Goal: Task Accomplishment & Management: Manage account settings

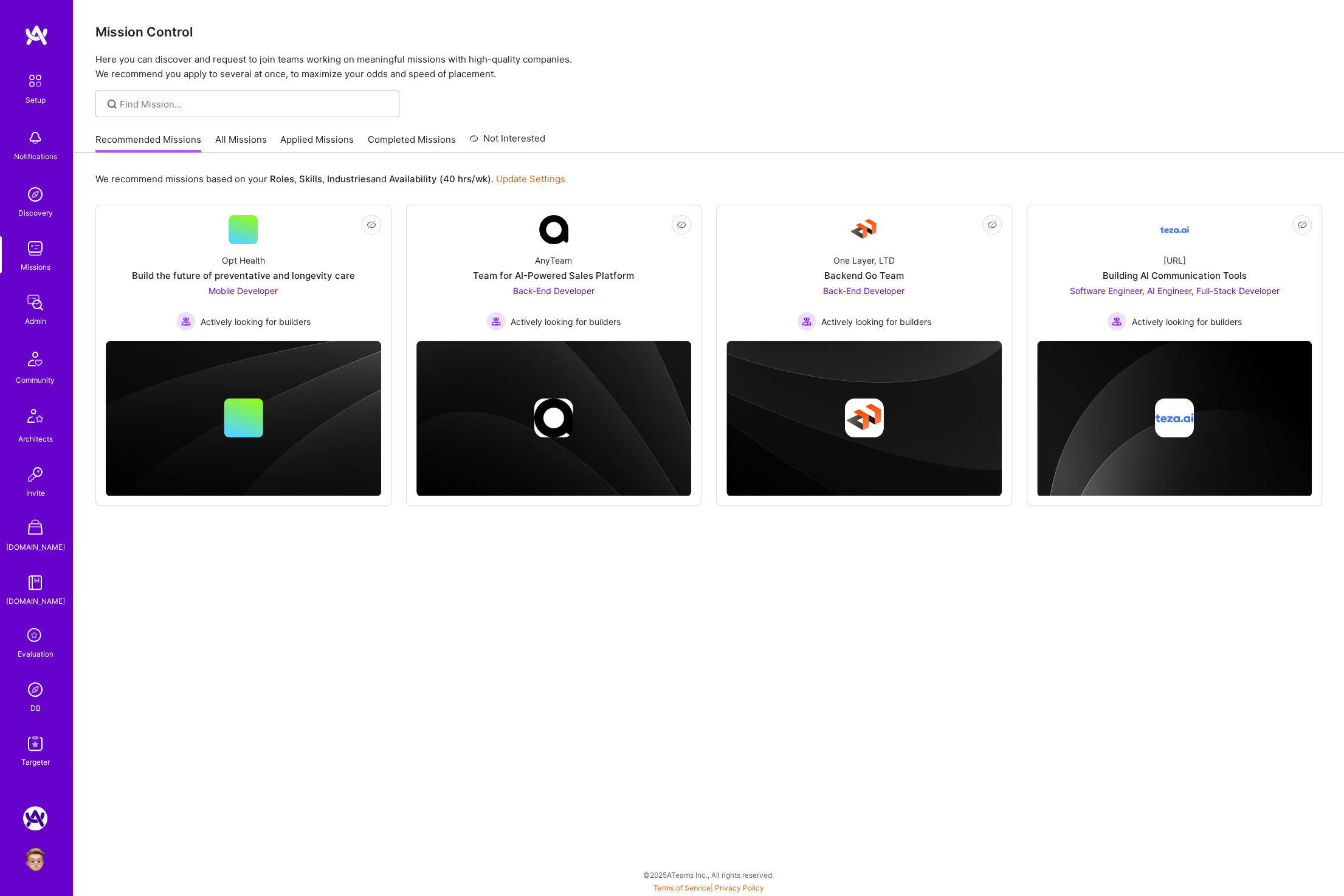
click at [32, 249] on img at bounding box center [35, 248] width 24 height 24
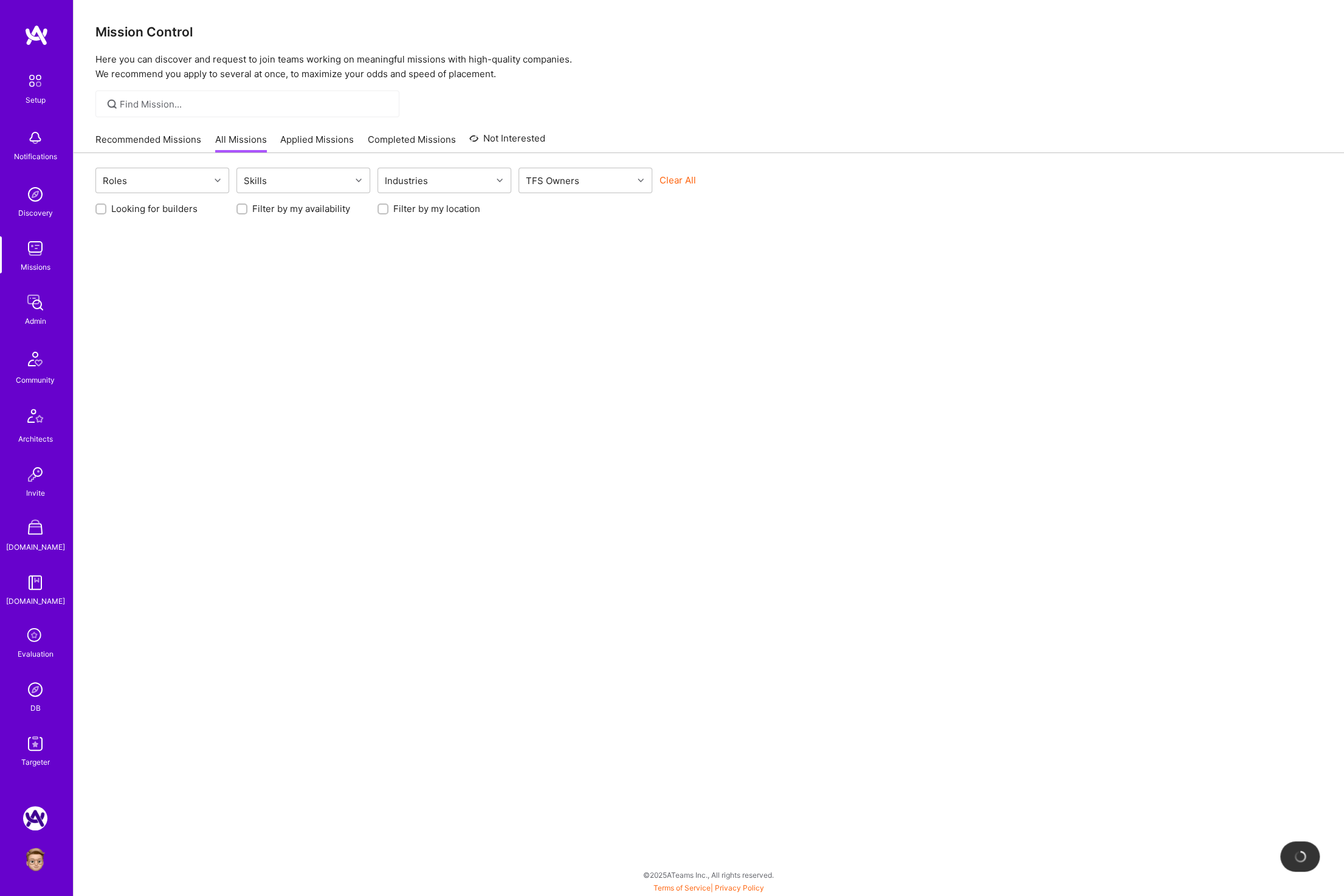
click at [220, 135] on link "All Missions" at bounding box center [241, 143] width 52 height 20
click at [200, 97] on div at bounding box center [247, 104] width 304 height 27
click at [39, 289] on div "Setup Notifications Discovery Missions Admin Community Architects Invite [DOMAI…" at bounding box center [37, 418] width 73 height 701
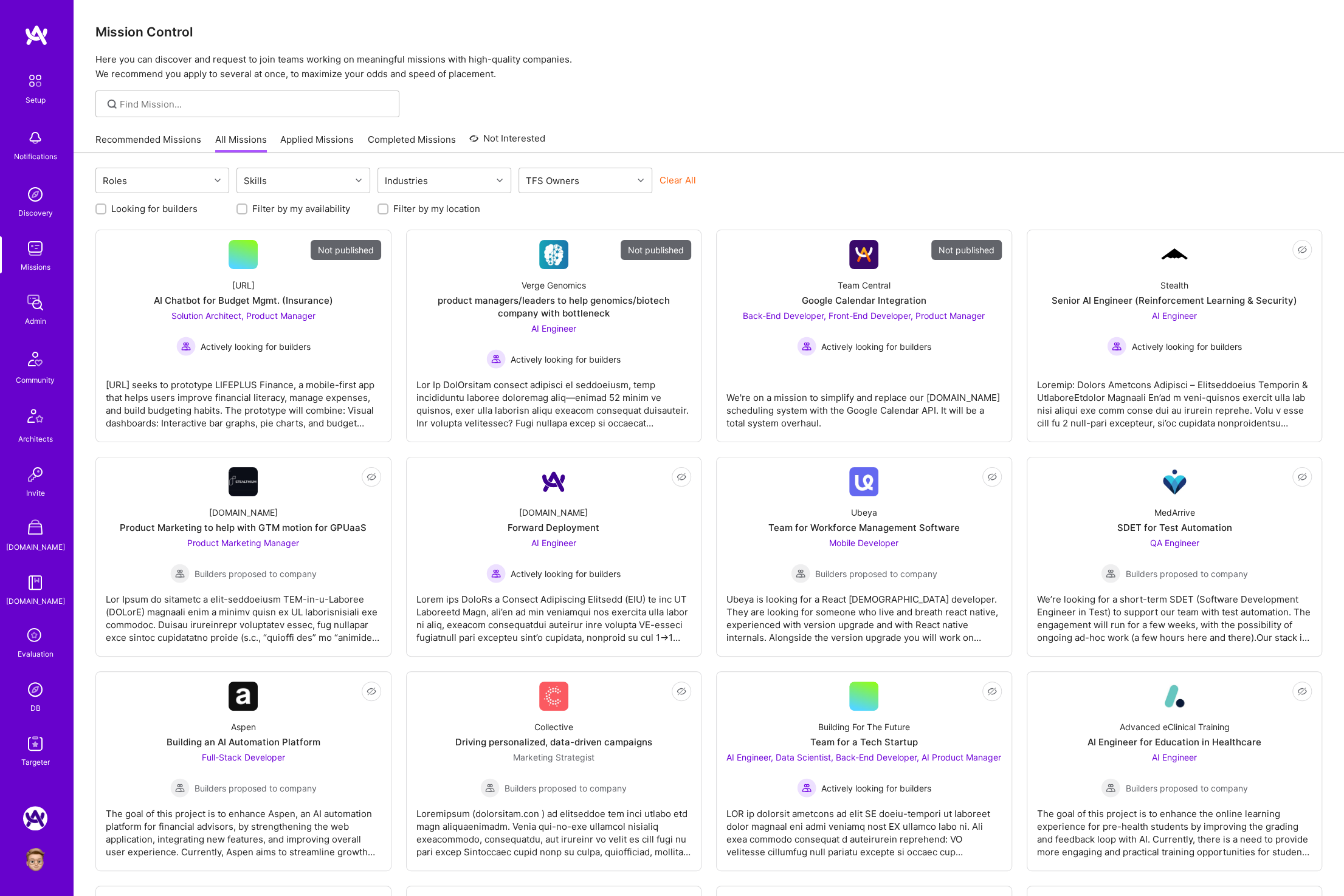
click at [33, 302] on img at bounding box center [35, 302] width 24 height 24
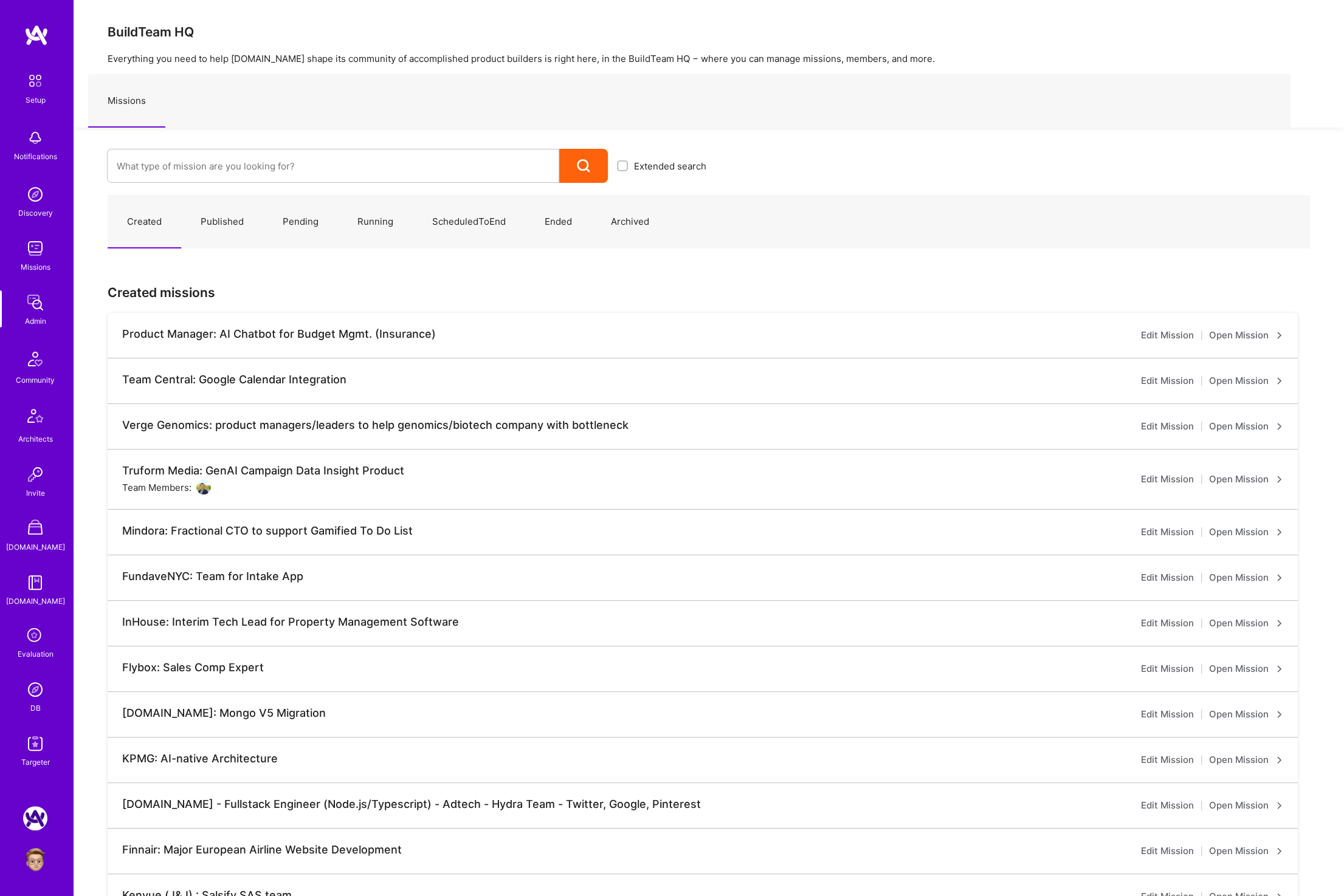
click at [376, 227] on link "Running" at bounding box center [375, 222] width 75 height 53
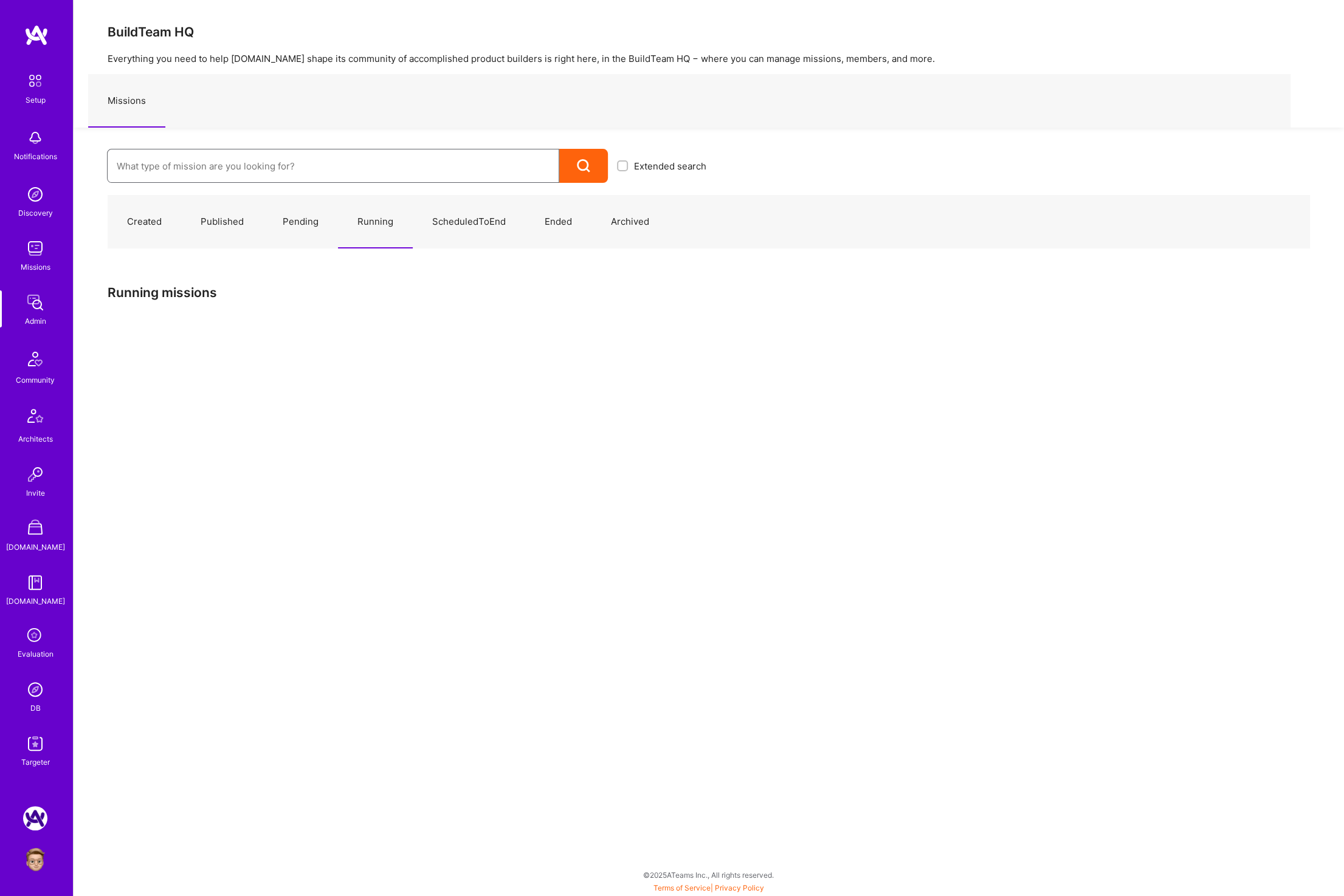
click at [342, 163] on input at bounding box center [333, 166] width 433 height 31
paste input "[DOMAIN_NAME]: Google Calendar Integration Testing"
type input "[DOMAIN_NAME]: Google Calendar Integration Testing"
click at [320, 204] on link "A.Team: Google Calendar Integration Testing ( Running )" at bounding box center [411, 206] width 608 height 31
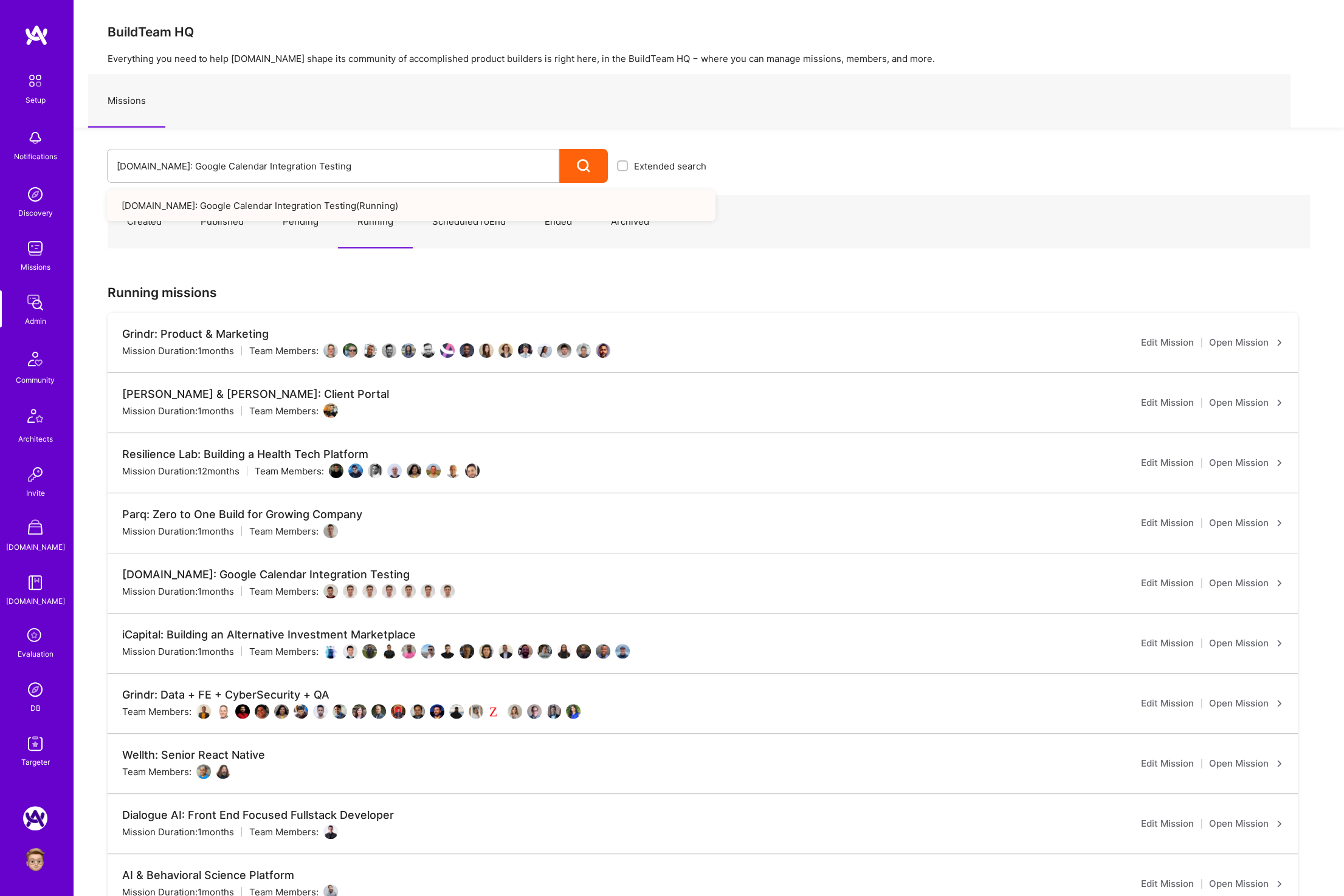
click at [283, 210] on link "A.Team: Google Calendar Integration Testing ( Running )" at bounding box center [411, 206] width 608 height 31
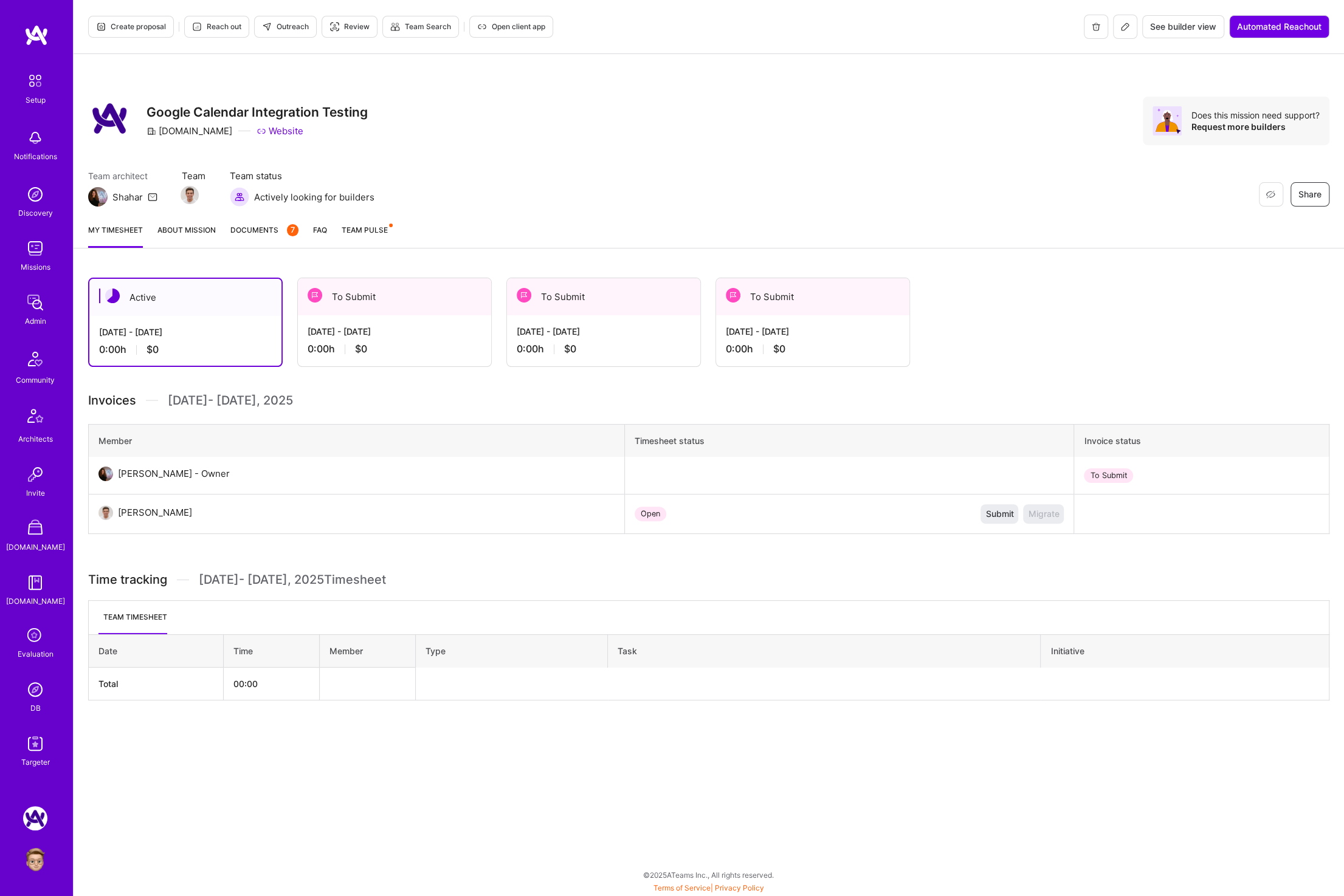
click at [1120, 30] on icon at bounding box center [1125, 27] width 10 height 10
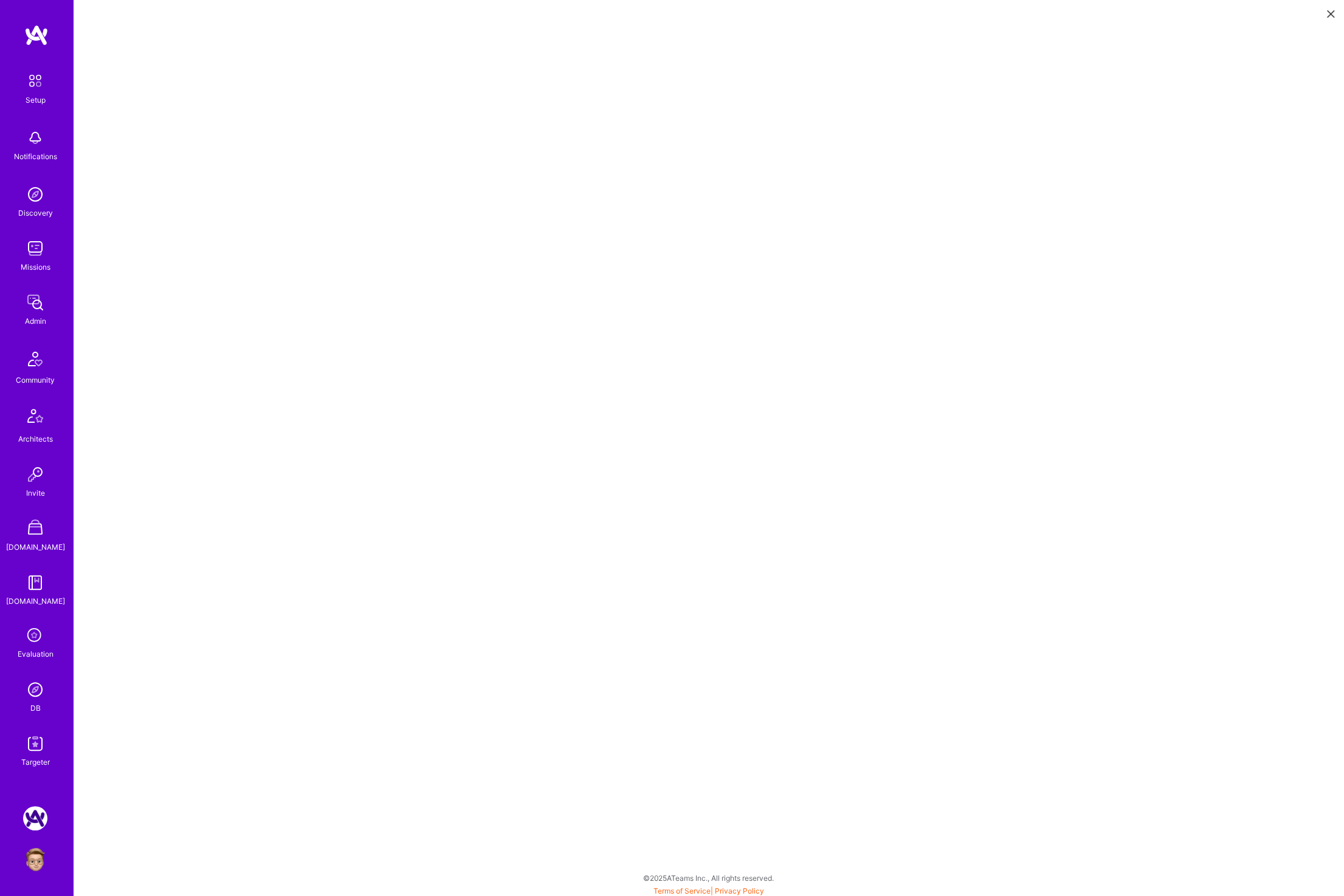
click at [1327, 19] on button at bounding box center [1330, 12] width 15 height 20
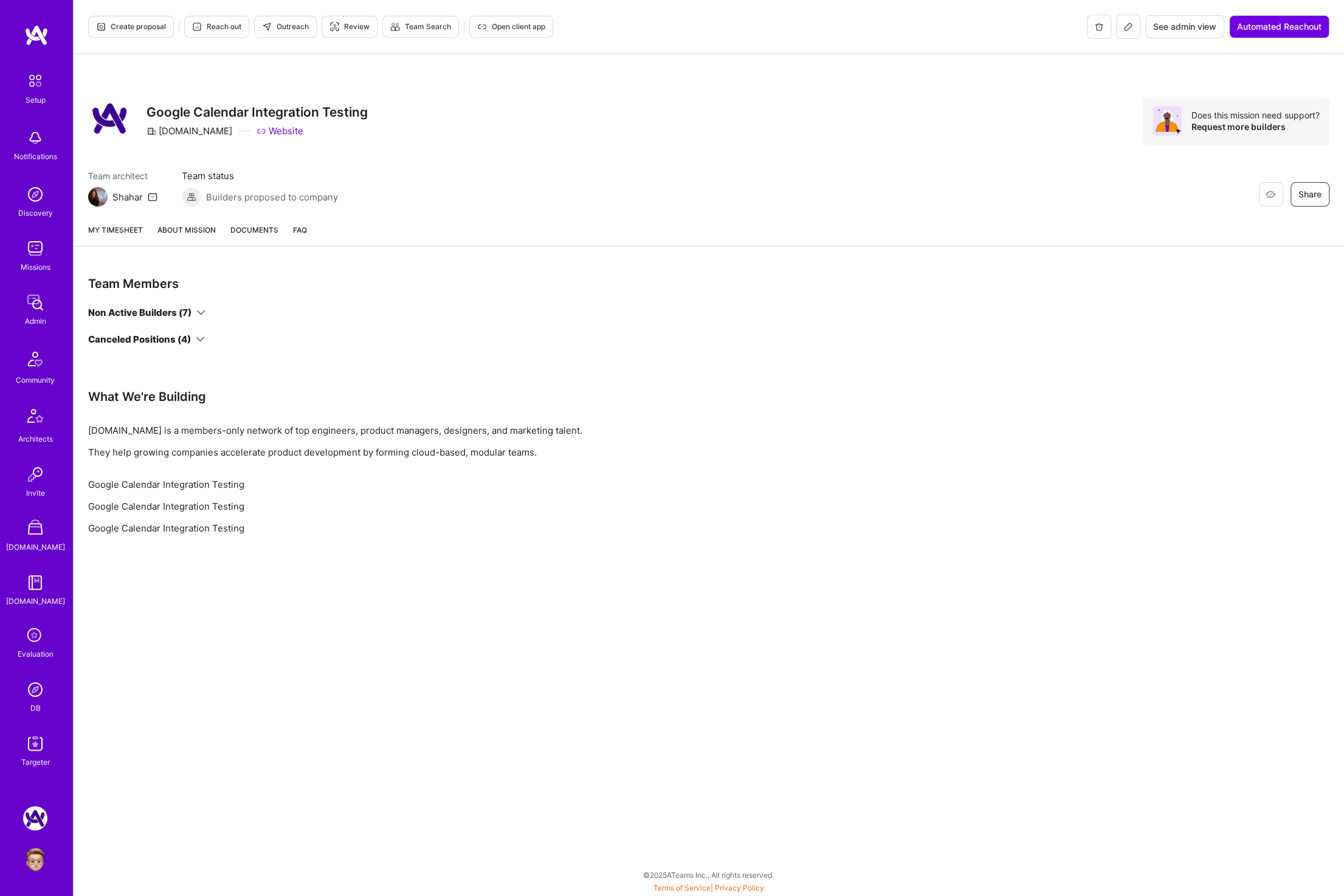
drag, startPoint x: 1122, startPoint y: 25, endPoint x: 1111, endPoint y: 28, distance: 11.4
click at [1120, 26] on button at bounding box center [1128, 26] width 24 height 24
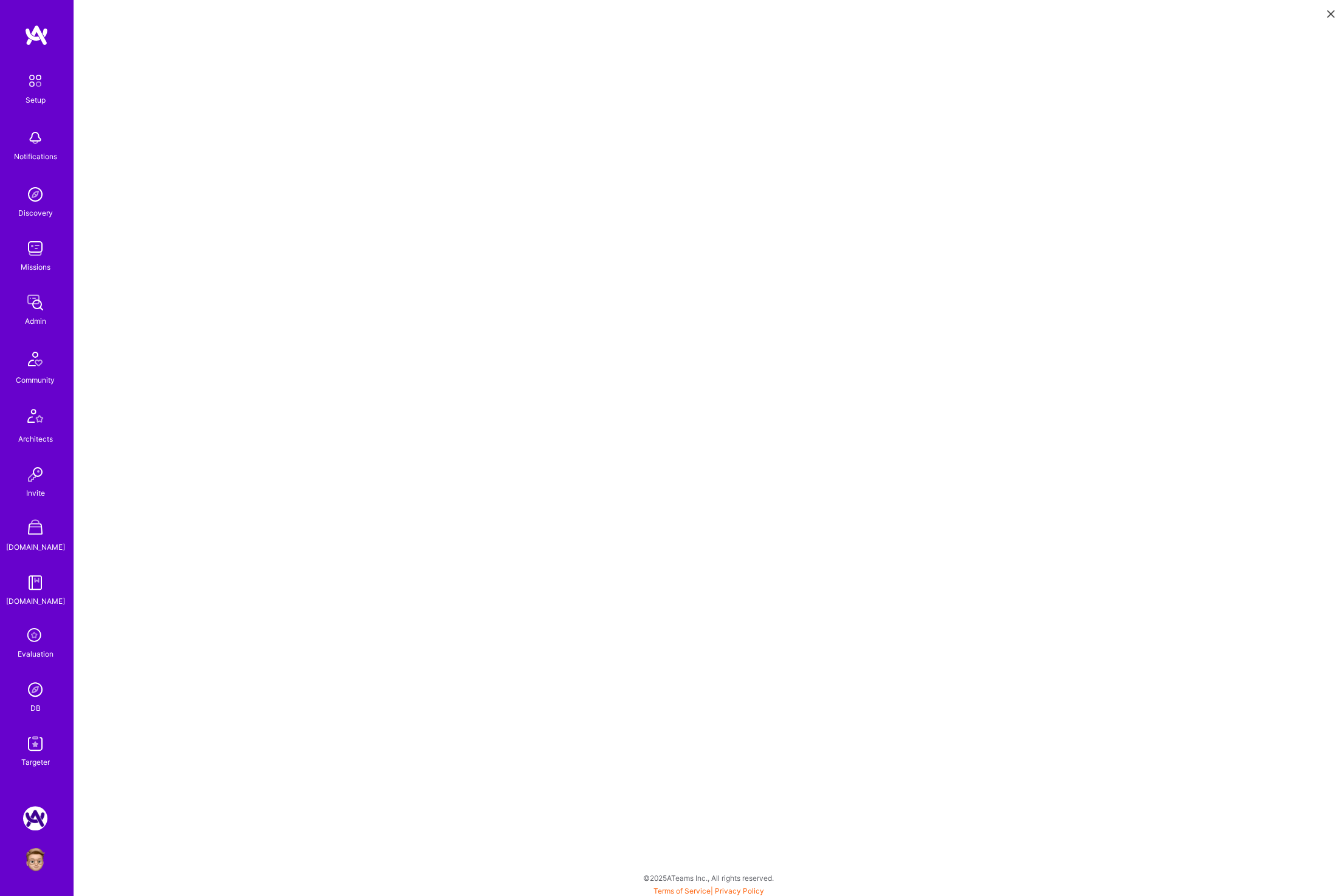
click at [39, 251] on img at bounding box center [35, 248] width 24 height 24
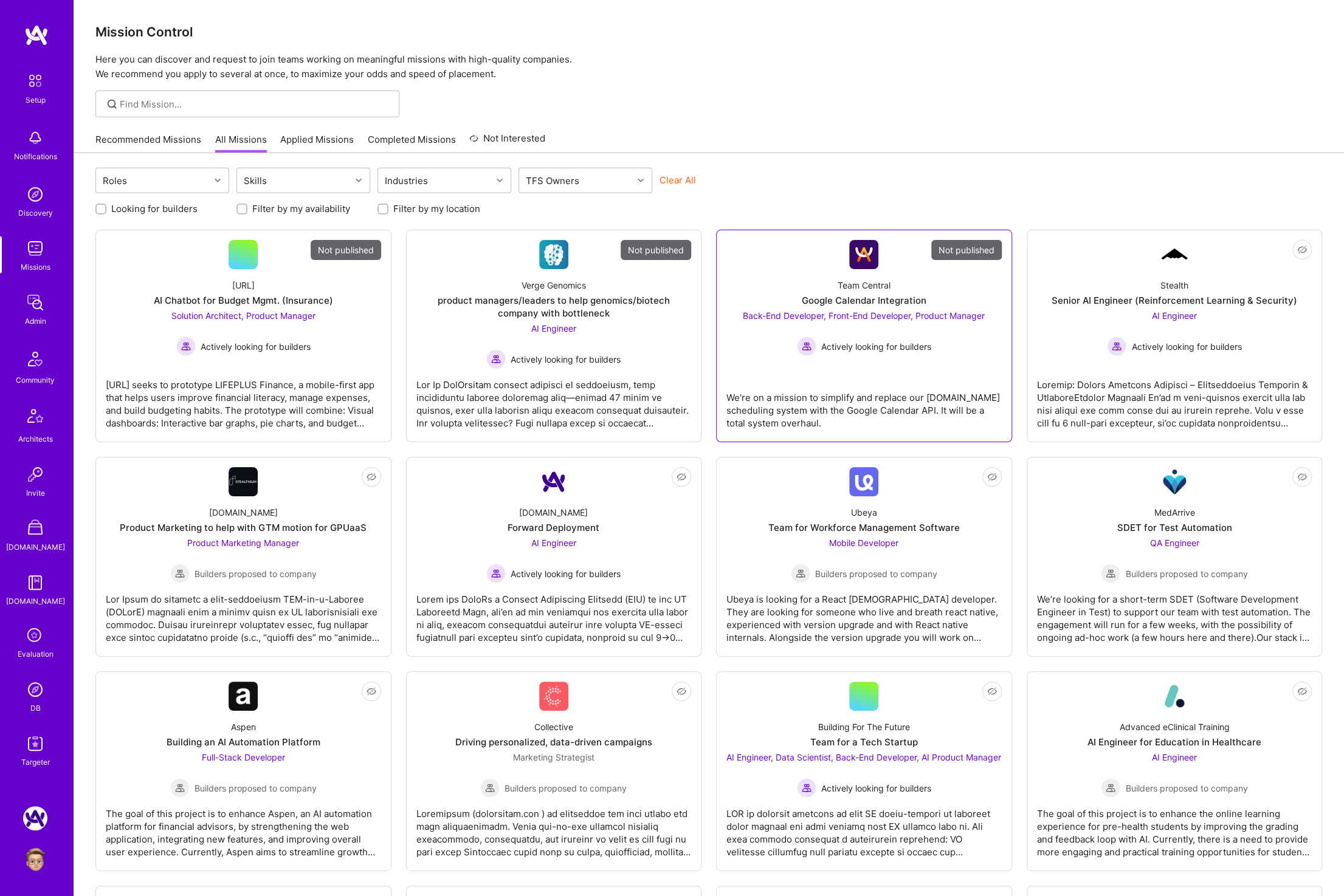
click at [937, 353] on div "Actively looking for builders" at bounding box center [864, 347] width 242 height 19
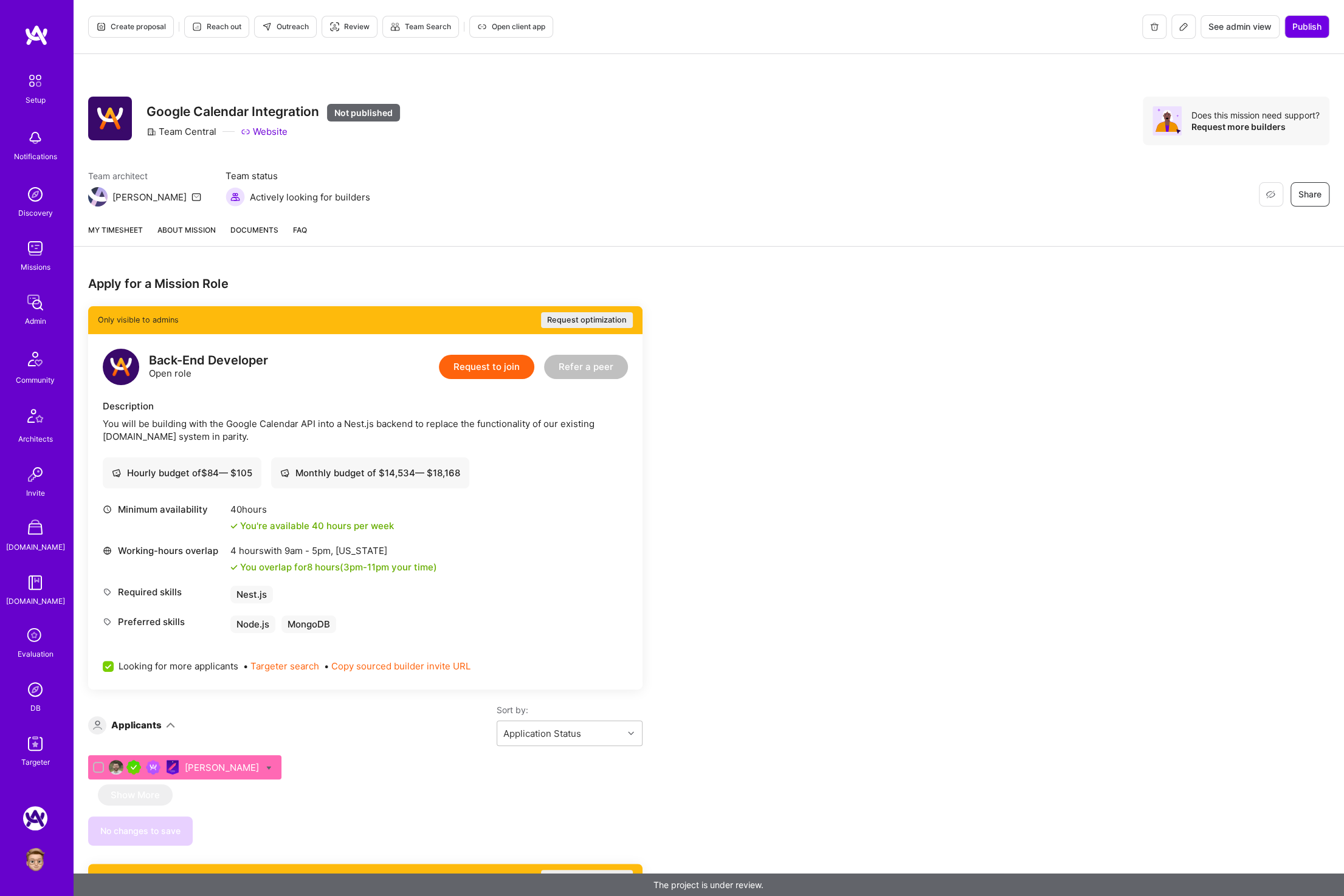
click at [1191, 28] on button at bounding box center [1183, 26] width 24 height 24
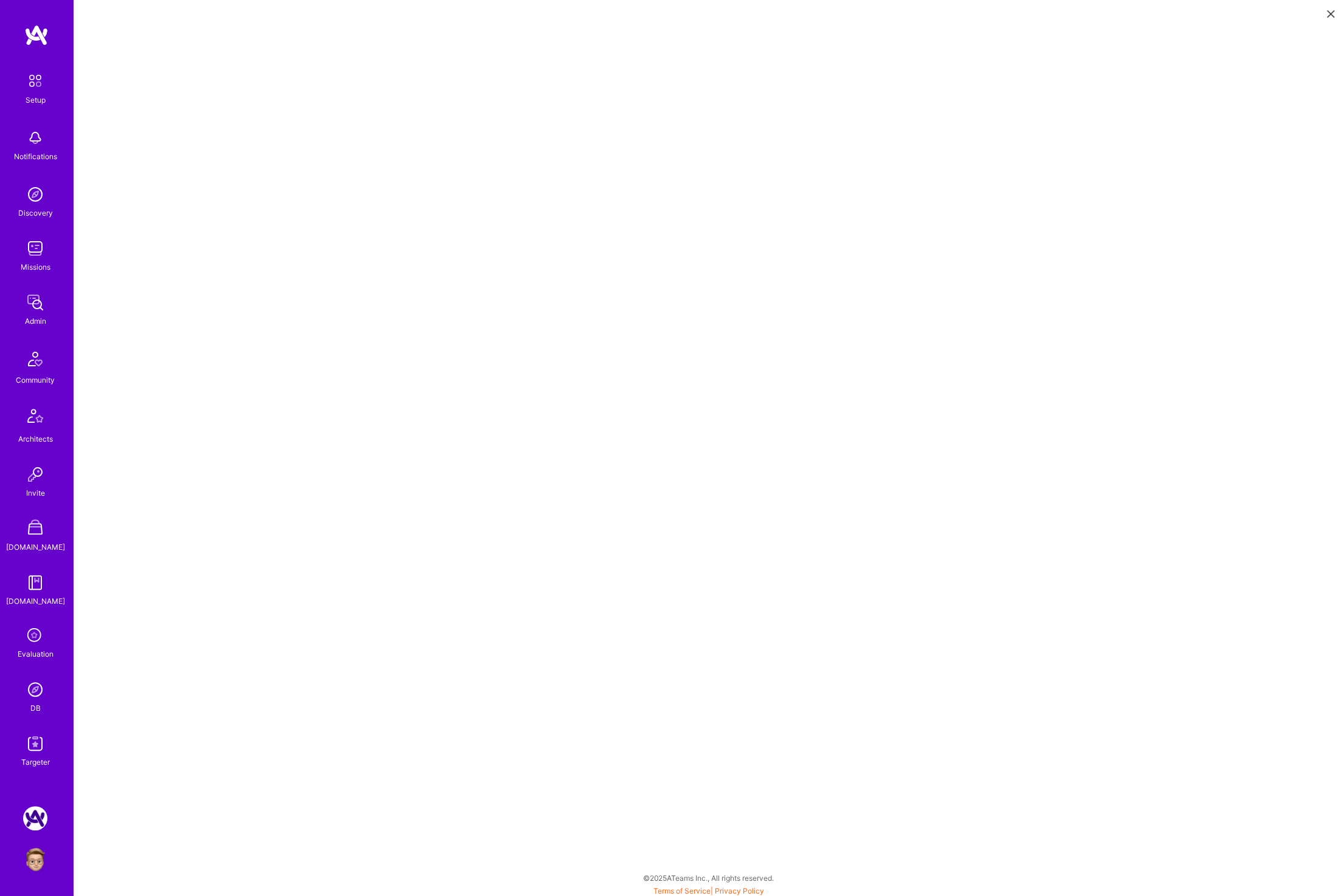
scroll to position [3, 0]
click at [39, 259] on img at bounding box center [35, 248] width 24 height 24
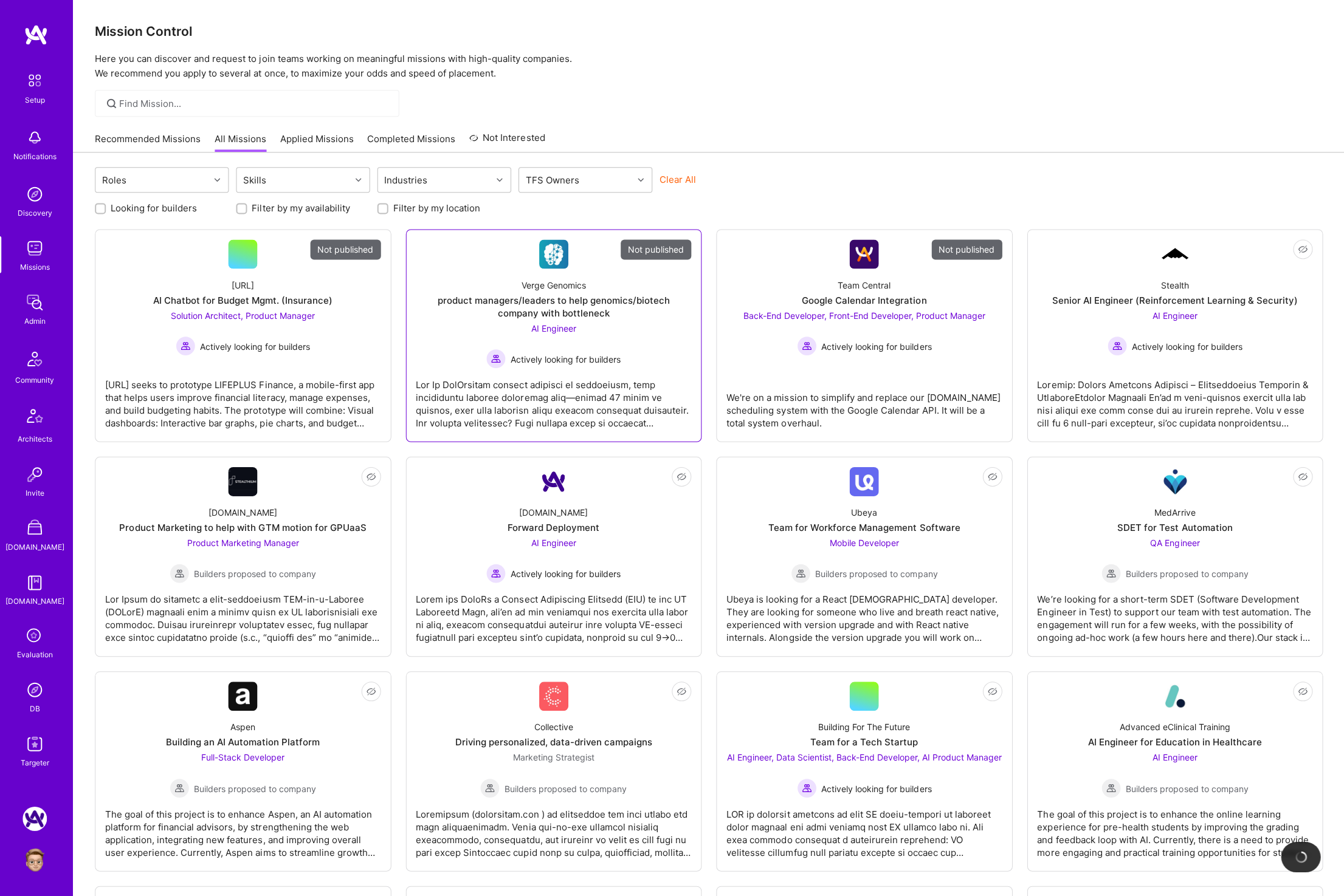
scroll to position [3, 0]
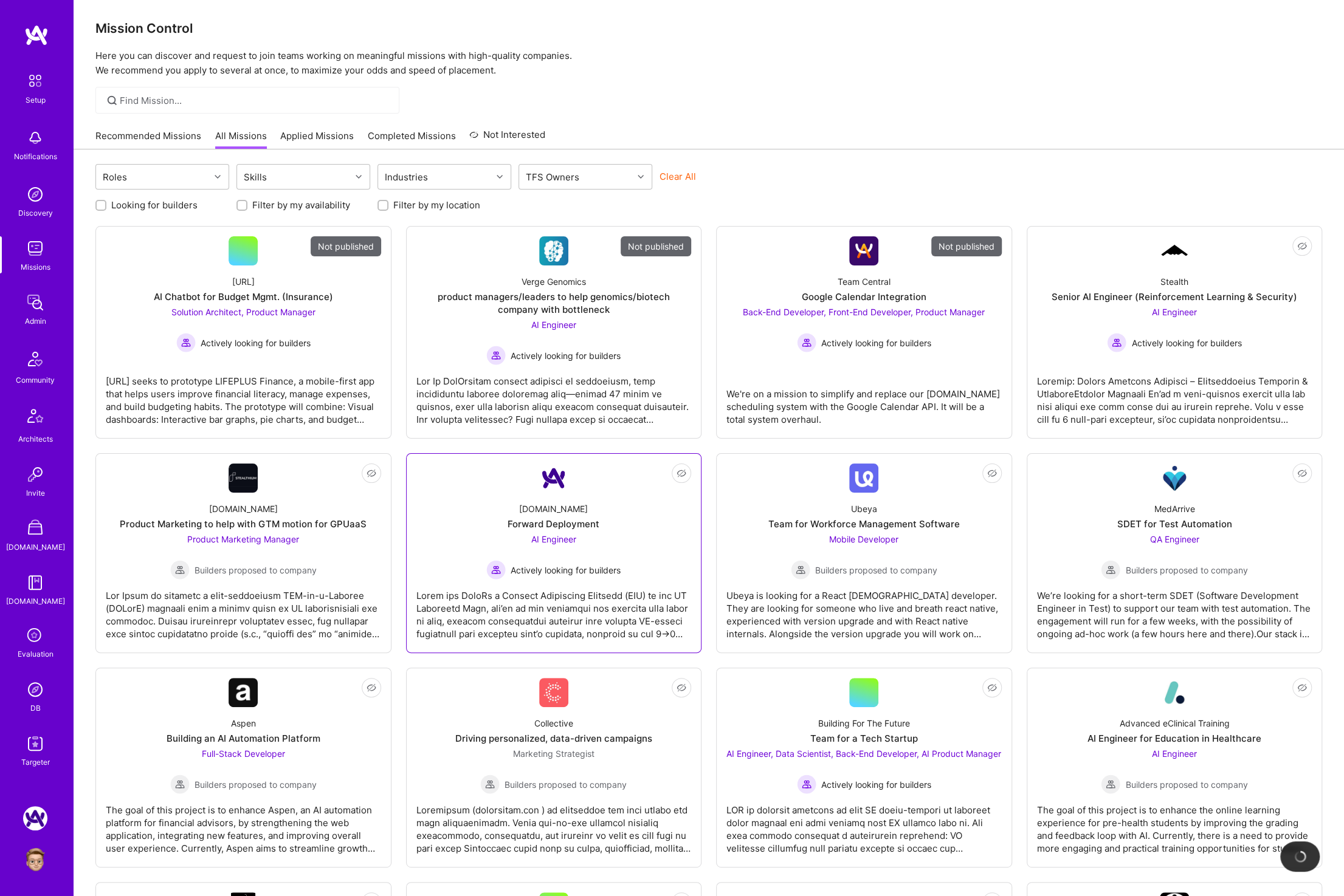
click at [492, 494] on div "A.Team Forward Deployment AI Engineer Actively looking for builders" at bounding box center [554, 536] width 276 height 87
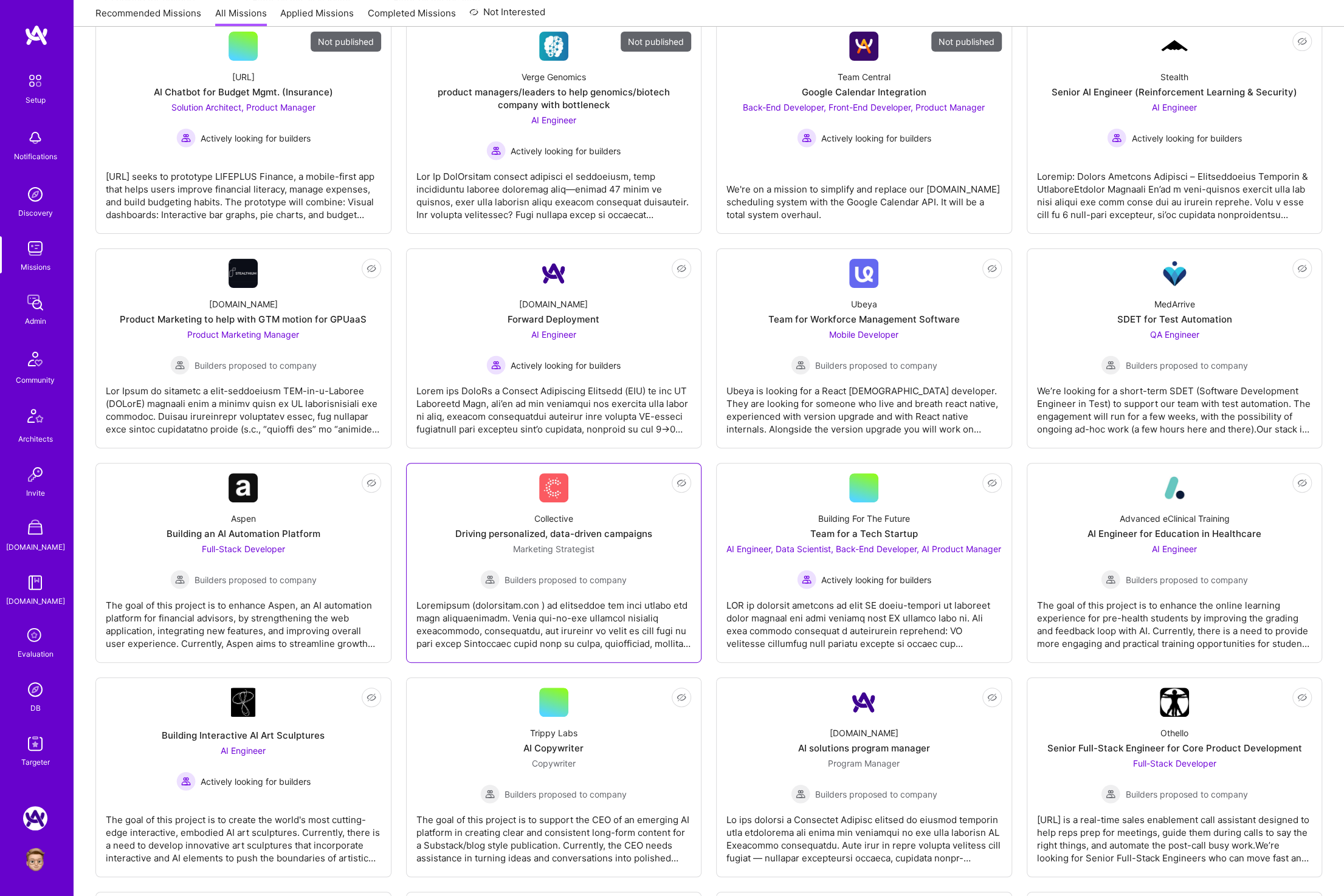
scroll to position [396, 0]
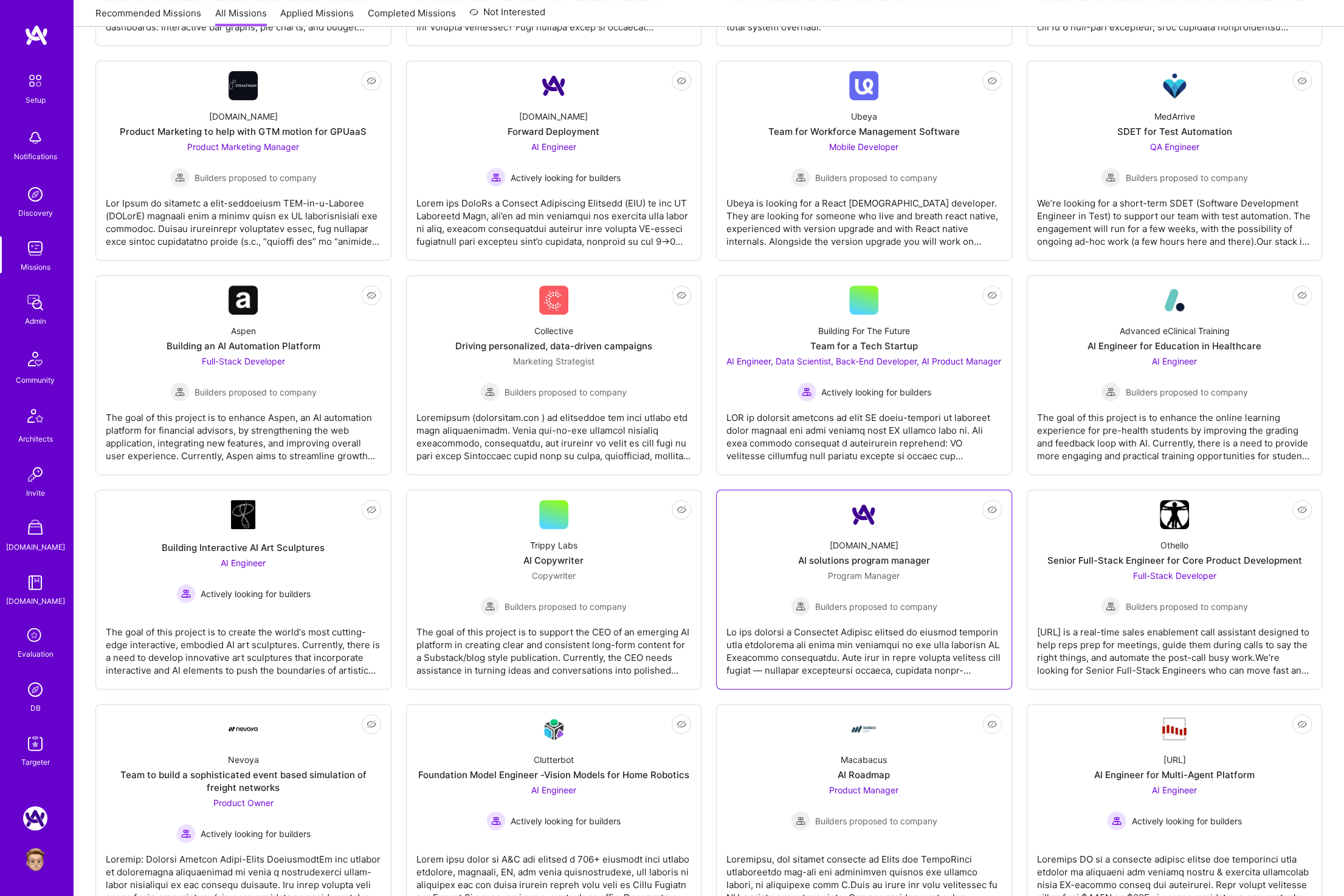
click at [812, 541] on div "A.Team AI solutions program manager Program Manager Builders proposed to company" at bounding box center [864, 573] width 276 height 87
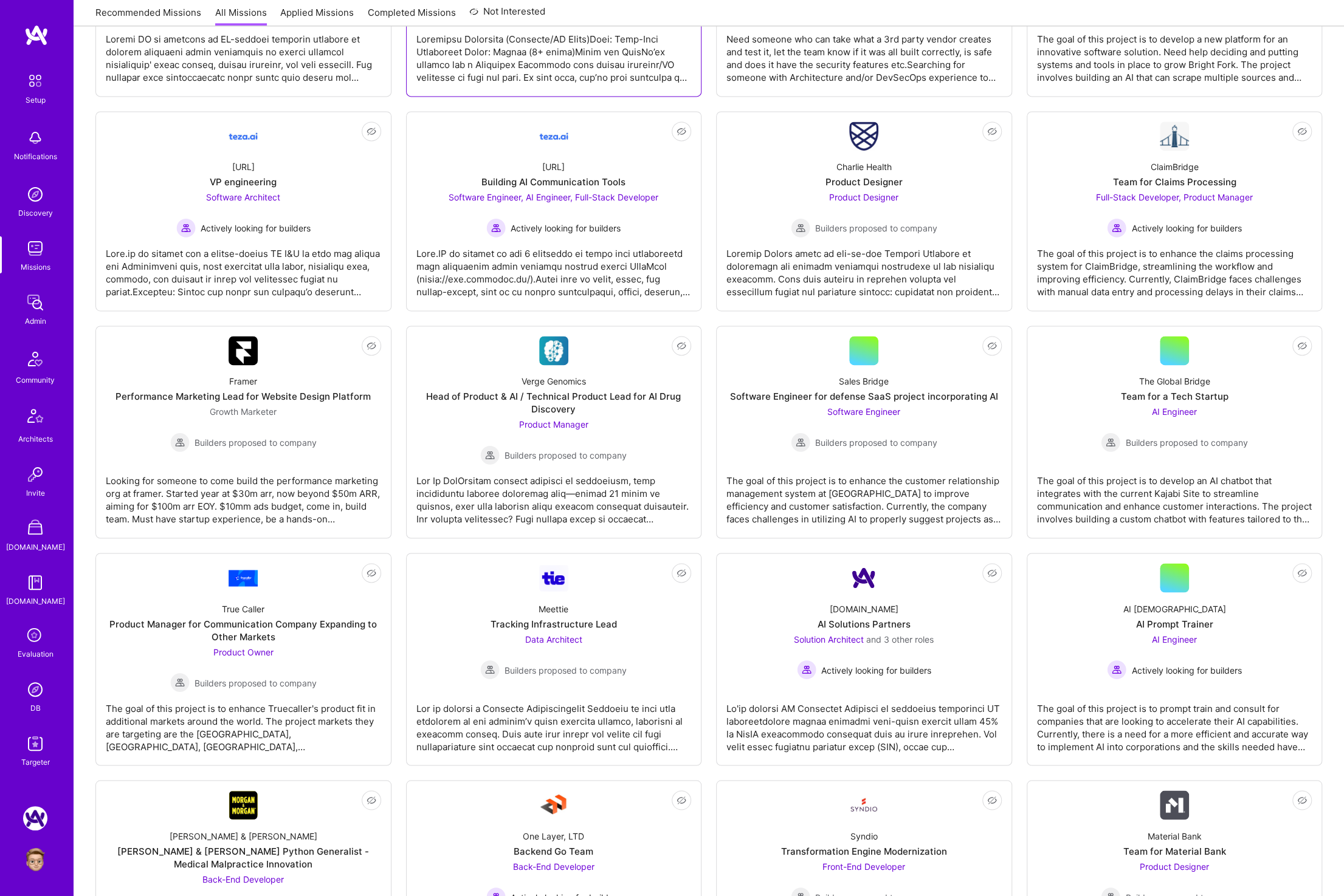
scroll to position [1503, 0]
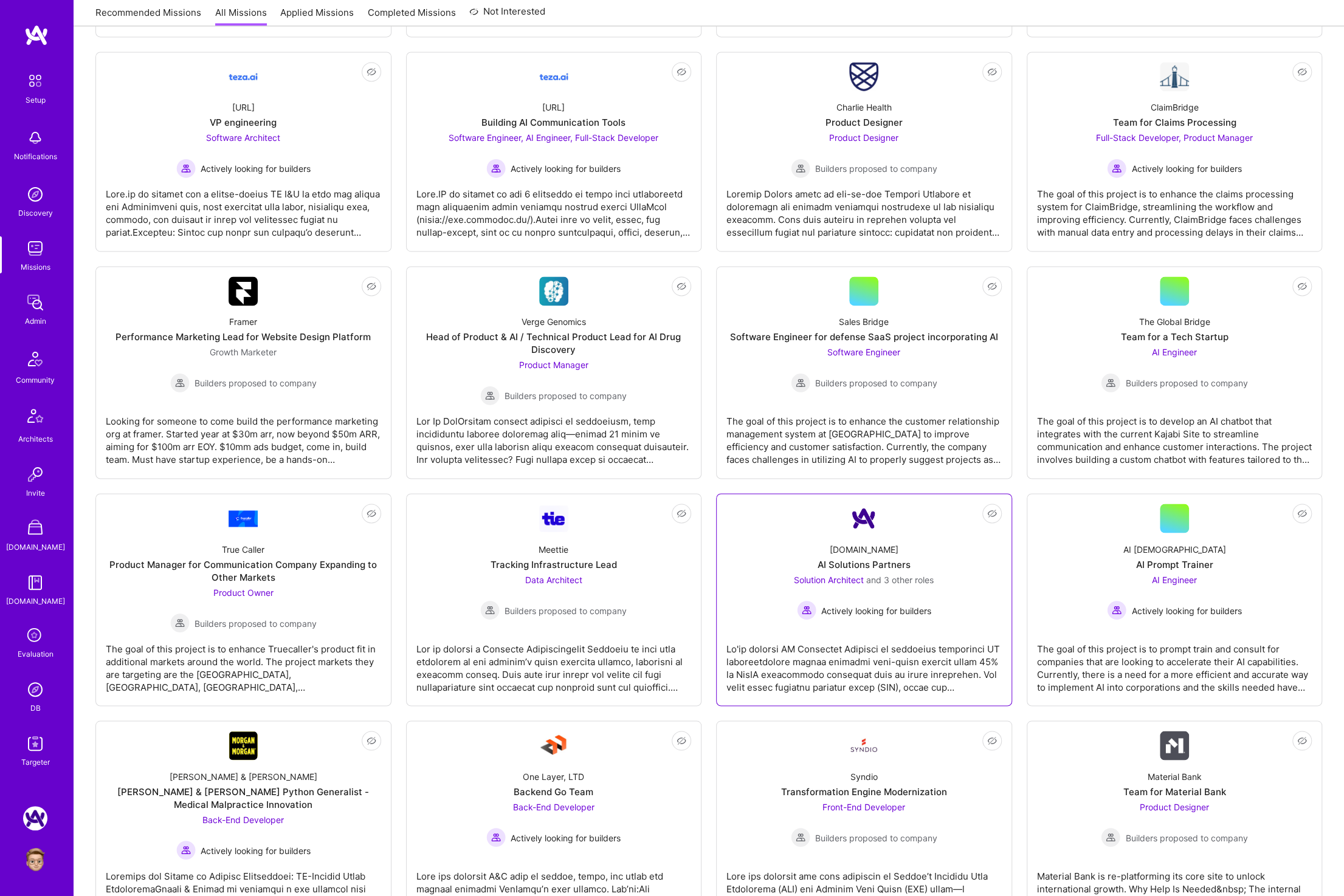
click at [780, 554] on div "A.Team AI Solutions Partners Solution Architect and 3 other roles Actively look…" at bounding box center [864, 576] width 276 height 87
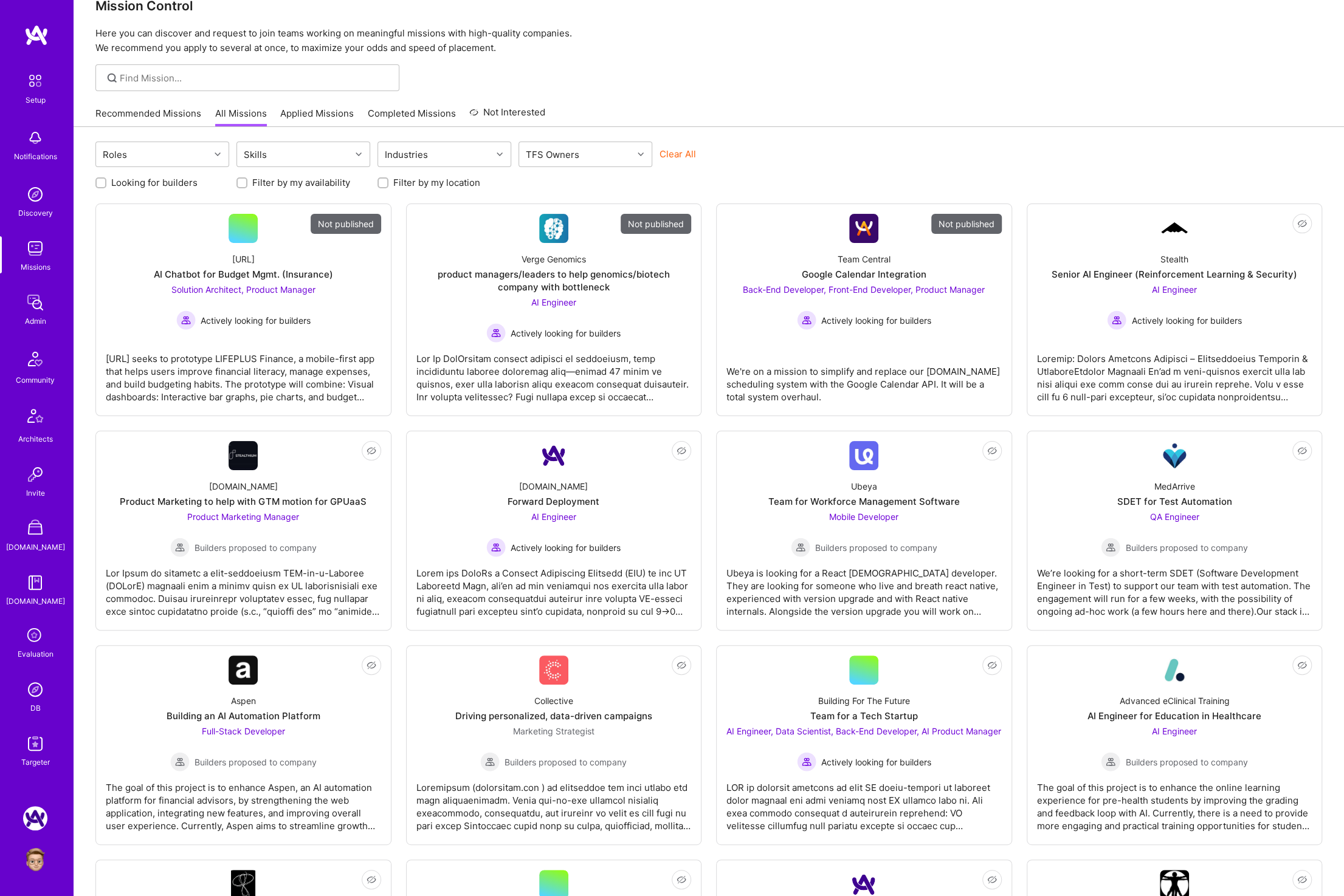
scroll to position [0, 0]
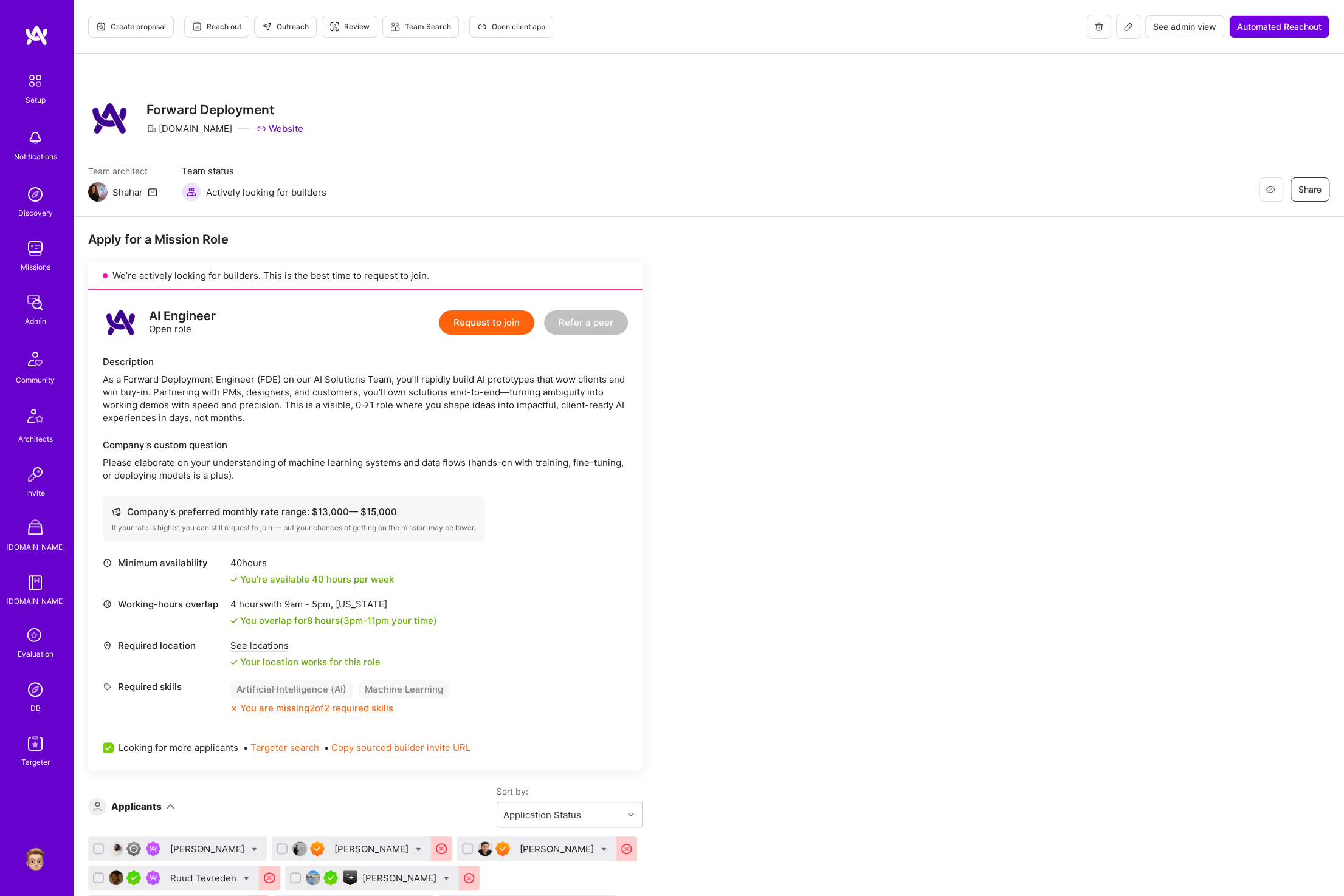
click at [1124, 28] on icon at bounding box center [1129, 27] width 10 height 10
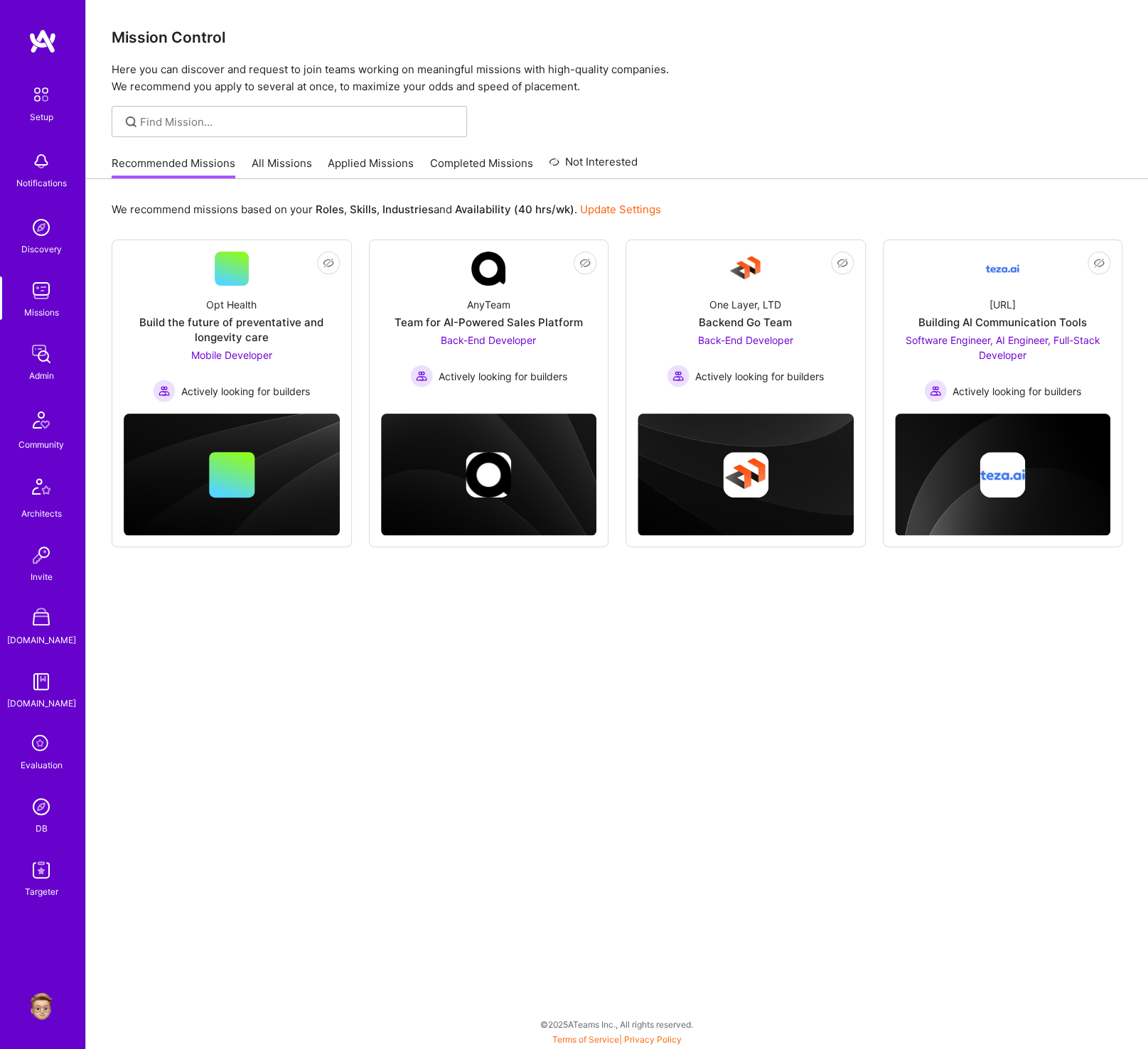
click at [39, 807] on img at bounding box center [40, 806] width 28 height 28
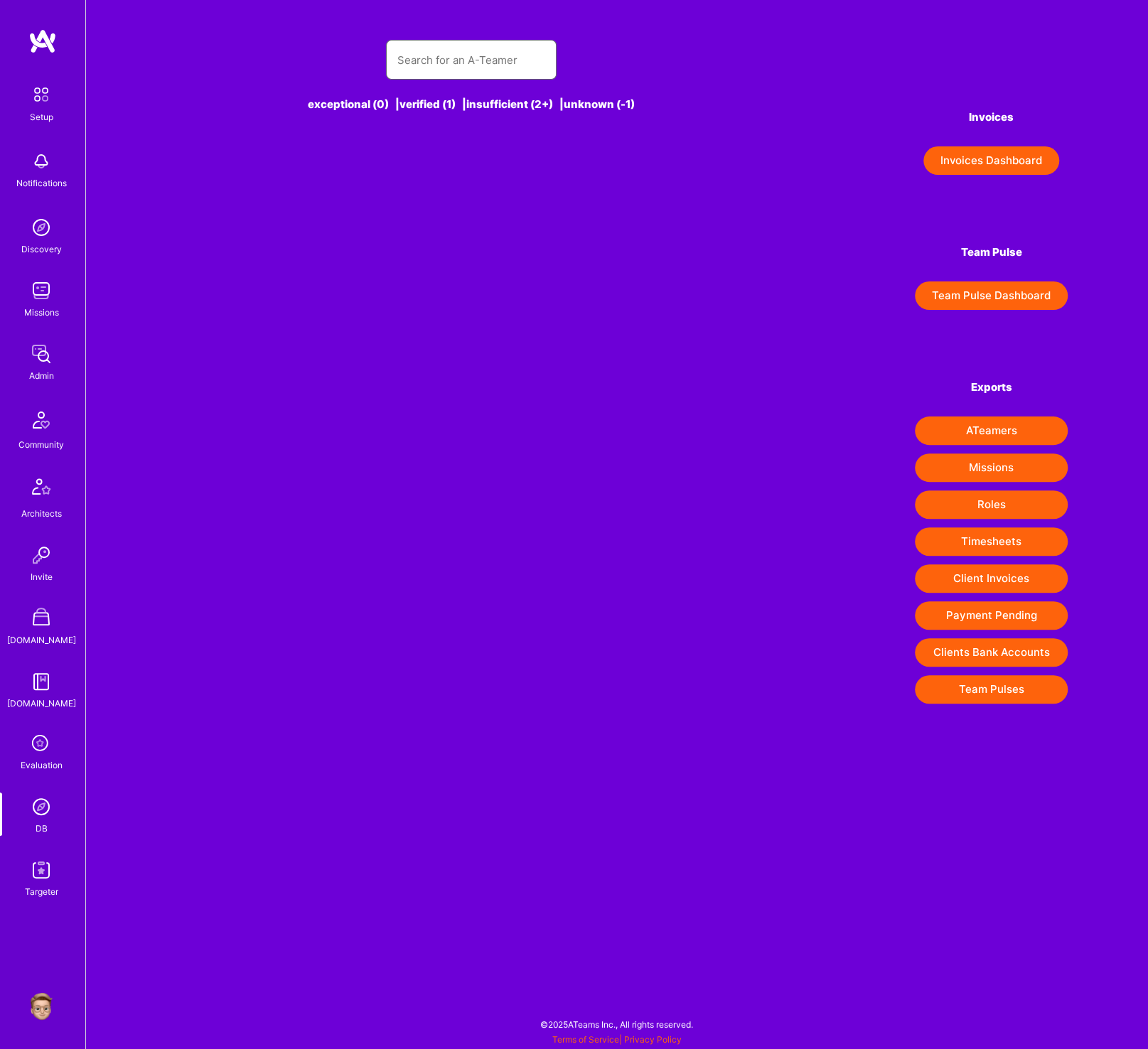
click at [459, 56] on input "text" at bounding box center [471, 60] width 148 height 36
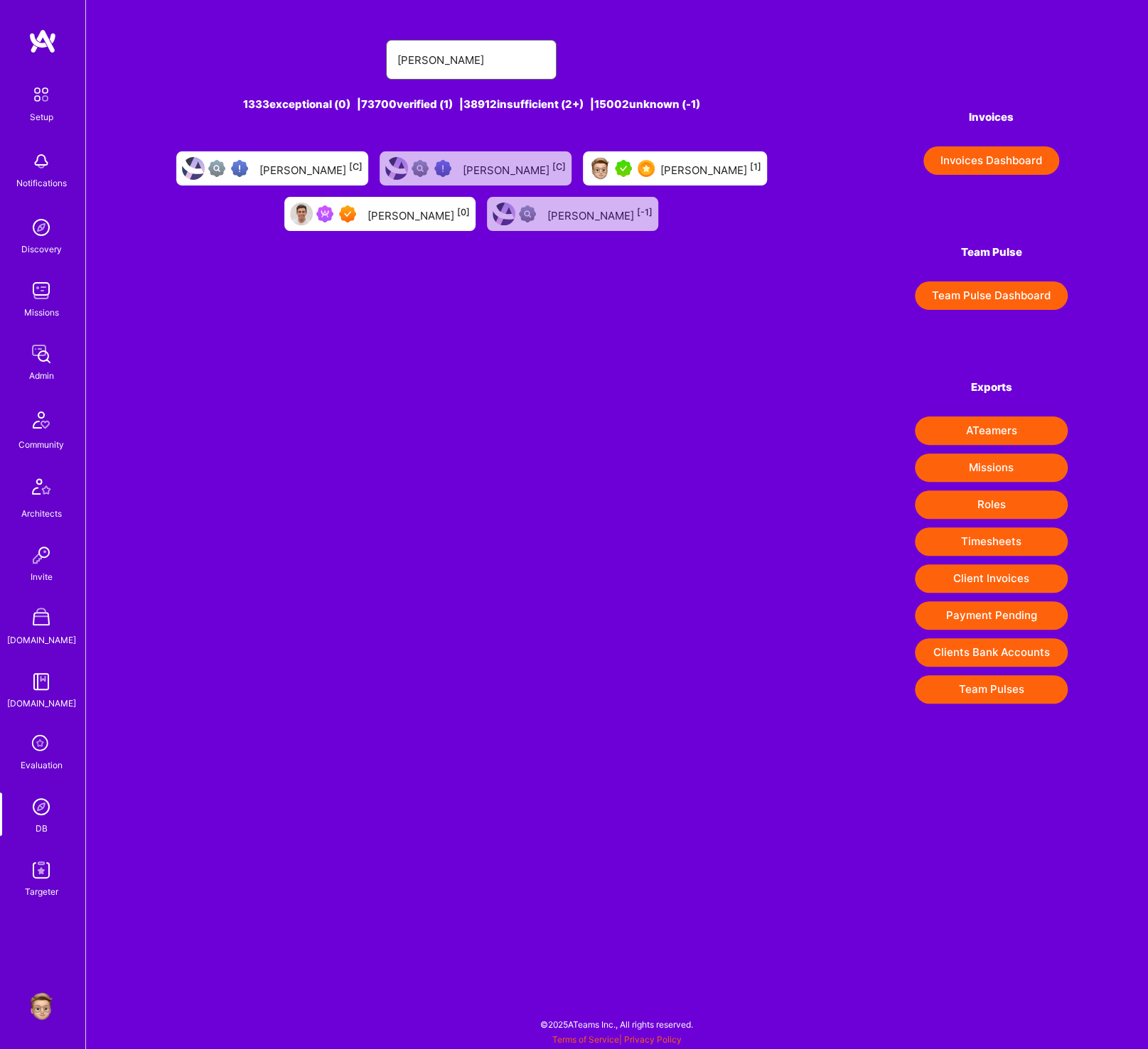
type input "eliot raymond"
click at [404, 219] on div "Eliot Raymond [0]" at bounding box center [418, 214] width 103 height 19
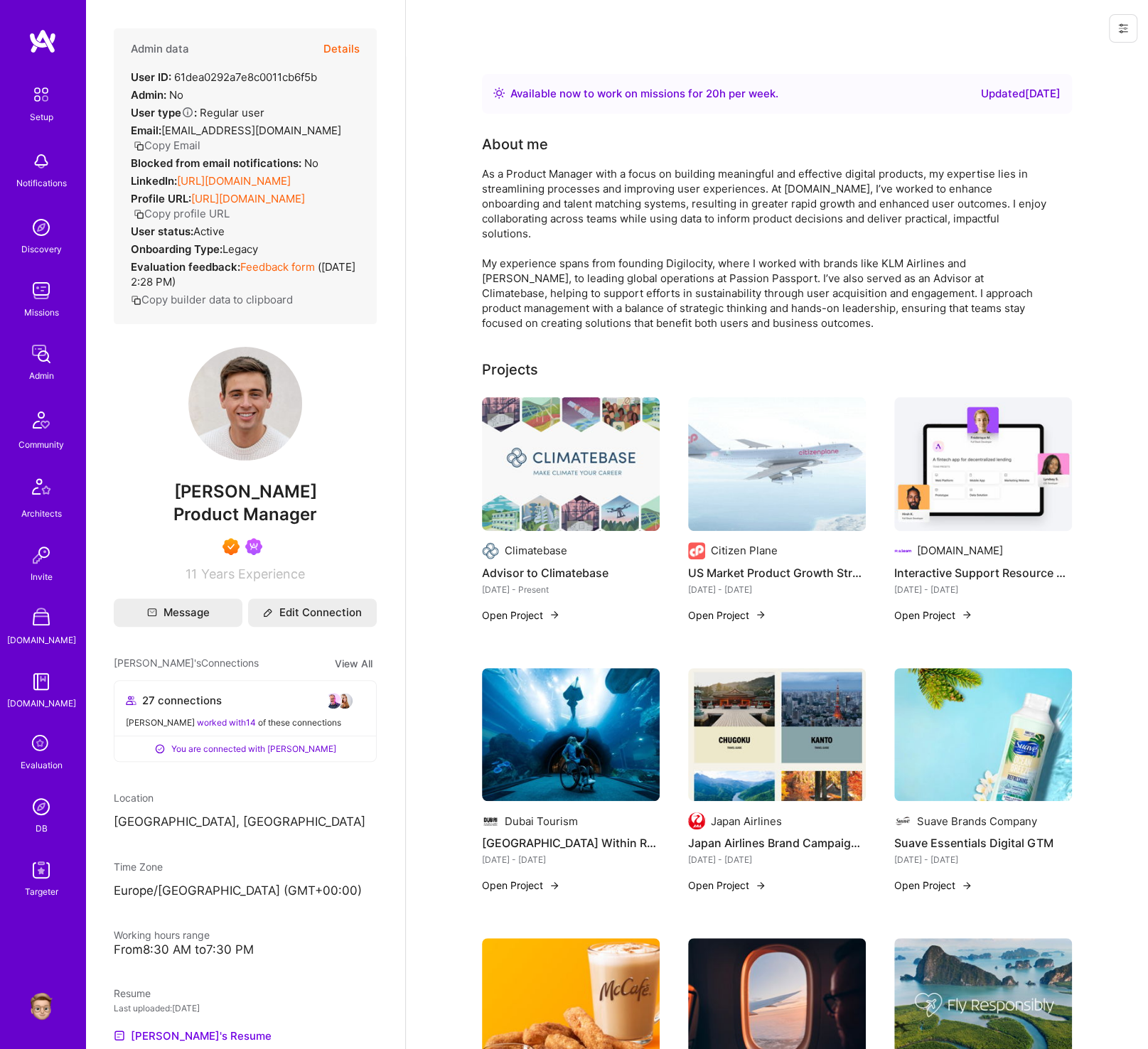
drag, startPoint x: 50, startPoint y: 806, endPoint x: 230, endPoint y: 598, distance: 275.1
click at [50, 806] on img at bounding box center [40, 806] width 28 height 28
click at [344, 49] on button "Details" at bounding box center [341, 48] width 36 height 41
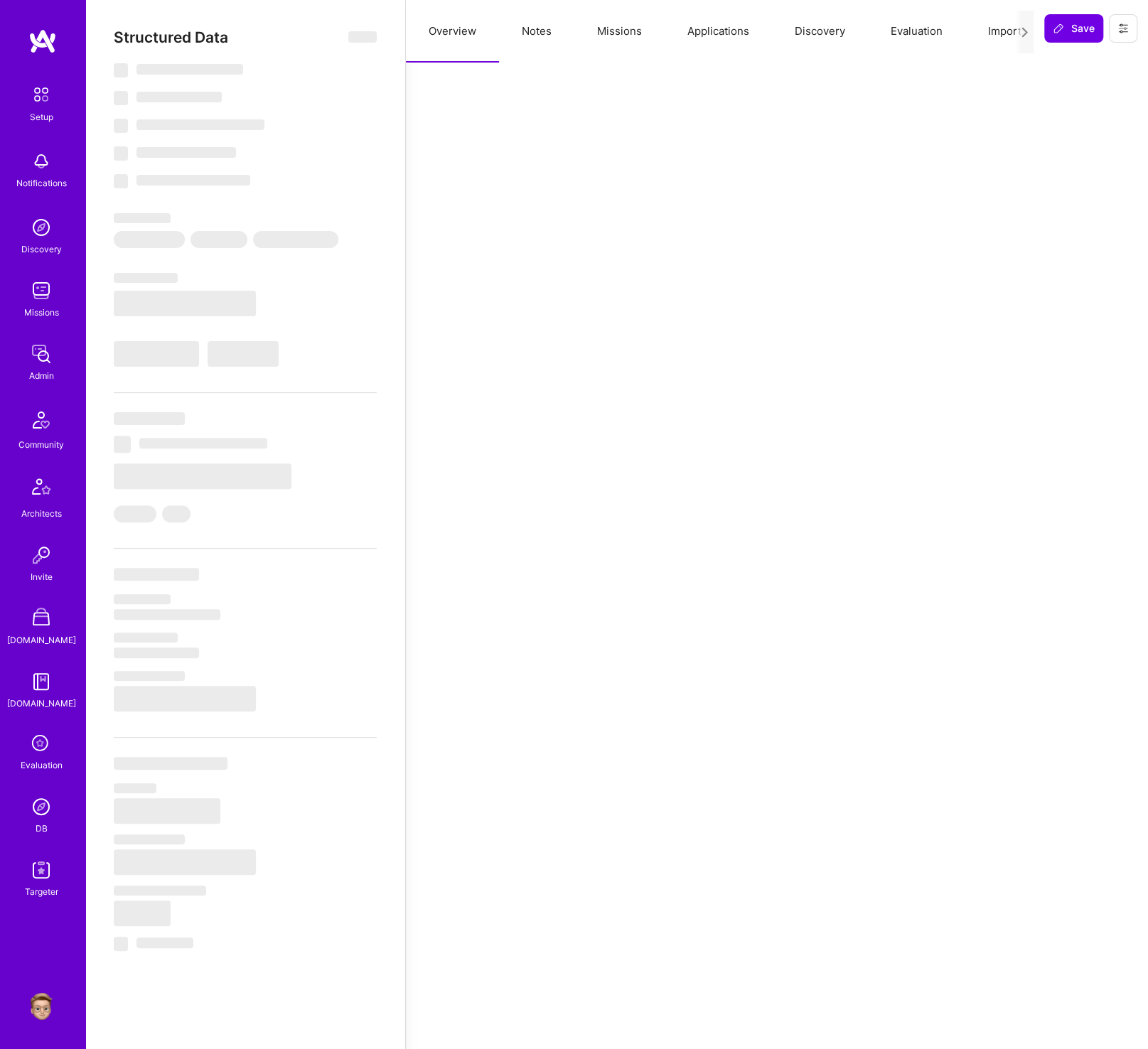
select select "Right Now"
select select "7"
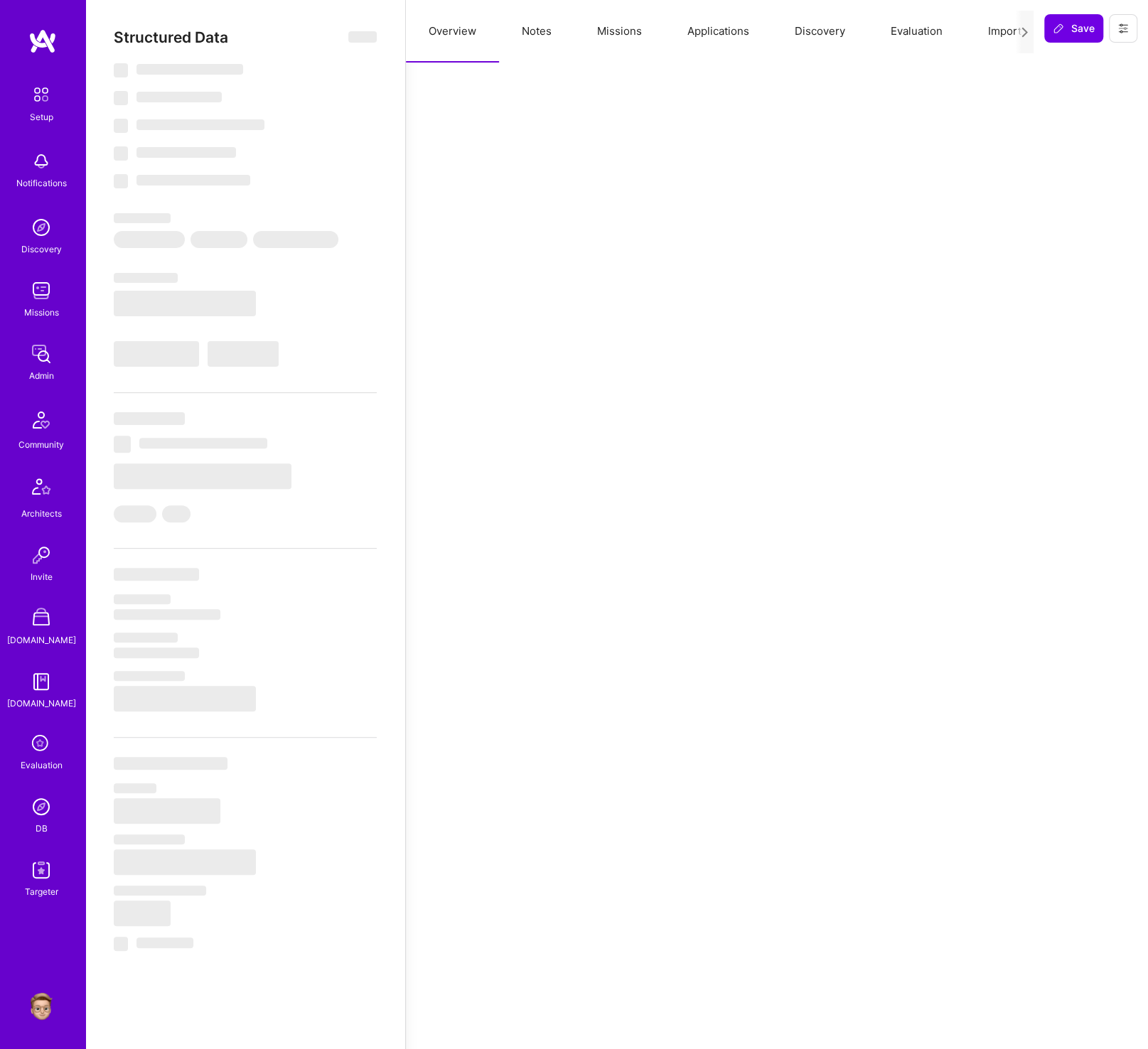
select select "US"
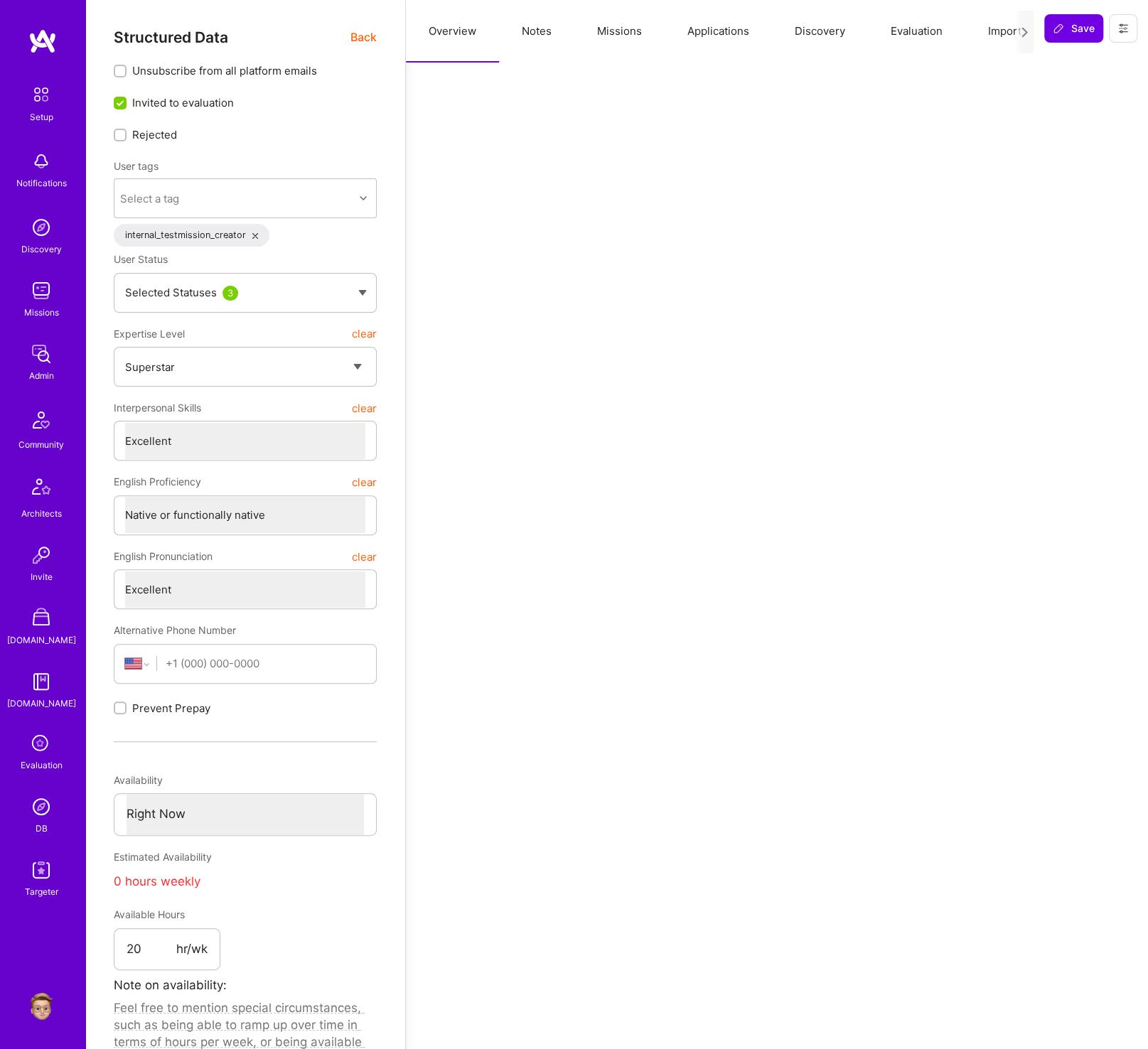
click at [932, 35] on button "Evaluation" at bounding box center [916, 31] width 98 height 62
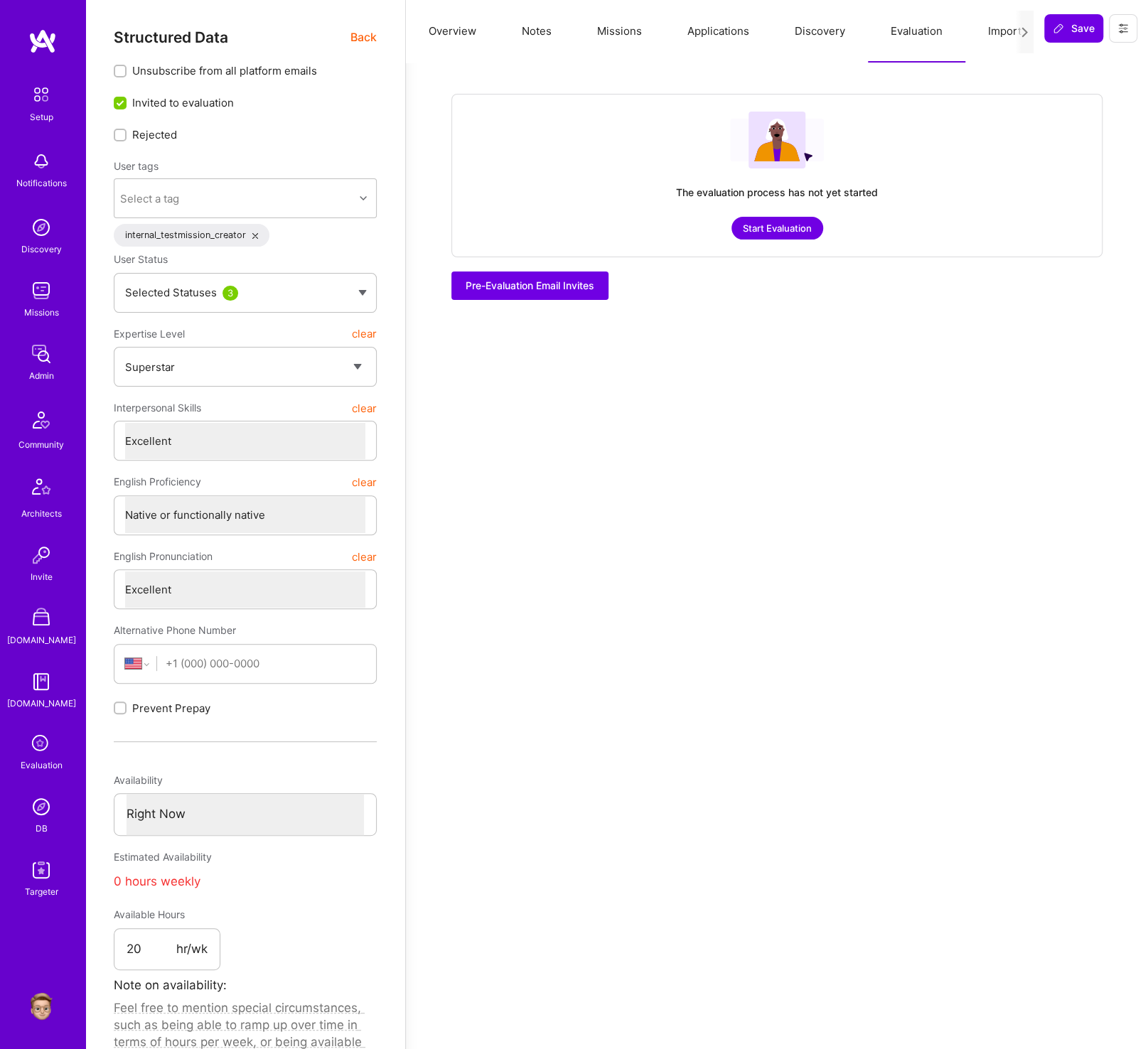
click at [994, 32] on button "Imported Data" at bounding box center [1023, 31] width 117 height 62
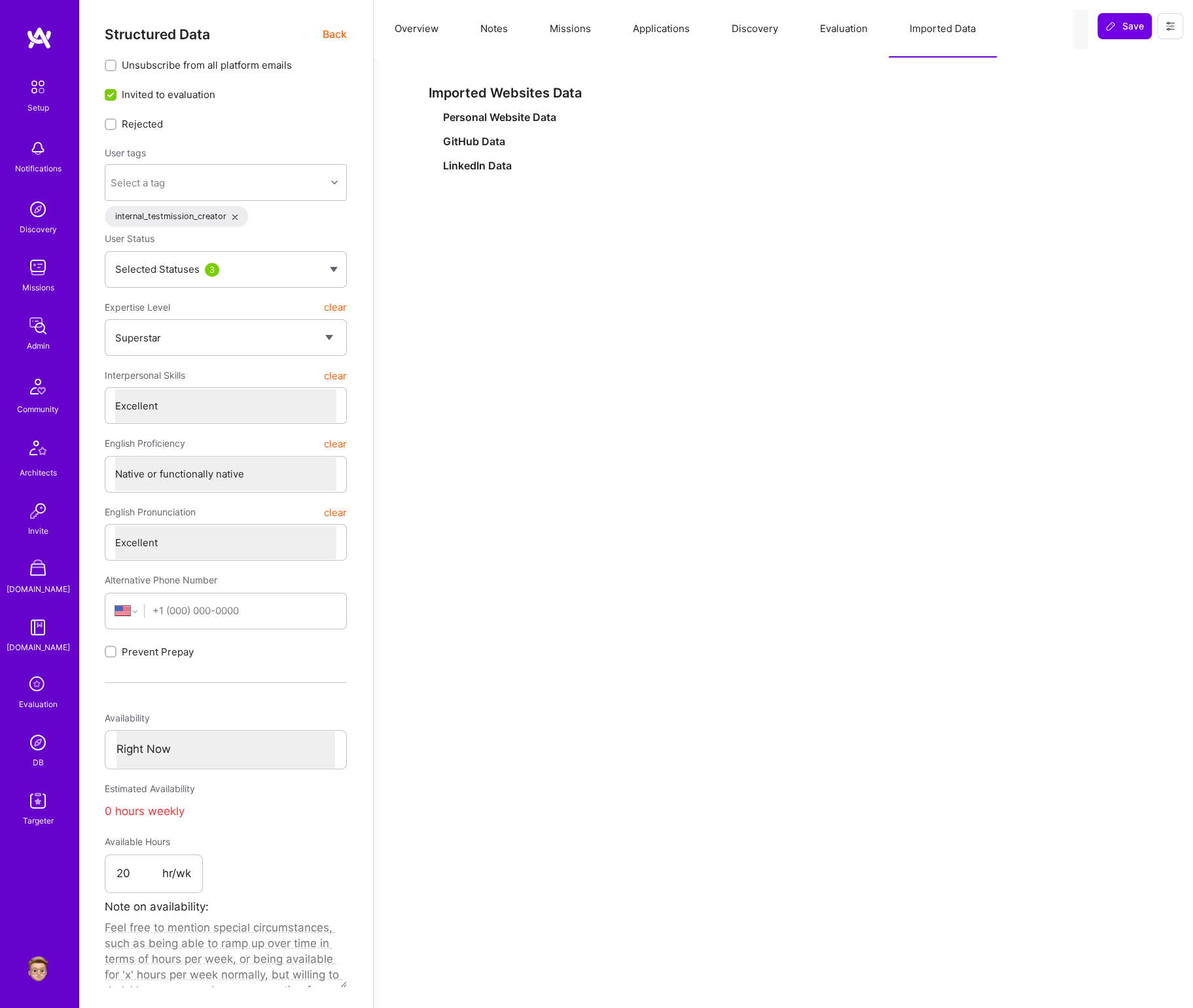
type textarea "x"
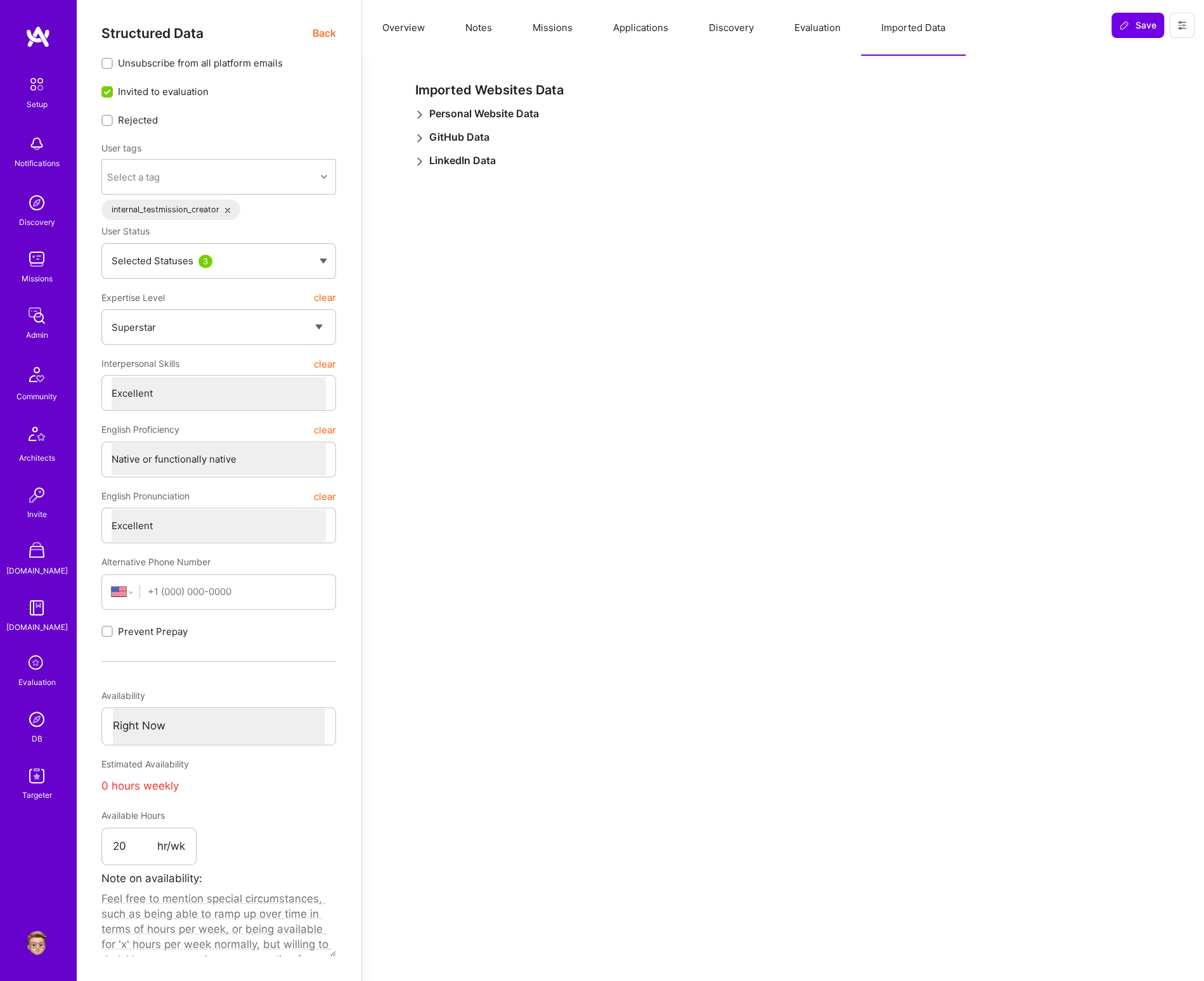
click at [422, 107] on span at bounding box center [420, 114] width 9 height 13
click at [421, 108] on span at bounding box center [420, 114] width 9 height 13
click at [416, 135] on icon at bounding box center [420, 138] width 9 height 9
click at [416, 161] on icon at bounding box center [420, 161] width 9 height 9
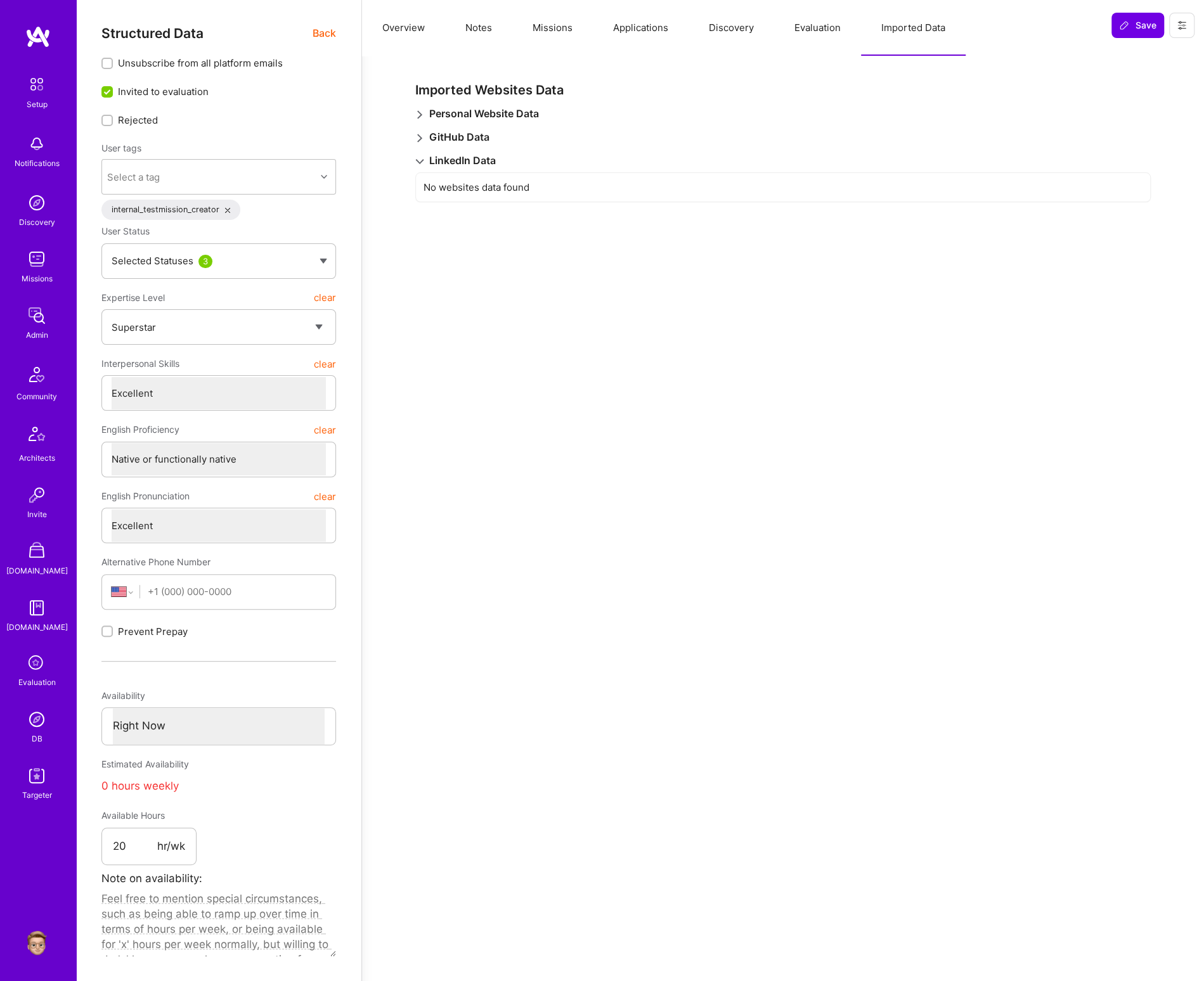
click at [416, 161] on icon at bounding box center [420, 161] width 9 height 9
click at [788, 32] on button "Evaluation" at bounding box center [817, 27] width 87 height 55
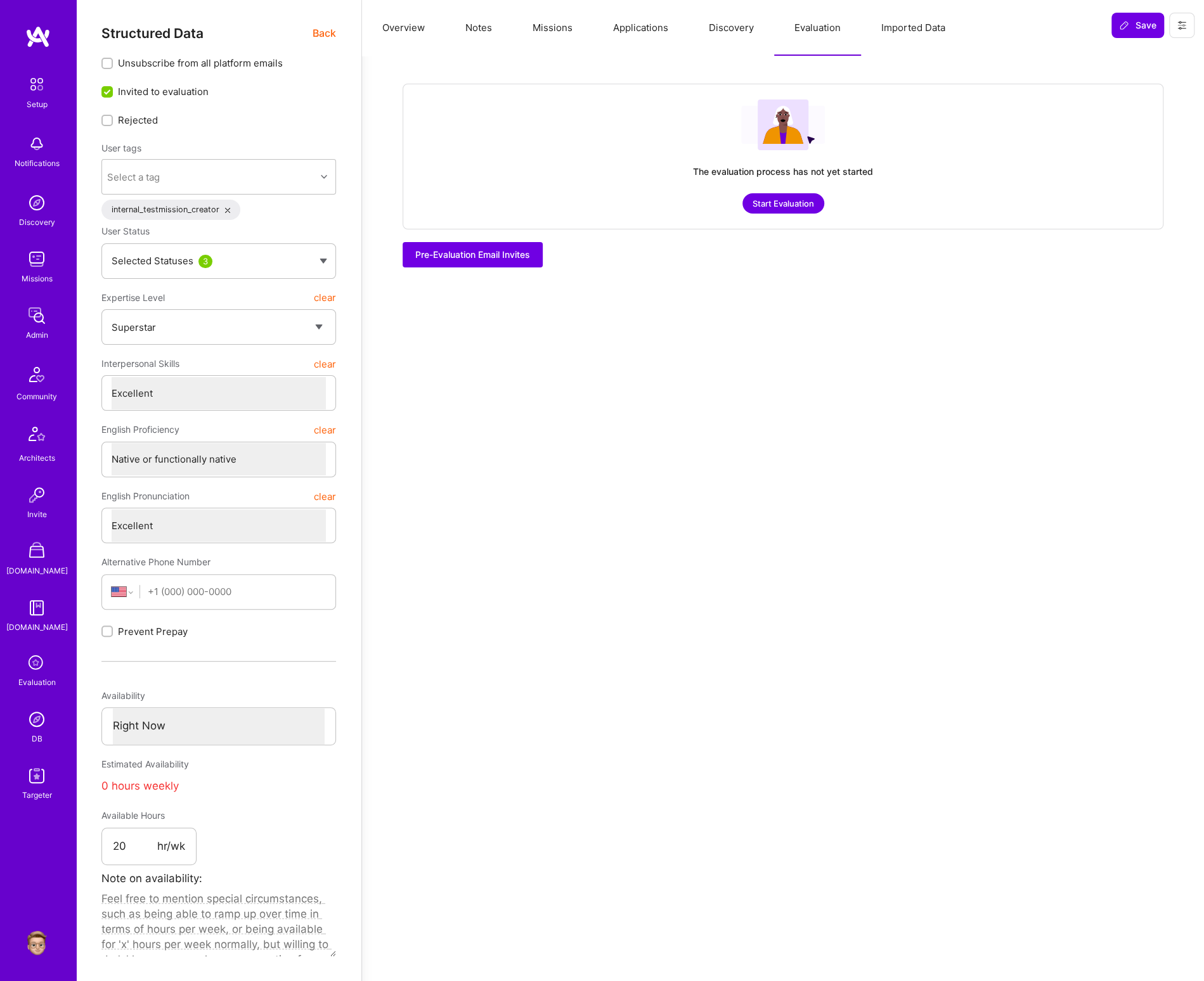
click at [776, 202] on button "Start Evaluation" at bounding box center [783, 203] width 82 height 20
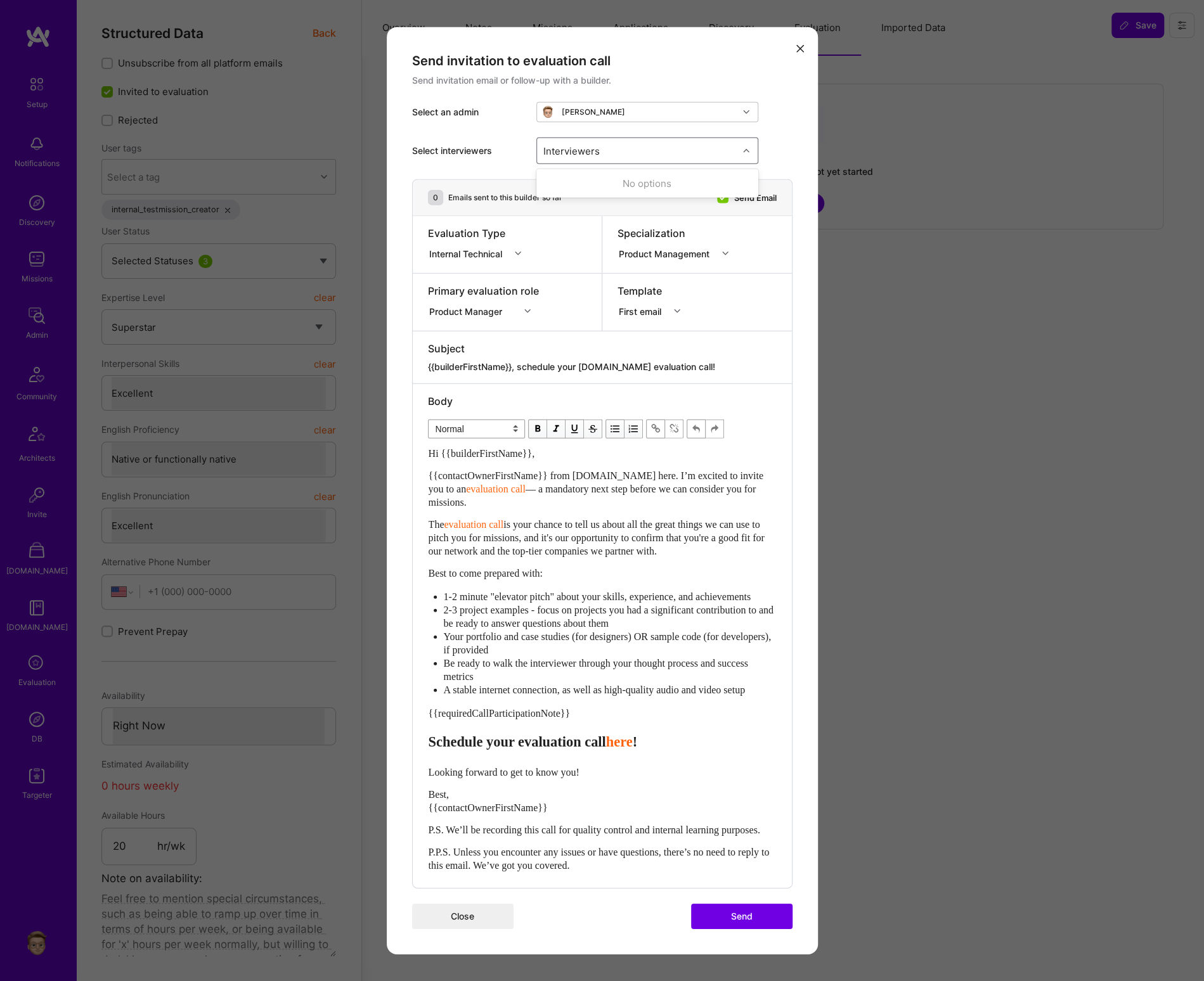
click at [570, 145] on div "Interviewers" at bounding box center [571, 150] width 63 height 19
click at [475, 140] on div "Select interviewers Use Up and Down to choose options, press Enter to select th…" at bounding box center [602, 150] width 380 height 57
click at [495, 249] on div "Internal Technical" at bounding box center [468, 253] width 78 height 13
click at [527, 310] on div "modal" at bounding box center [529, 311] width 19 height 17
click at [673, 256] on div "Product Management" at bounding box center [667, 253] width 99 height 16
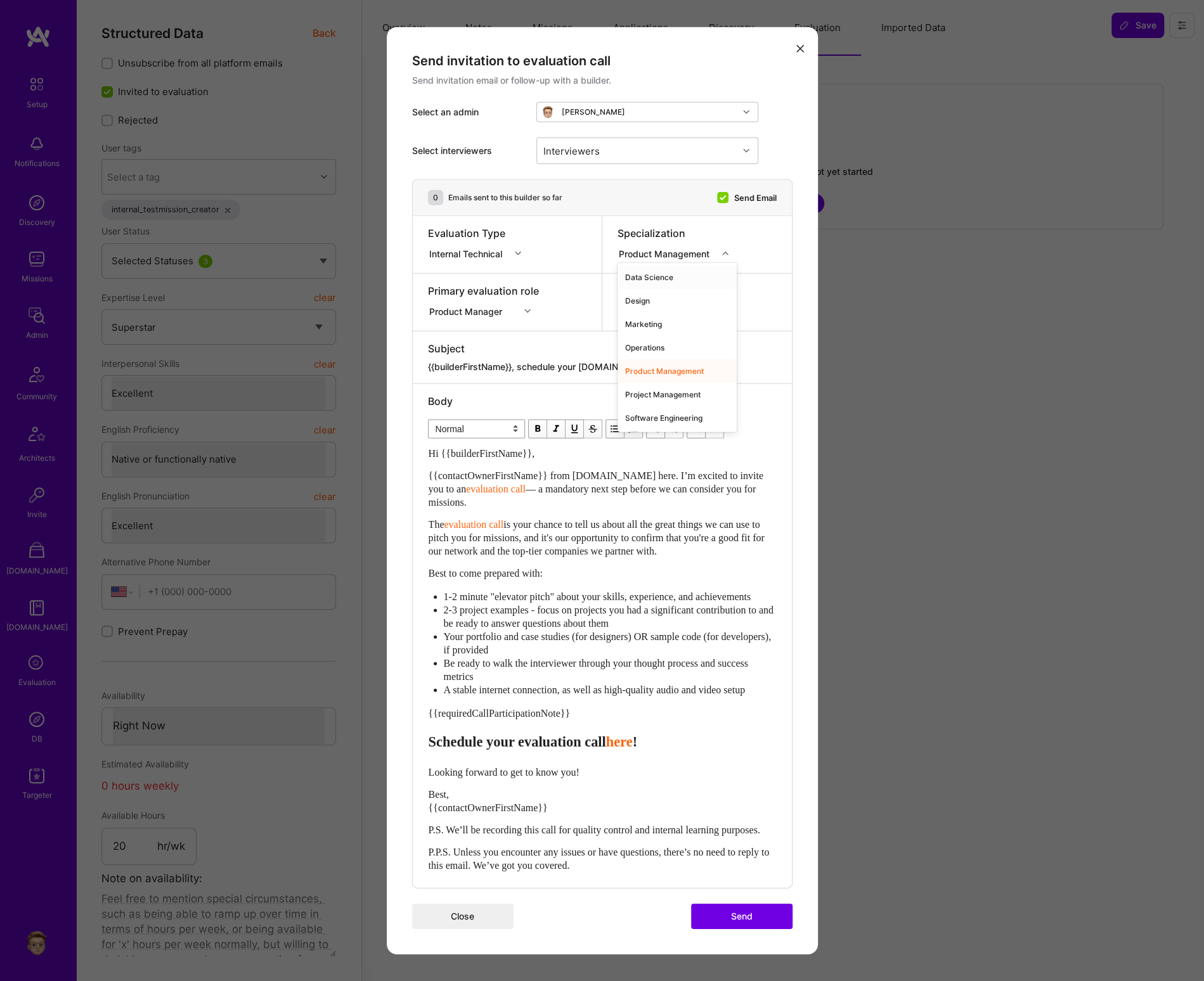
click at [575, 243] on div "Evaluation Type Internal Technical" at bounding box center [507, 244] width 189 height 57
click at [506, 250] on div "Internal Technical" at bounding box center [468, 253] width 78 height 13
click at [511, 240] on div "modal" at bounding box center [478, 243] width 102 height 5
click at [506, 250] on div "Internal Technical" at bounding box center [468, 253] width 78 height 13
click at [707, 249] on div "Product Management" at bounding box center [666, 253] width 96 height 13
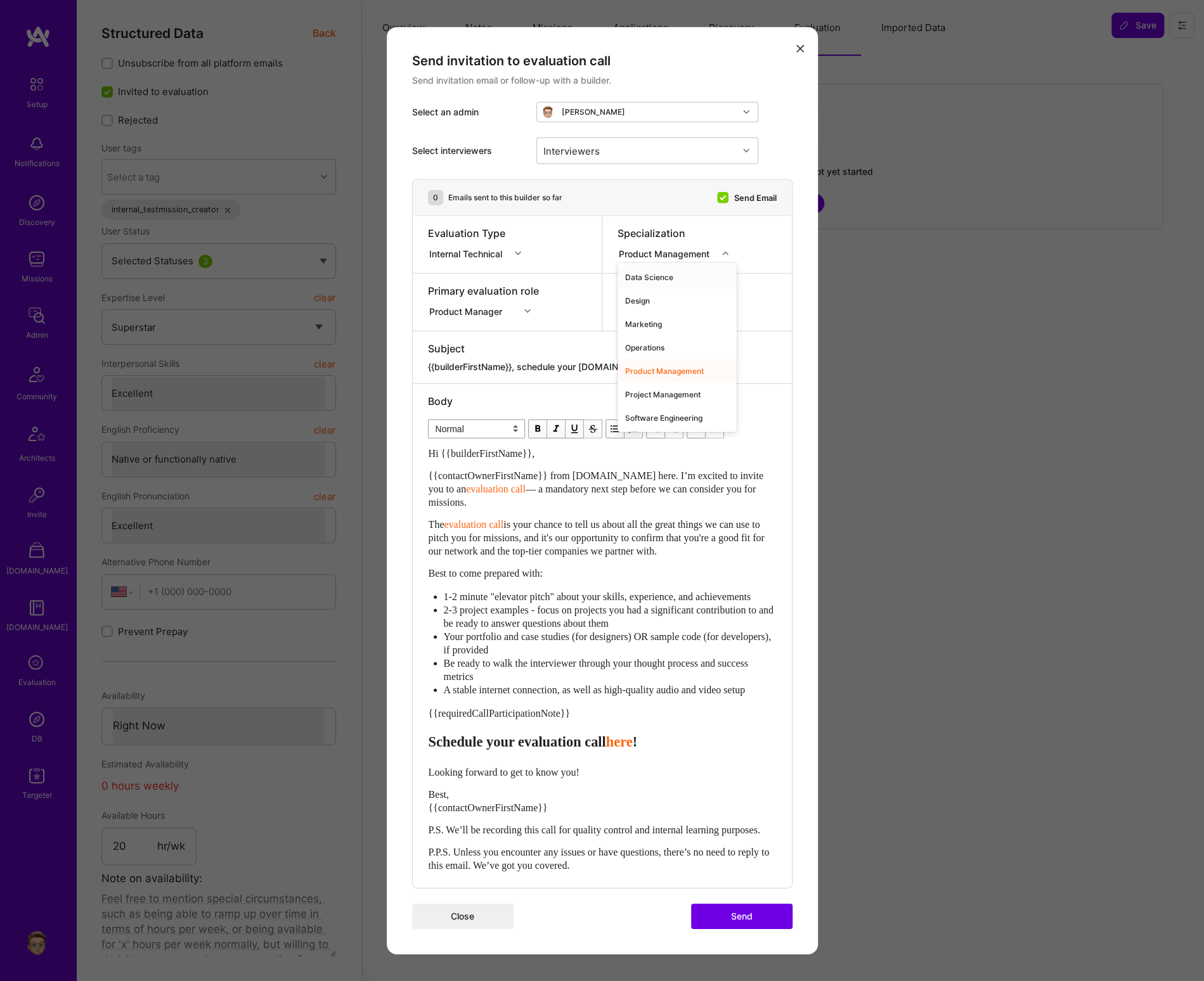
click at [555, 280] on div "Primary evaluation role Product Manager" at bounding box center [507, 302] width 189 height 57
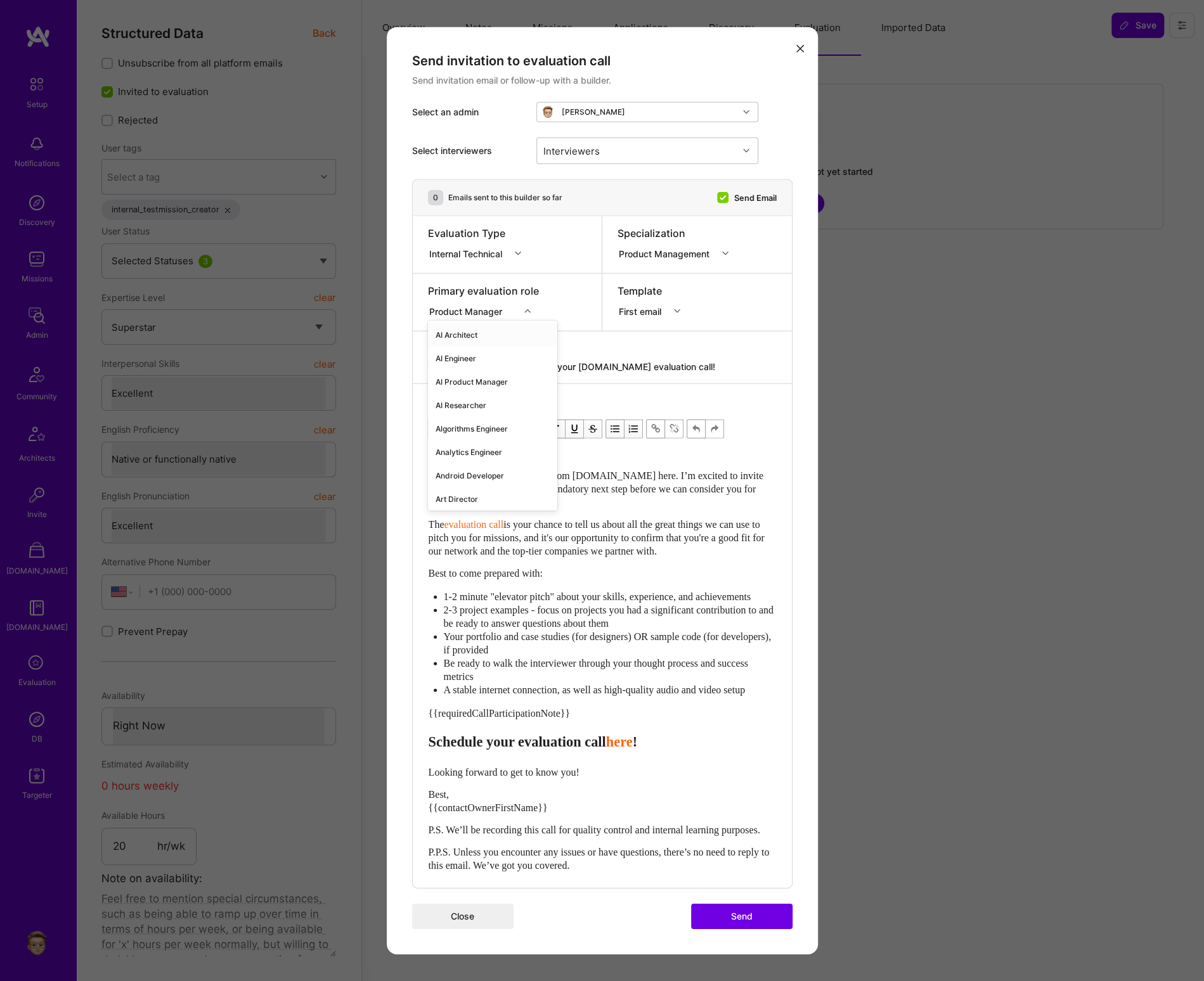
click at [522, 304] on div "modal" at bounding box center [529, 311] width 19 height 17
click at [471, 370] on div "AI Product Manager" at bounding box center [493, 381] width 130 height 24
click at [675, 249] on div "Product Management" at bounding box center [666, 253] width 96 height 13
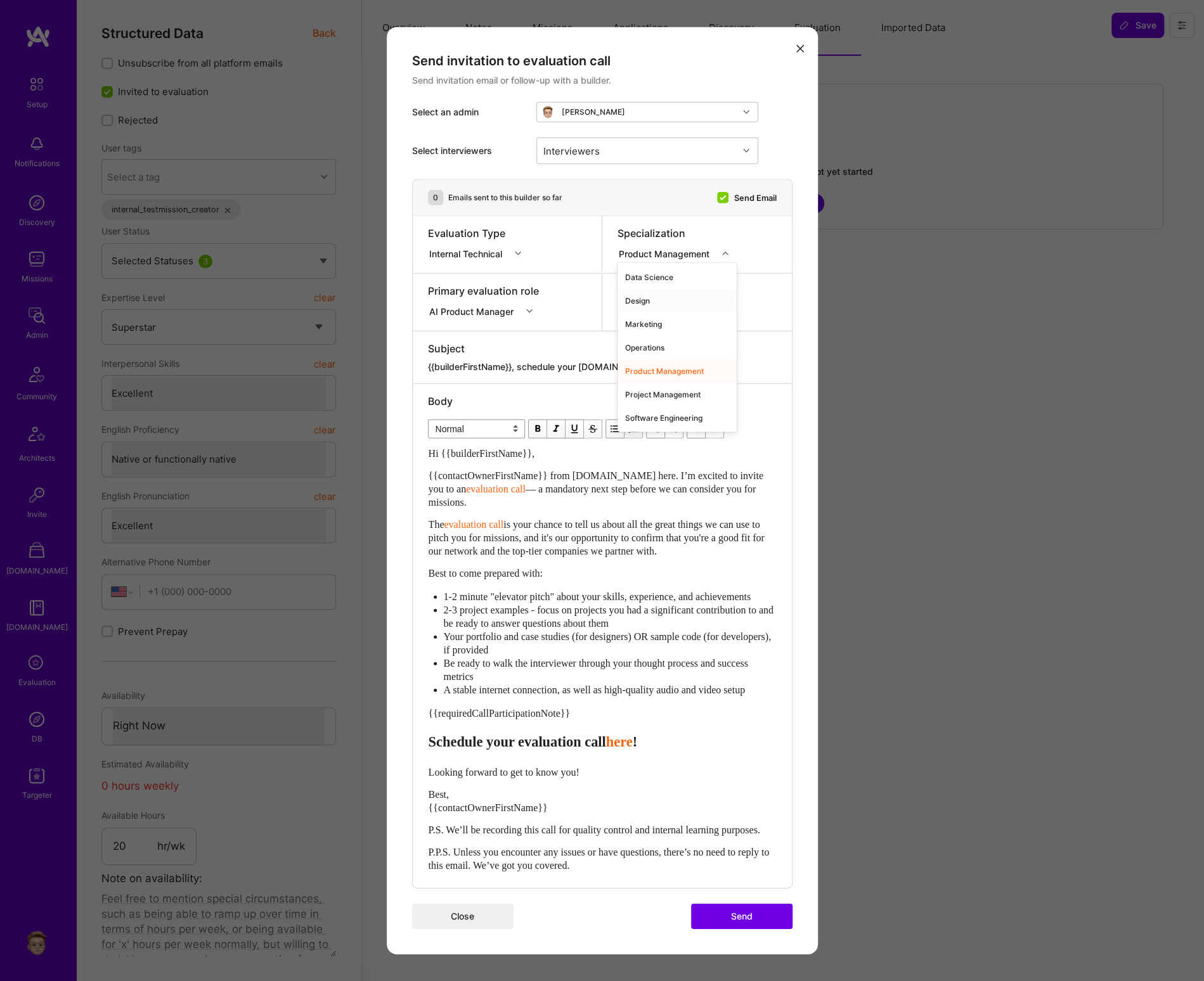
click at [659, 294] on div "Design" at bounding box center [676, 300] width 119 height 24
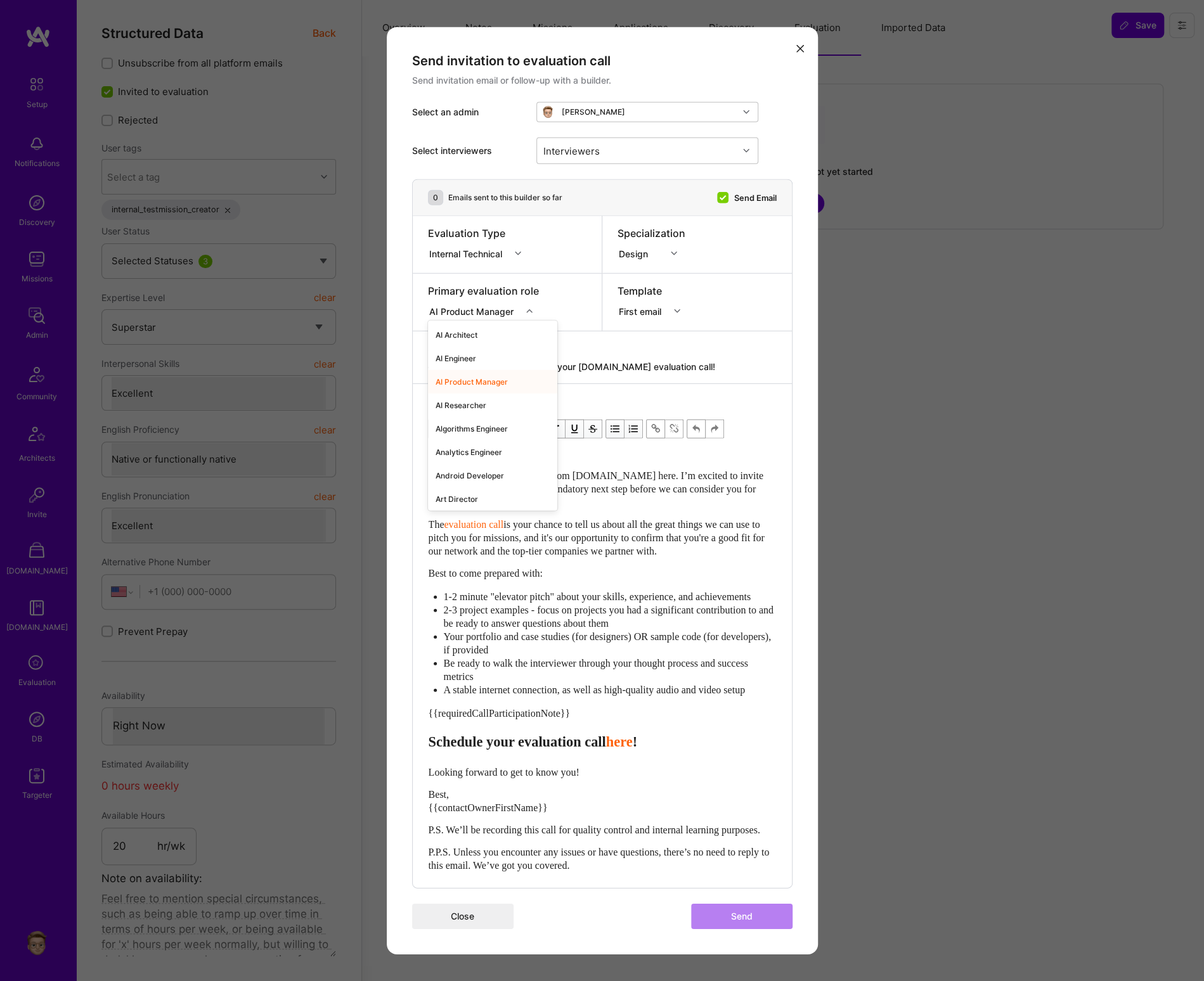
click at [489, 309] on div "AI Product Manager" at bounding box center [474, 311] width 89 height 13
click at [664, 257] on div "Specialization Design" at bounding box center [696, 244] width 189 height 57
click at [652, 246] on div "Design" at bounding box center [636, 253] width 35 height 13
click at [656, 368] on div "Product Management" at bounding box center [664, 371] width 94 height 24
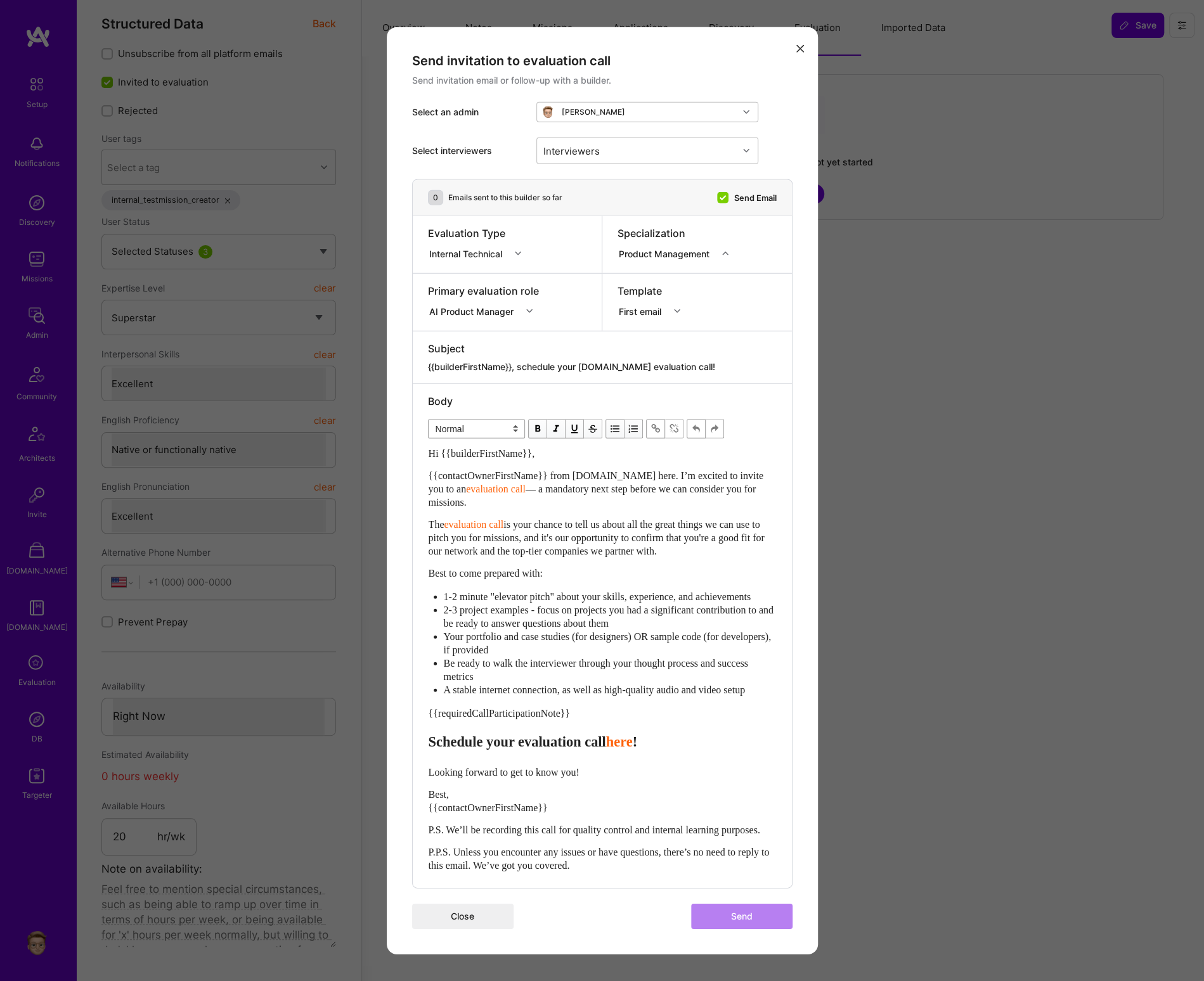
scroll to position [8, 0]
click at [488, 246] on div "Internal Technical" at bounding box center [468, 253] width 78 height 13
click at [670, 246] on div "Product Management" at bounding box center [666, 253] width 96 height 13
click at [495, 246] on div "Internal Technical" at bounding box center [468, 253] width 78 height 13
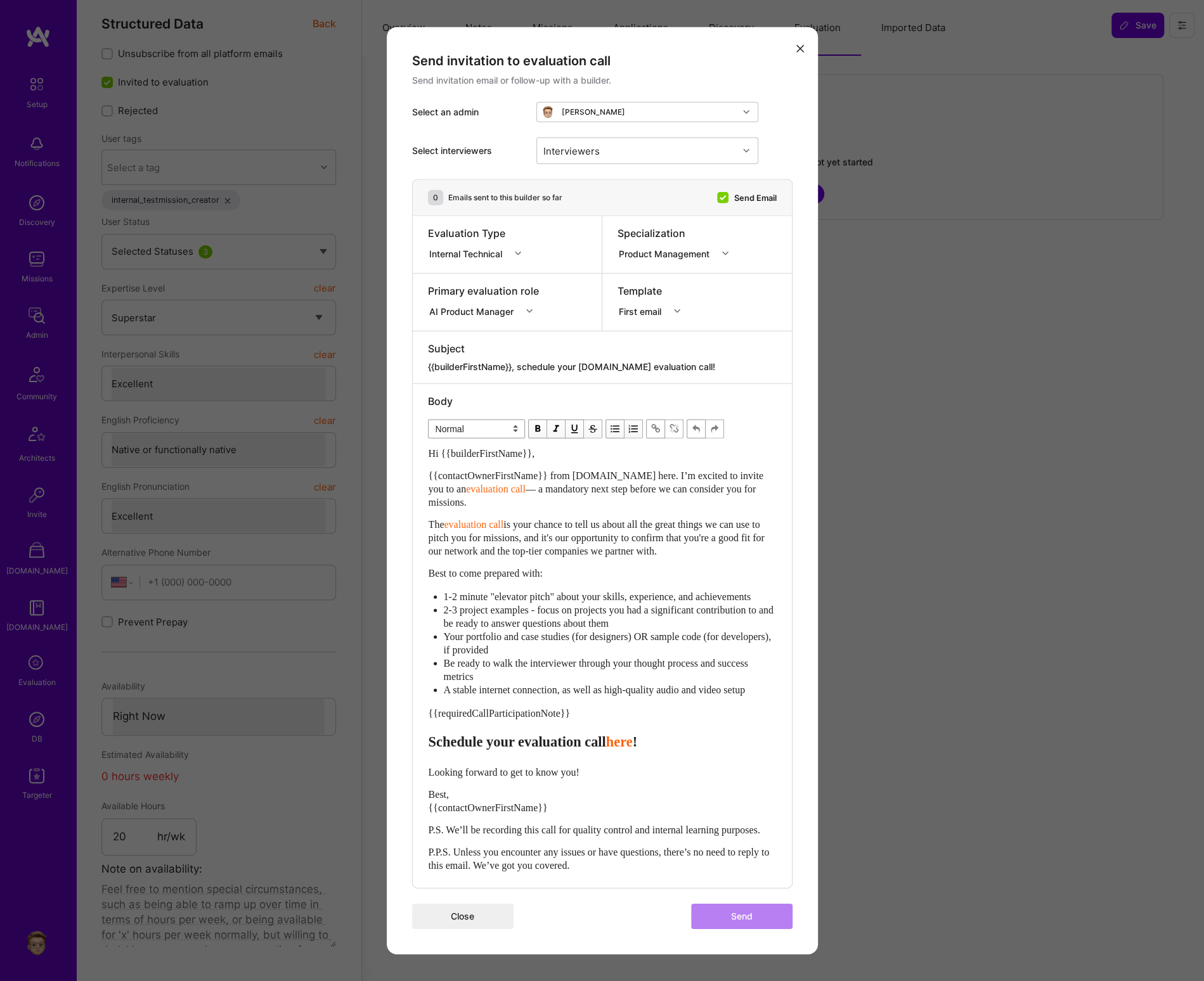
click at [212, 241] on div "Send invitation to evaluation call Send invitation email or follow-up with a bu…" at bounding box center [602, 490] width 1204 height 981
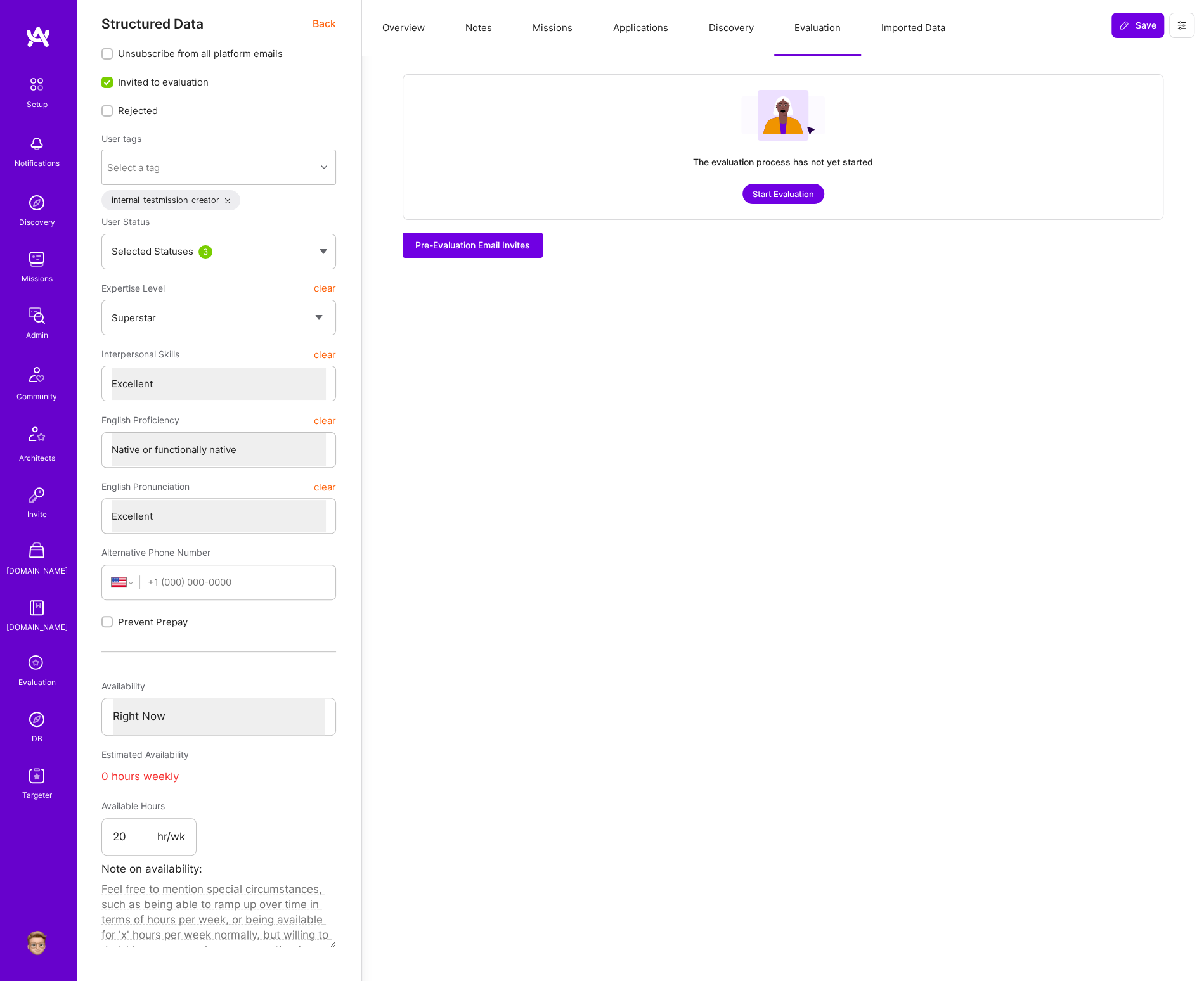
drag, startPoint x: 29, startPoint y: 940, endPoint x: 40, endPoint y: 920, distance: 22.8
click at [28, 933] on img at bounding box center [36, 942] width 25 height 25
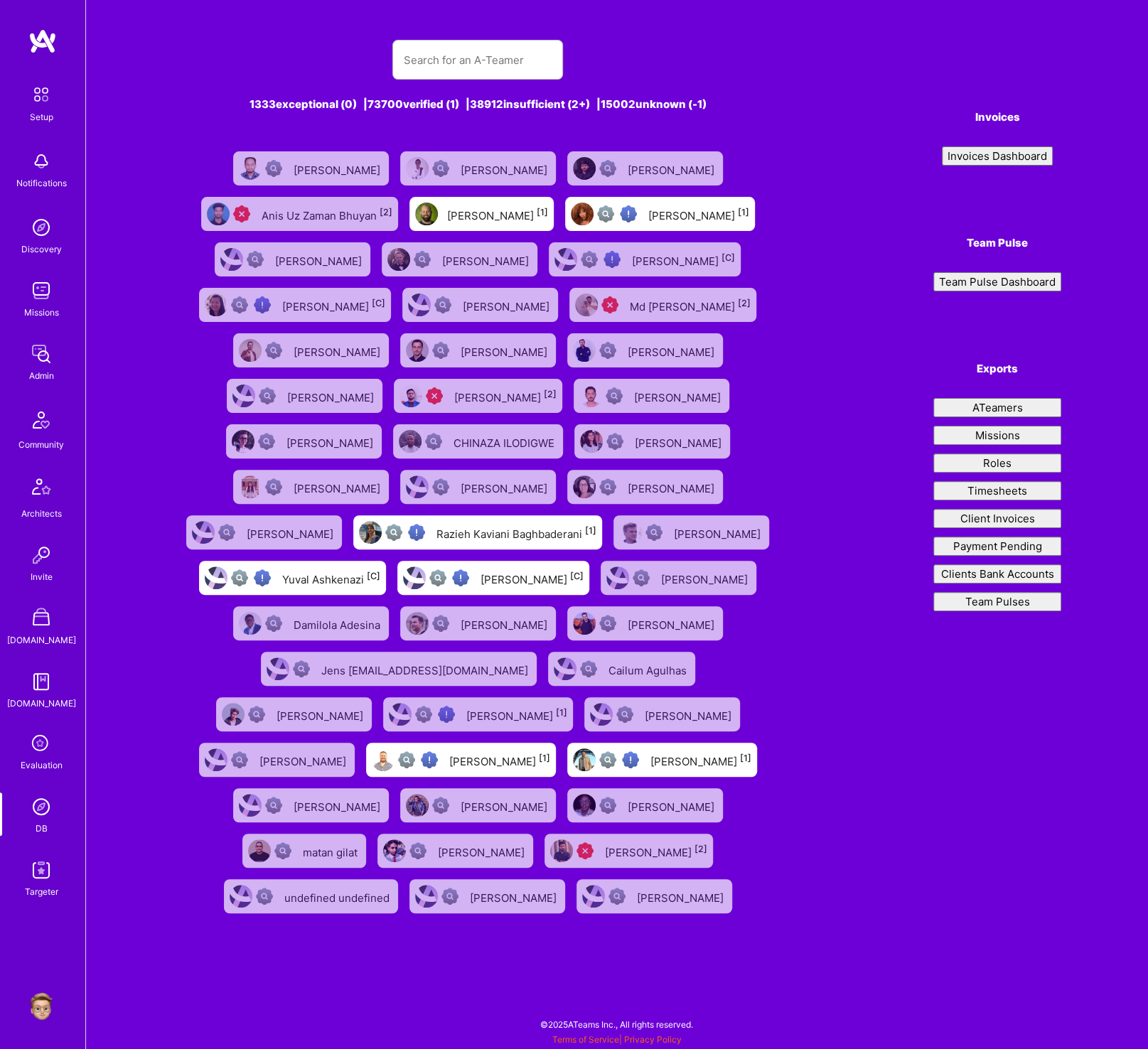
click at [347, 212] on div "Anis Uz [PERSON_NAME] [2]" at bounding box center [327, 214] width 131 height 19
click at [712, 310] on div "Md [PERSON_NAME] [2]" at bounding box center [690, 304] width 121 height 19
drag, startPoint x: 334, startPoint y: 403, endPoint x: 593, endPoint y: 69, distance: 422.7
click at [454, 403] on div "[PERSON_NAME] [2]" at bounding box center [505, 396] width 103 height 19
click at [460, 356] on div "[PERSON_NAME]" at bounding box center [505, 350] width 90 height 19
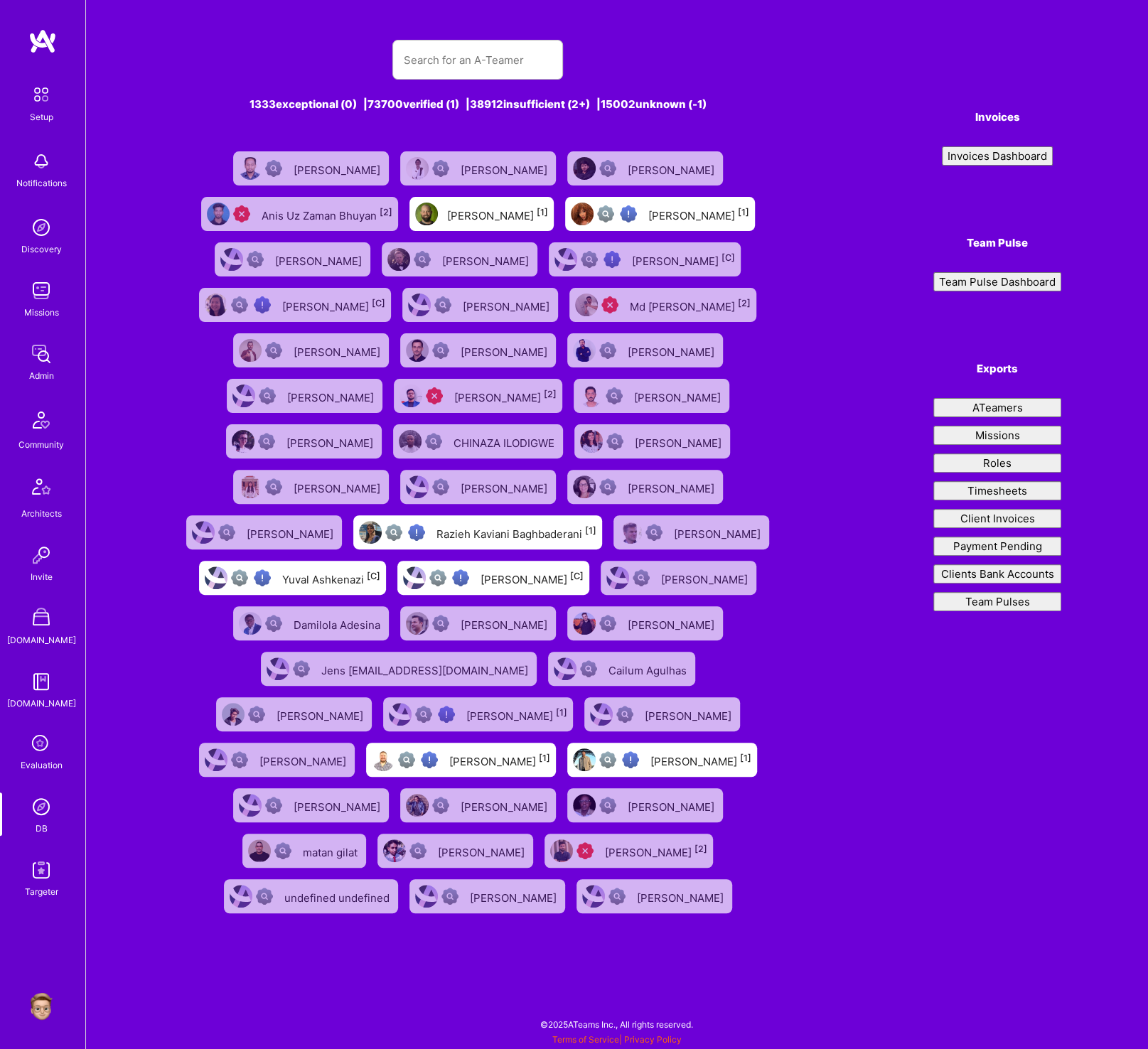
click at [663, 303] on div "Md [PERSON_NAME] [2]" at bounding box center [690, 304] width 121 height 19
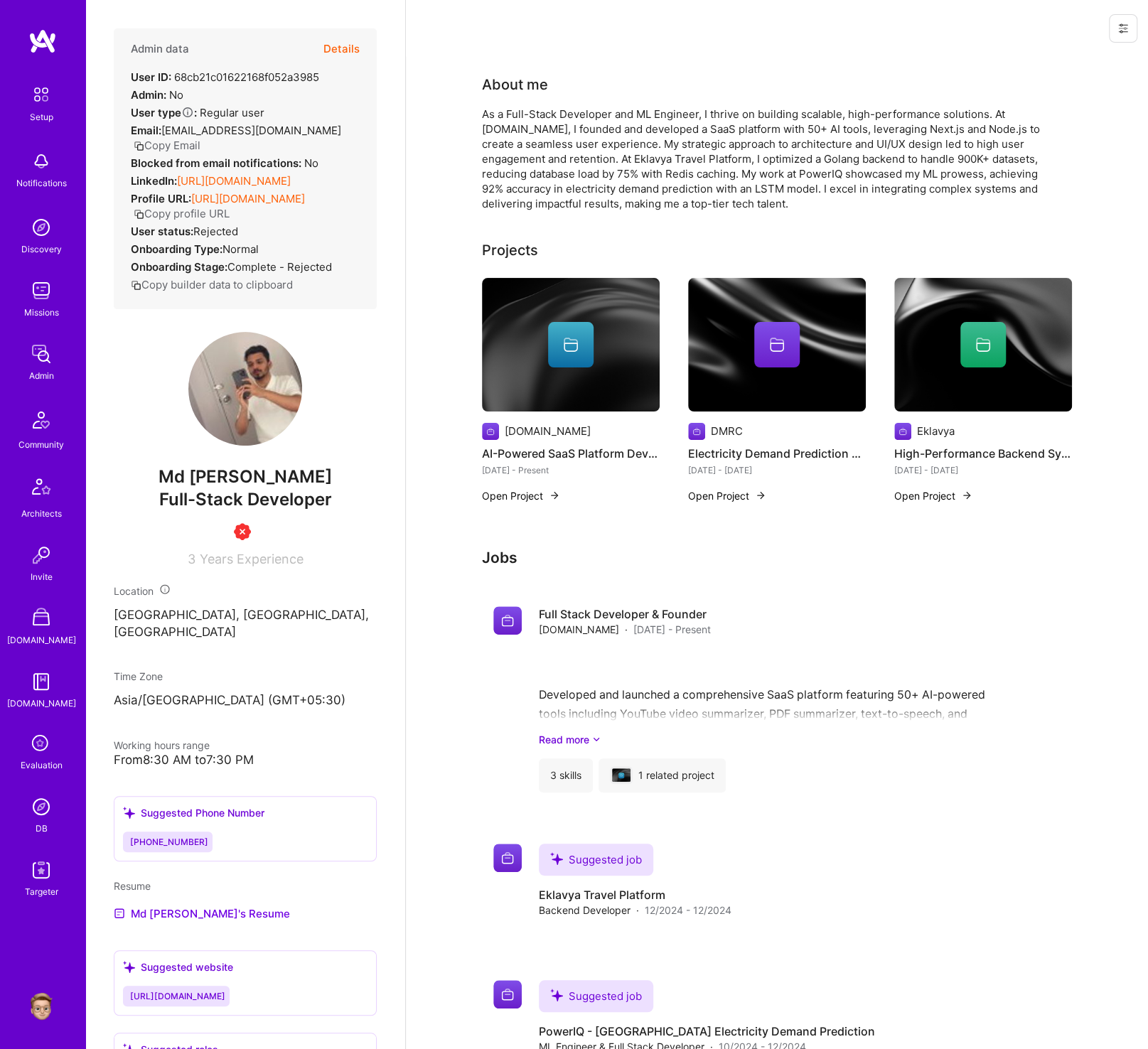
scroll to position [61, 0]
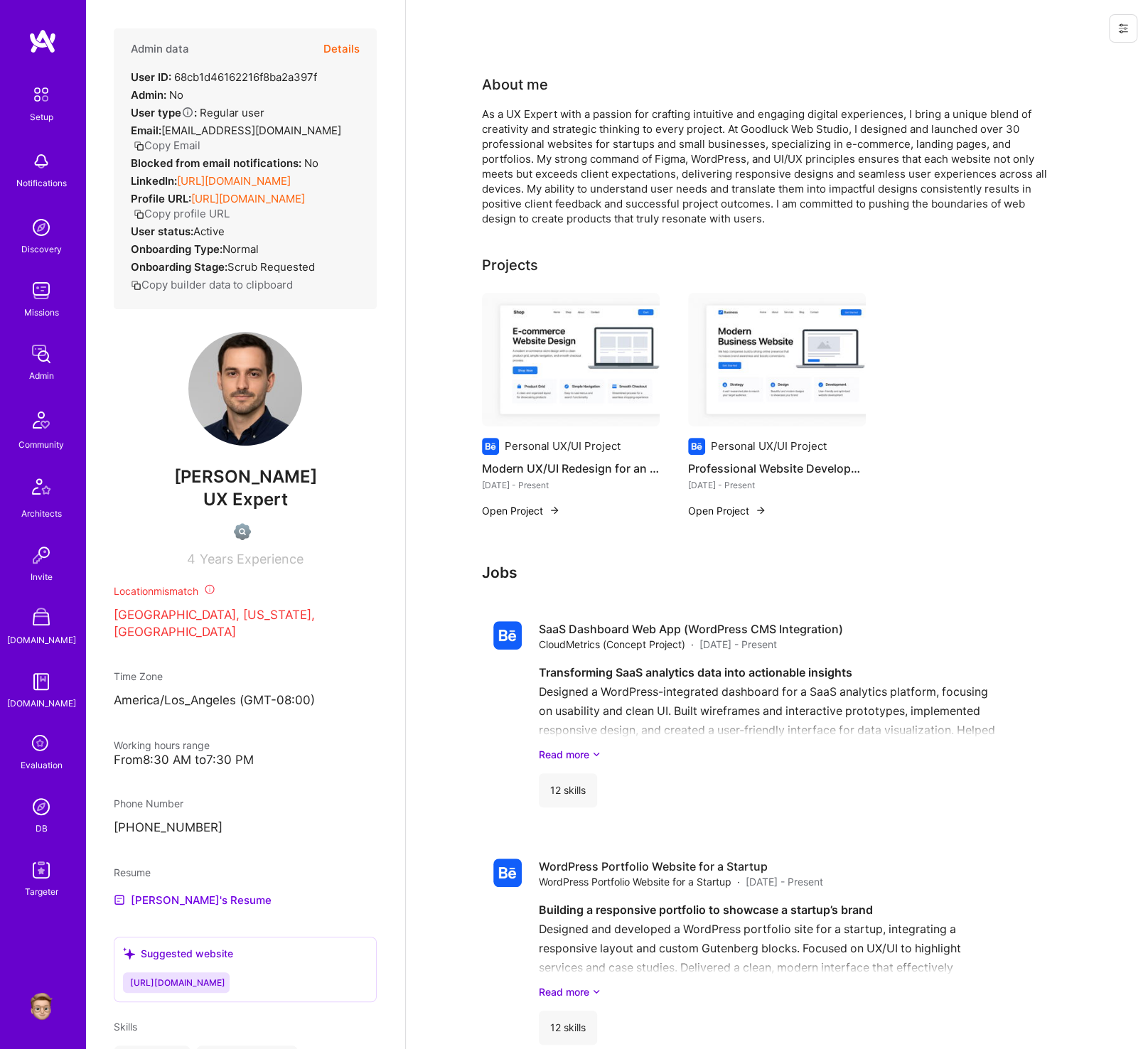
click at [332, 57] on button "Details" at bounding box center [341, 48] width 36 height 41
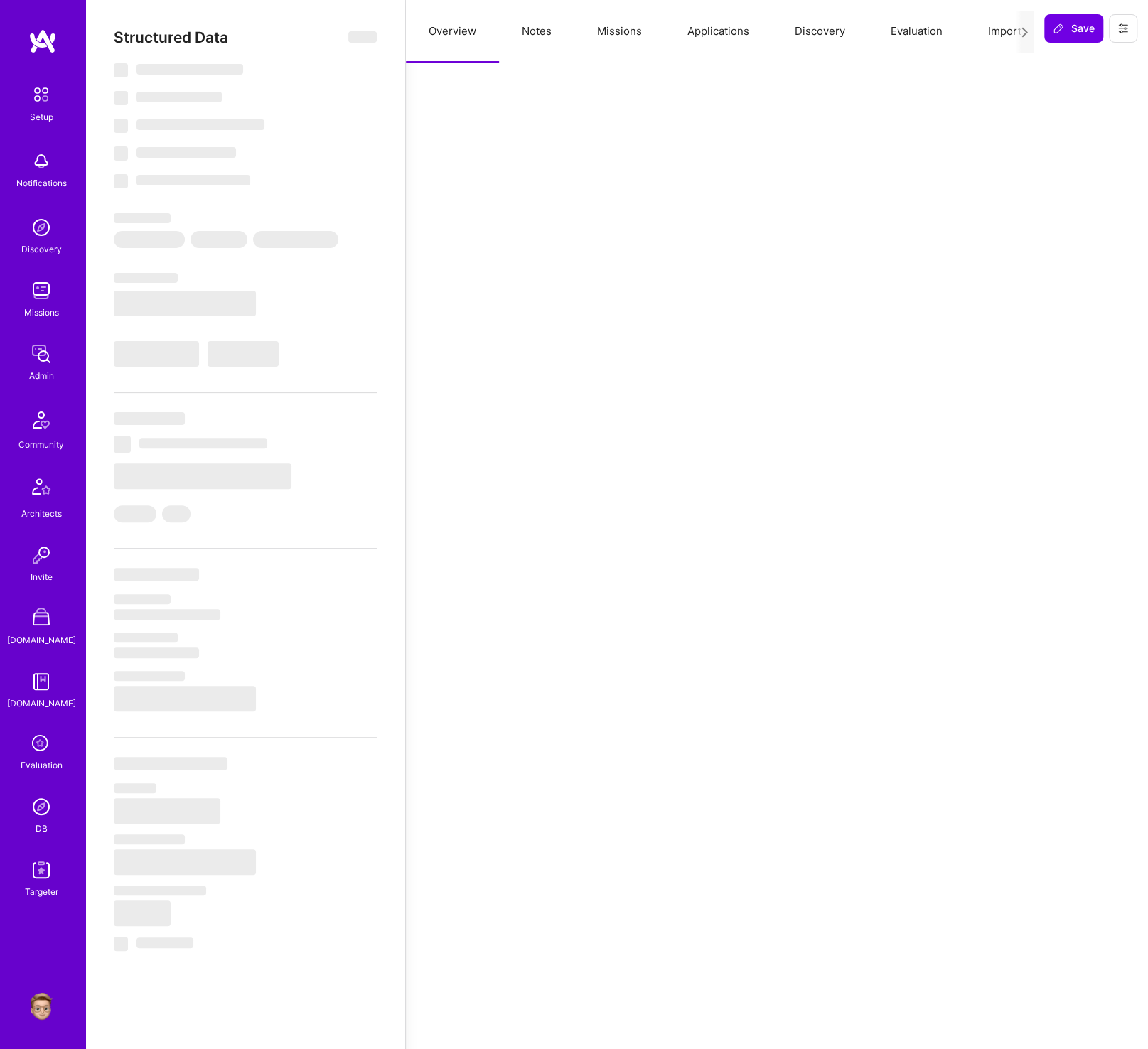
select select "NG"
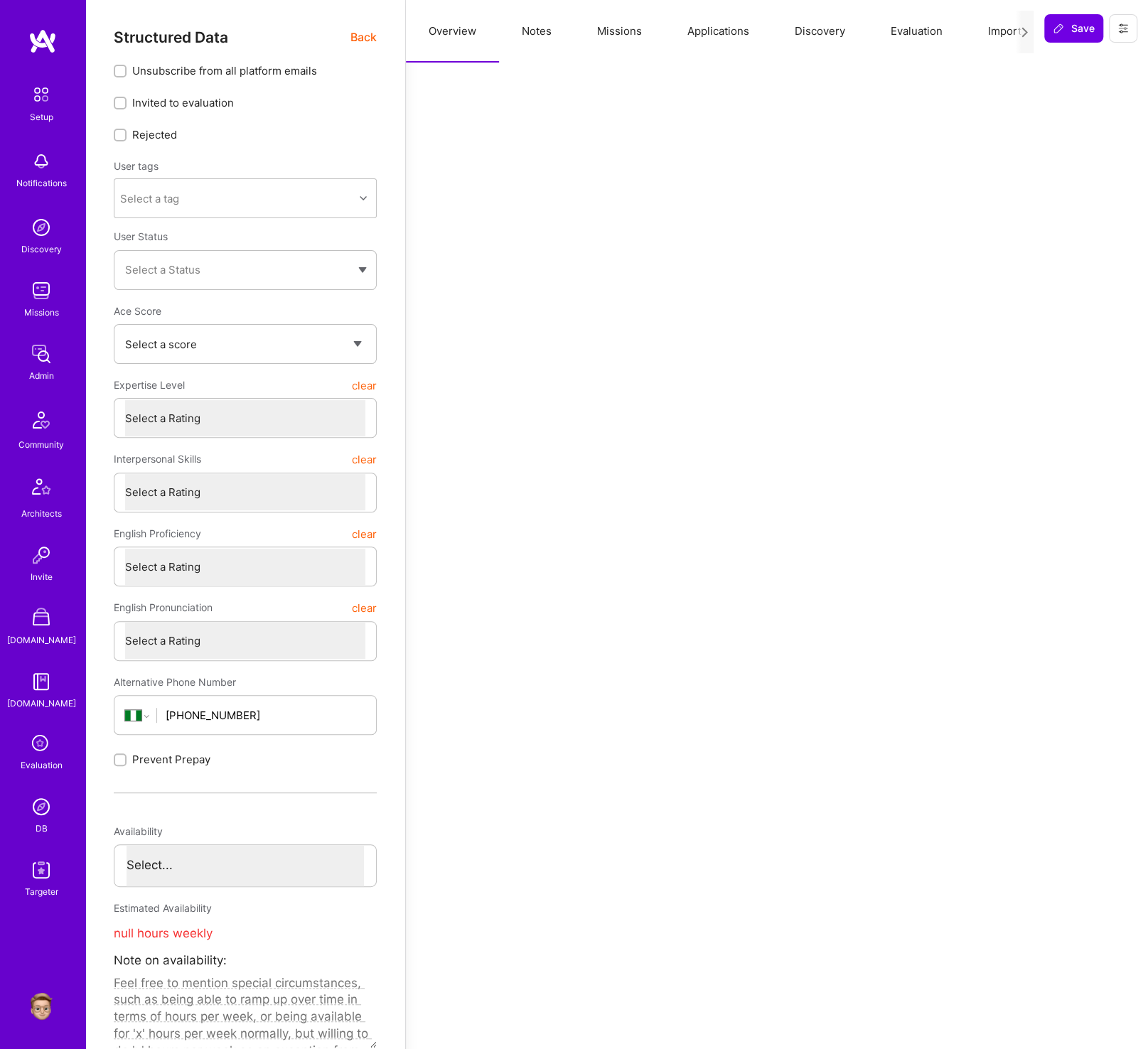
click at [547, 34] on button "Notes" at bounding box center [536, 31] width 75 height 62
type textarea "x"
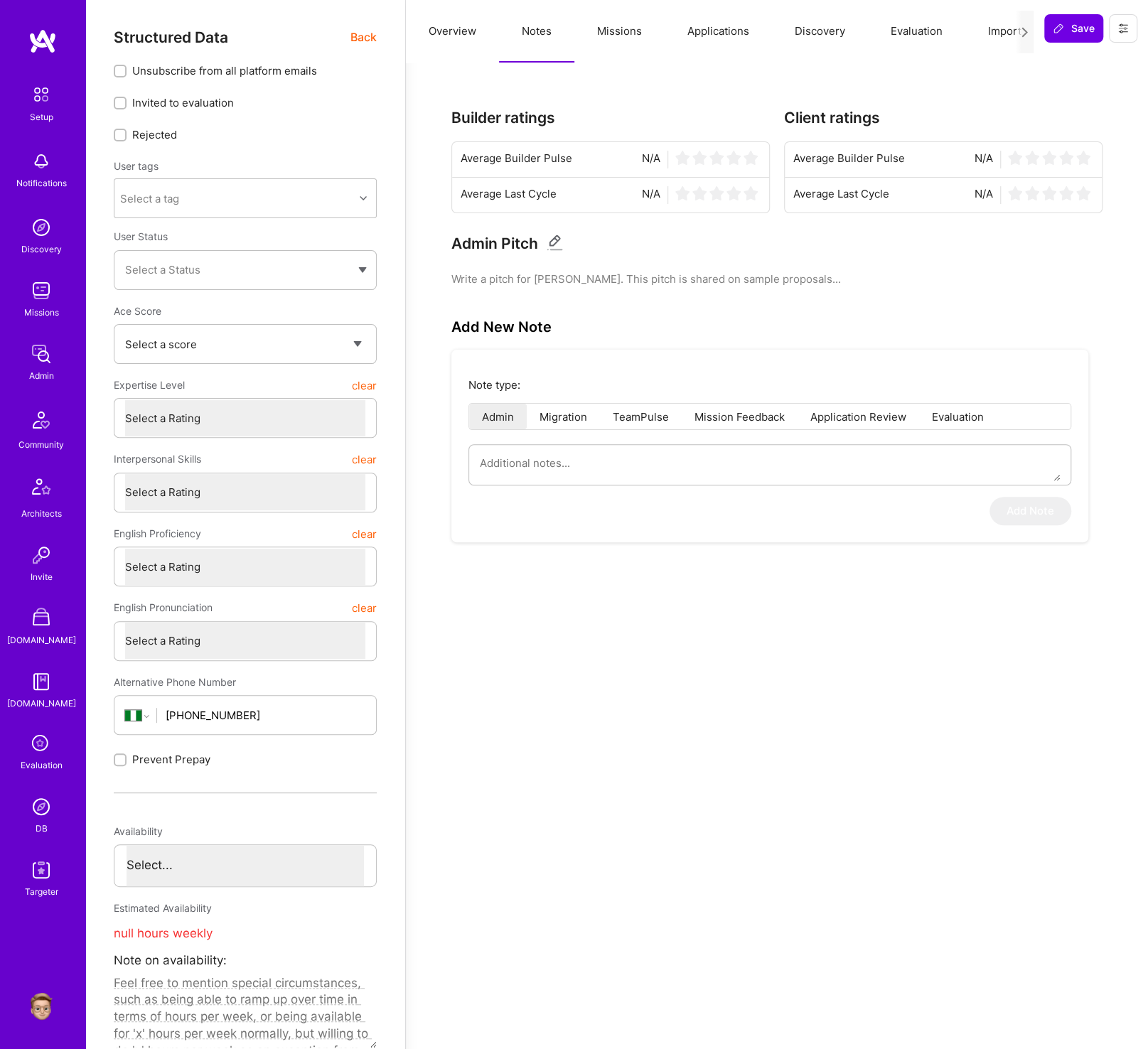
click at [597, 35] on button "Missions" at bounding box center [619, 31] width 90 height 62
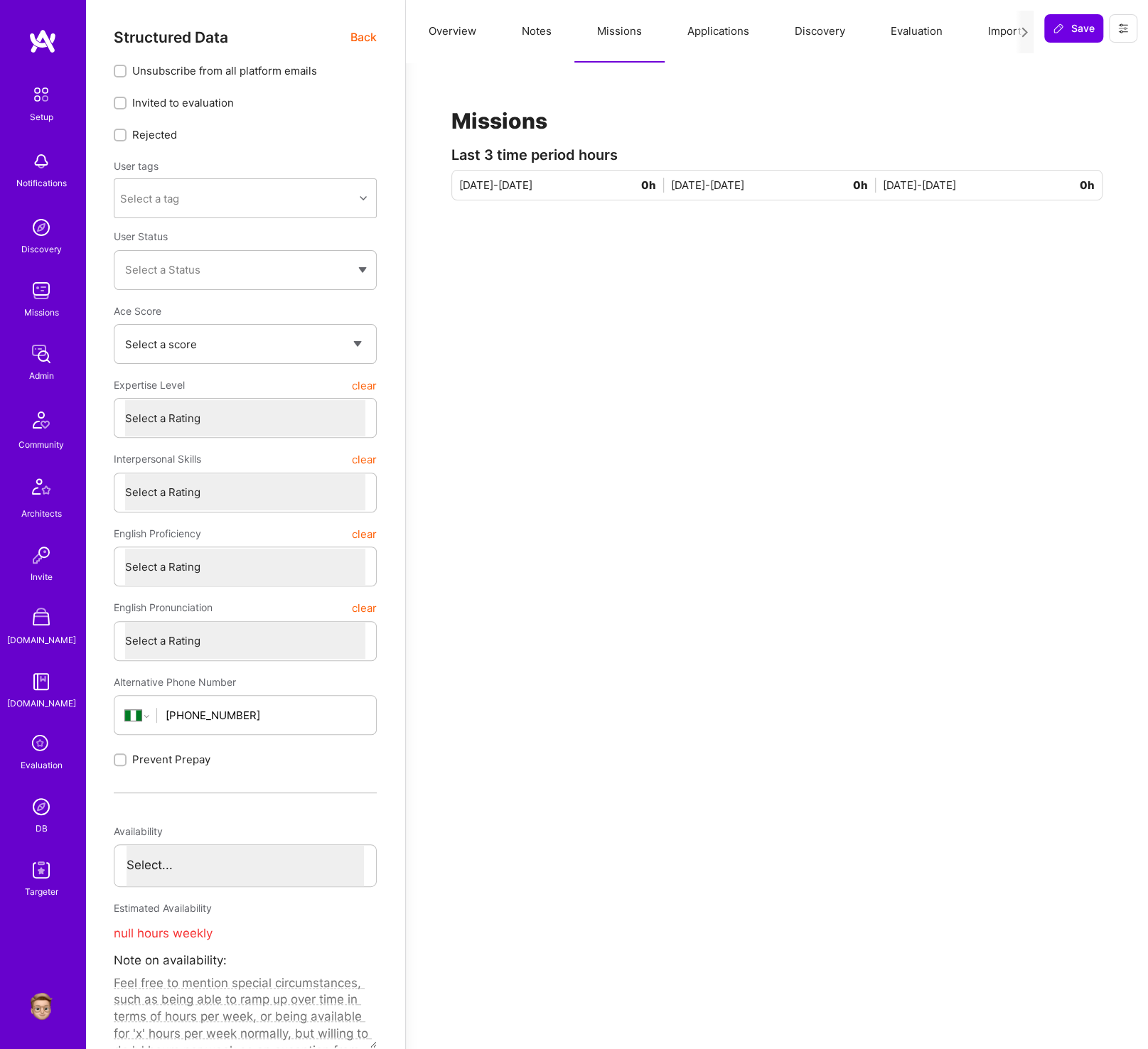
click at [710, 37] on button "Applications" at bounding box center [718, 31] width 107 height 62
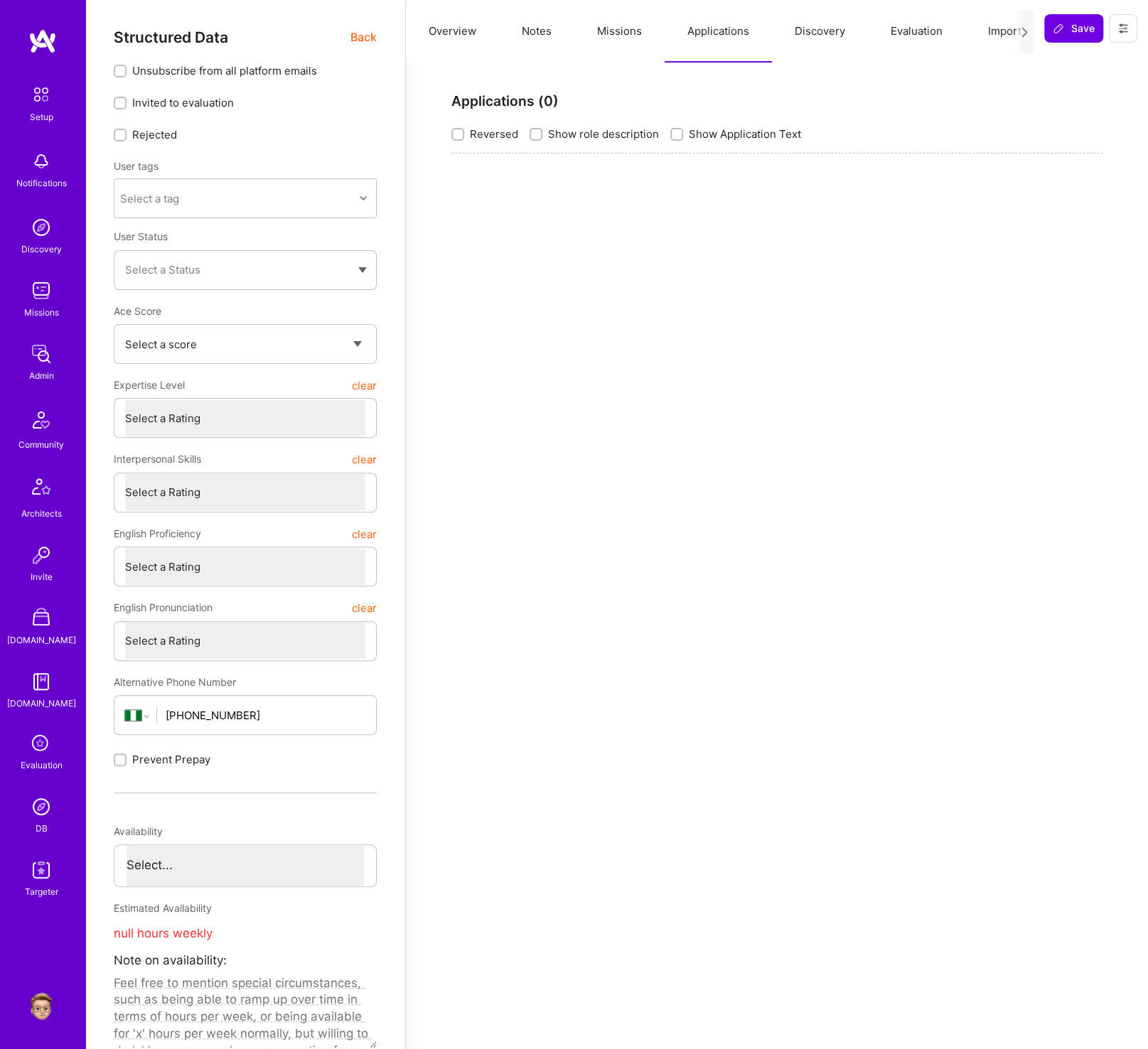
click at [772, 32] on button "Discovery" at bounding box center [819, 31] width 96 height 62
click at [347, 37] on div "Structured Data Back" at bounding box center [245, 37] width 263 height 18
click at [356, 38] on span "Back" at bounding box center [363, 37] width 27 height 18
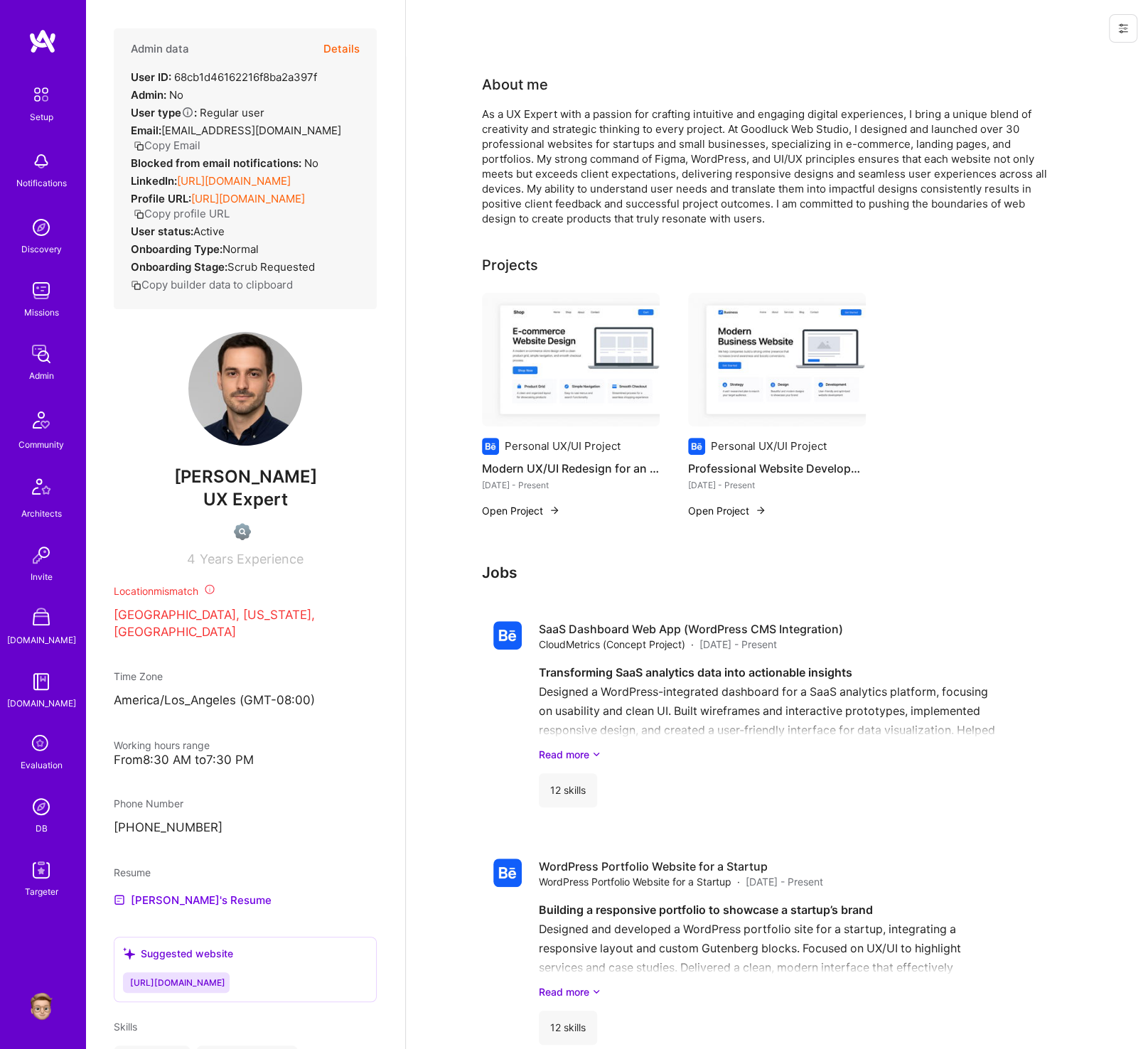
click at [362, 40] on div "Admin data Details User ID: 68cb1d46162216f8ba2a397f Admin: No User type Regula…" at bounding box center [245, 169] width 263 height 281
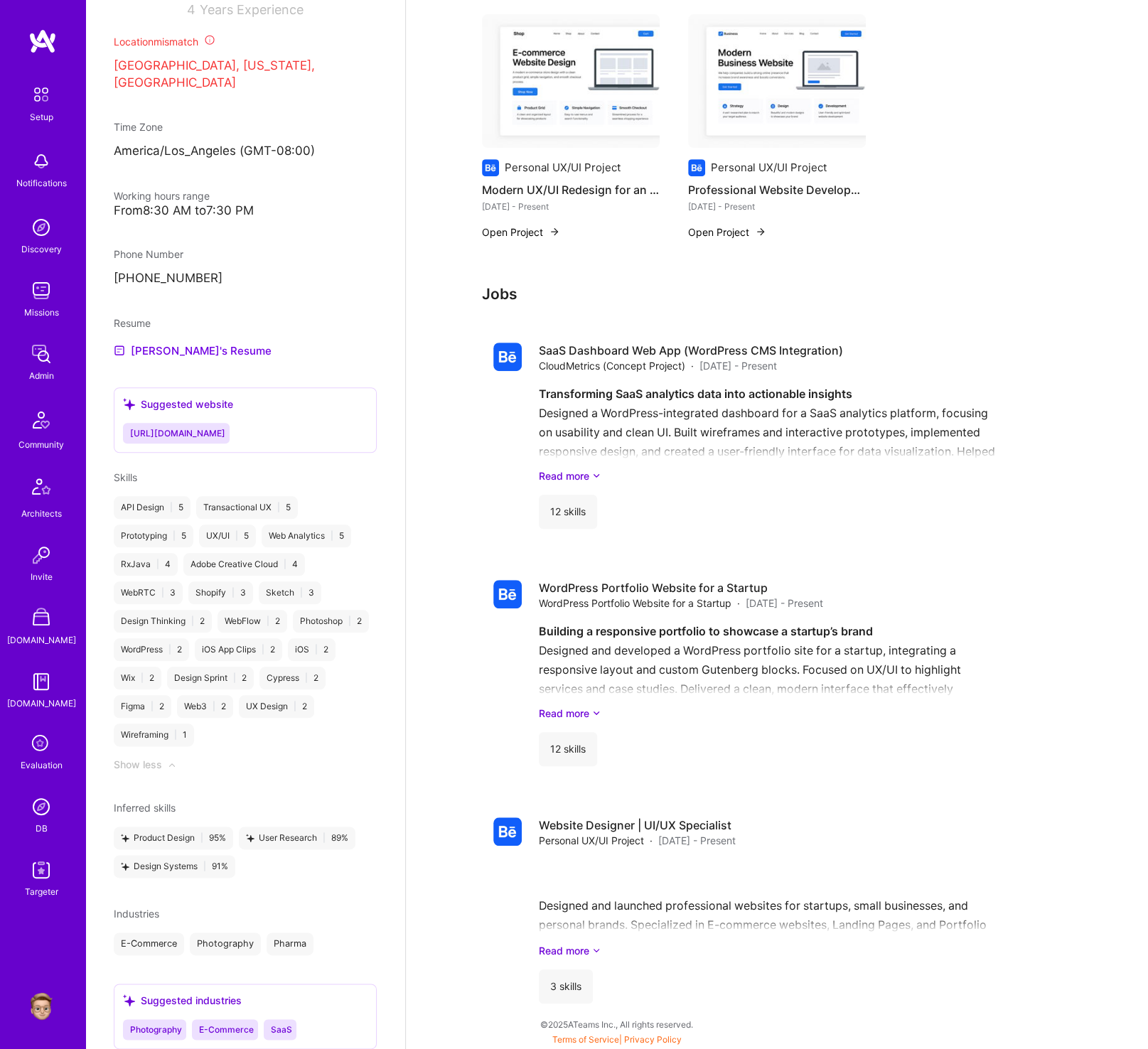
scroll to position [607, 0]
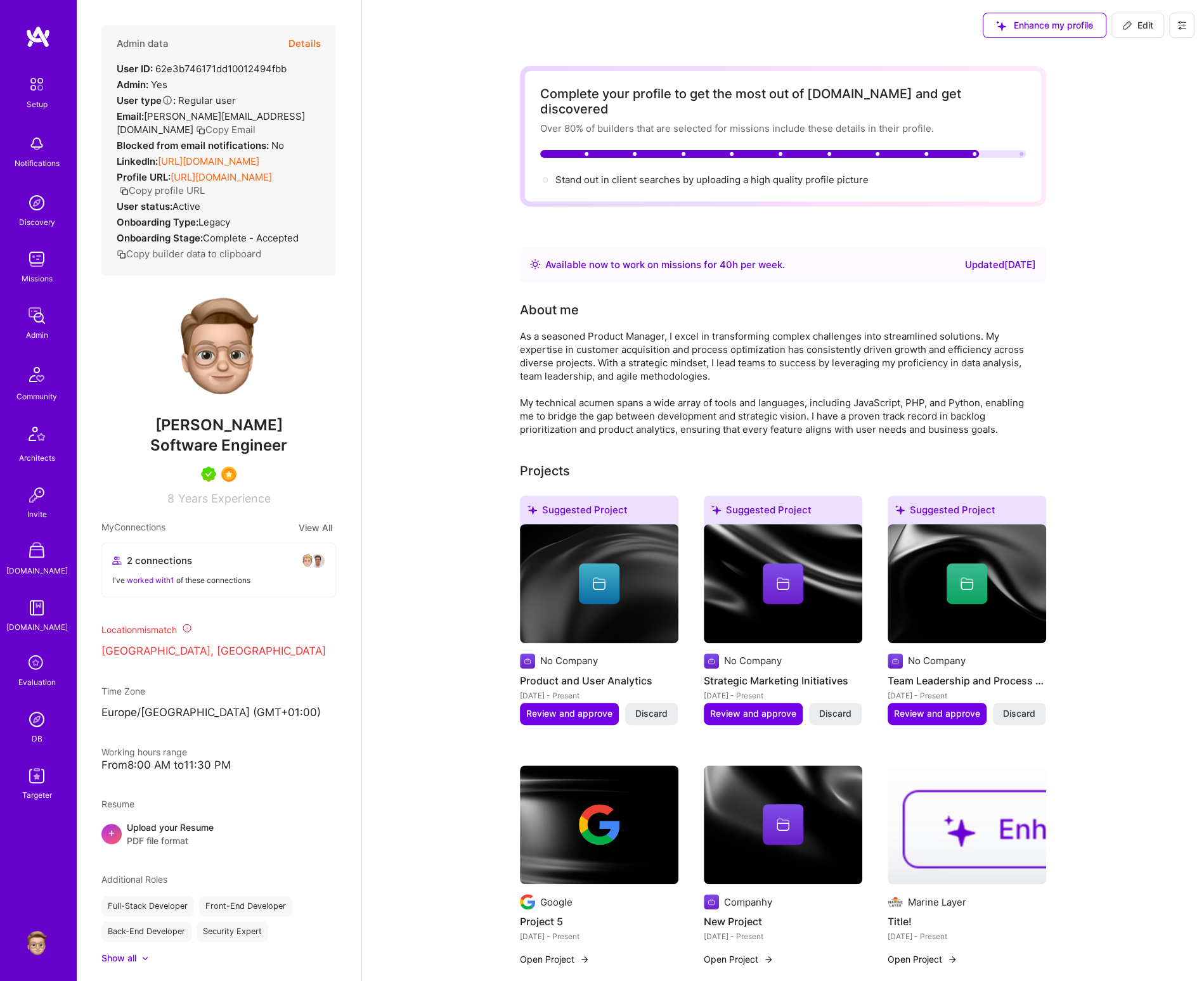
click at [307, 50] on button "Details" at bounding box center [305, 43] width 32 height 37
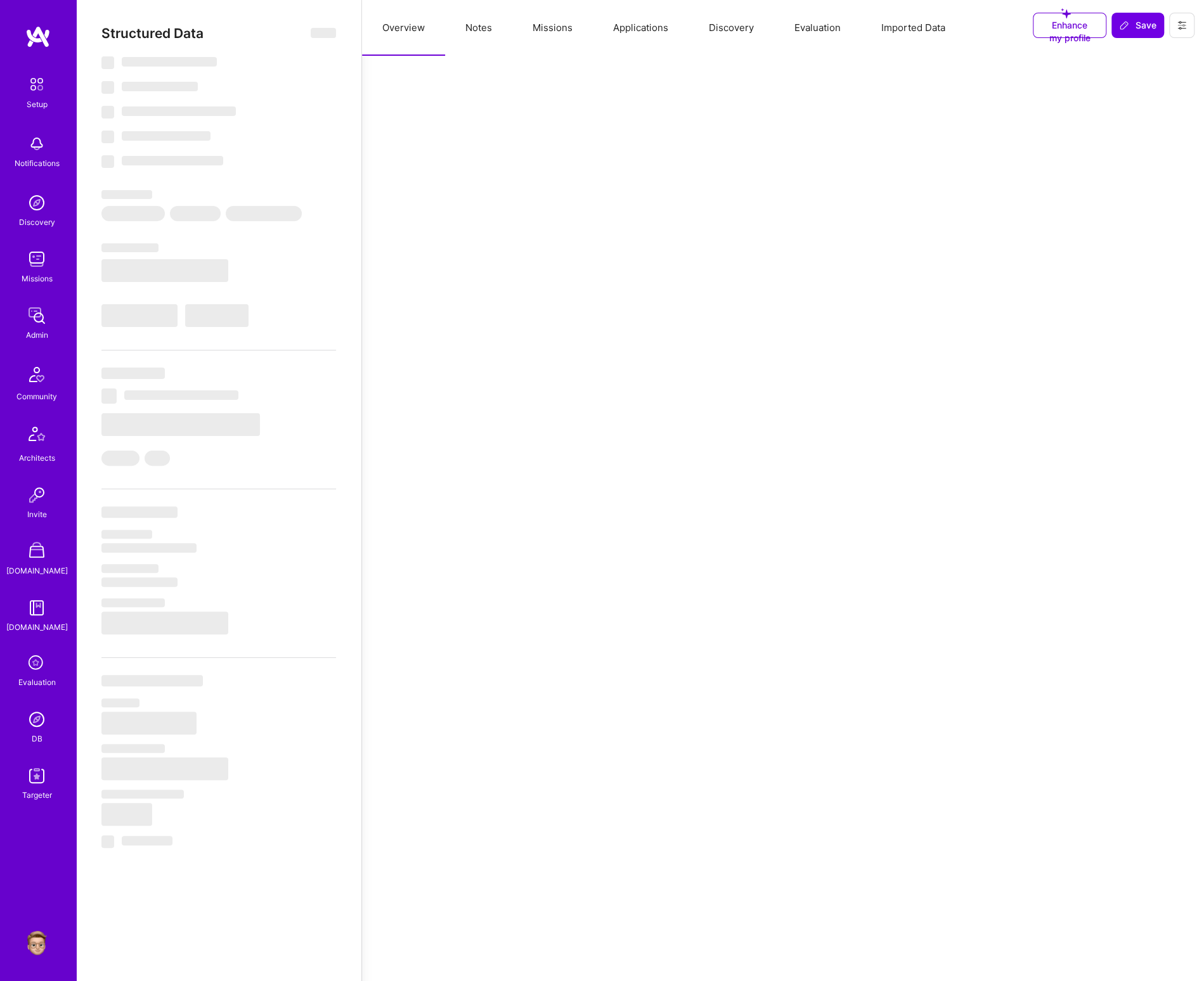
select select "Right Now"
select select "5"
select select "7"
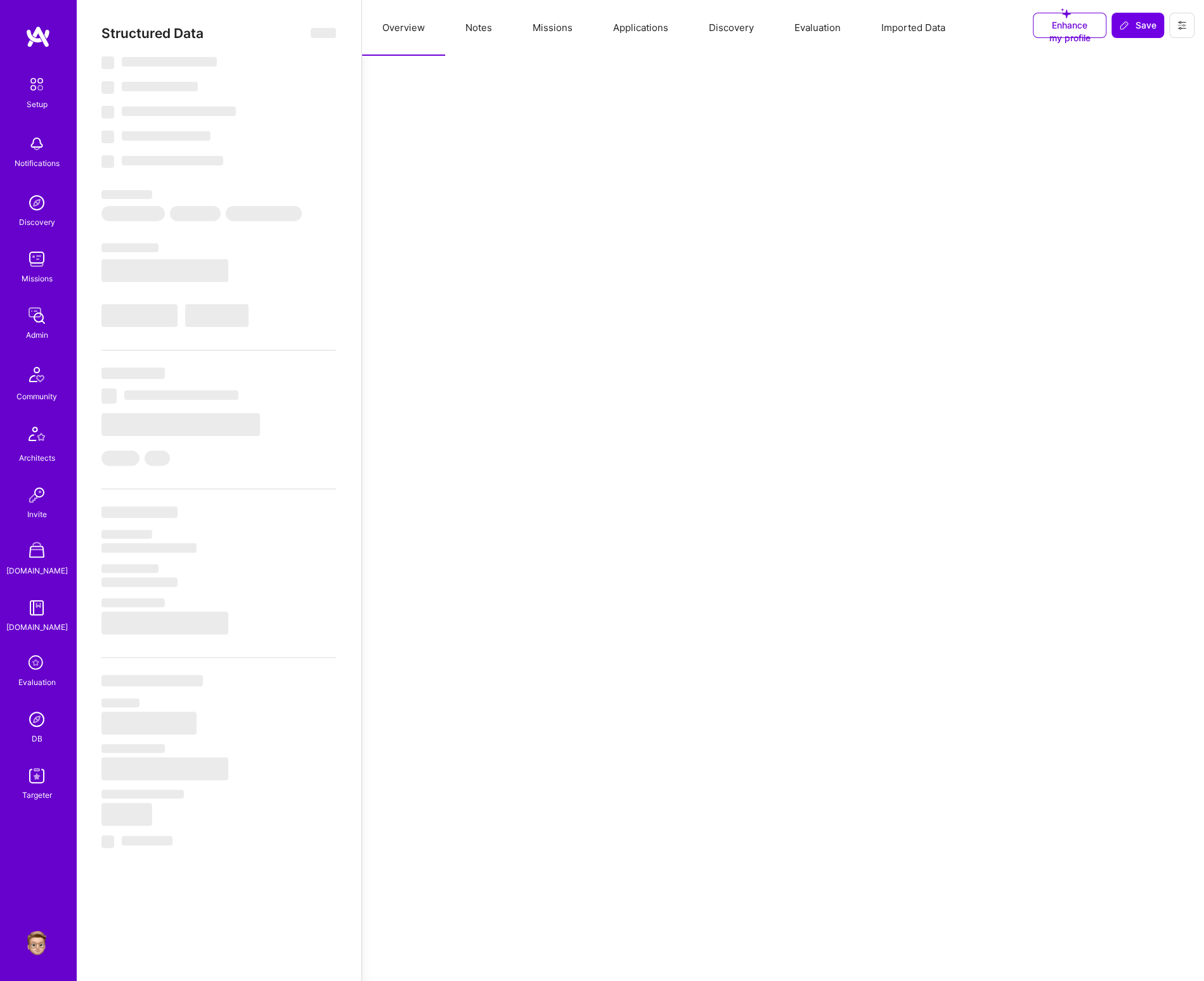
select select "US"
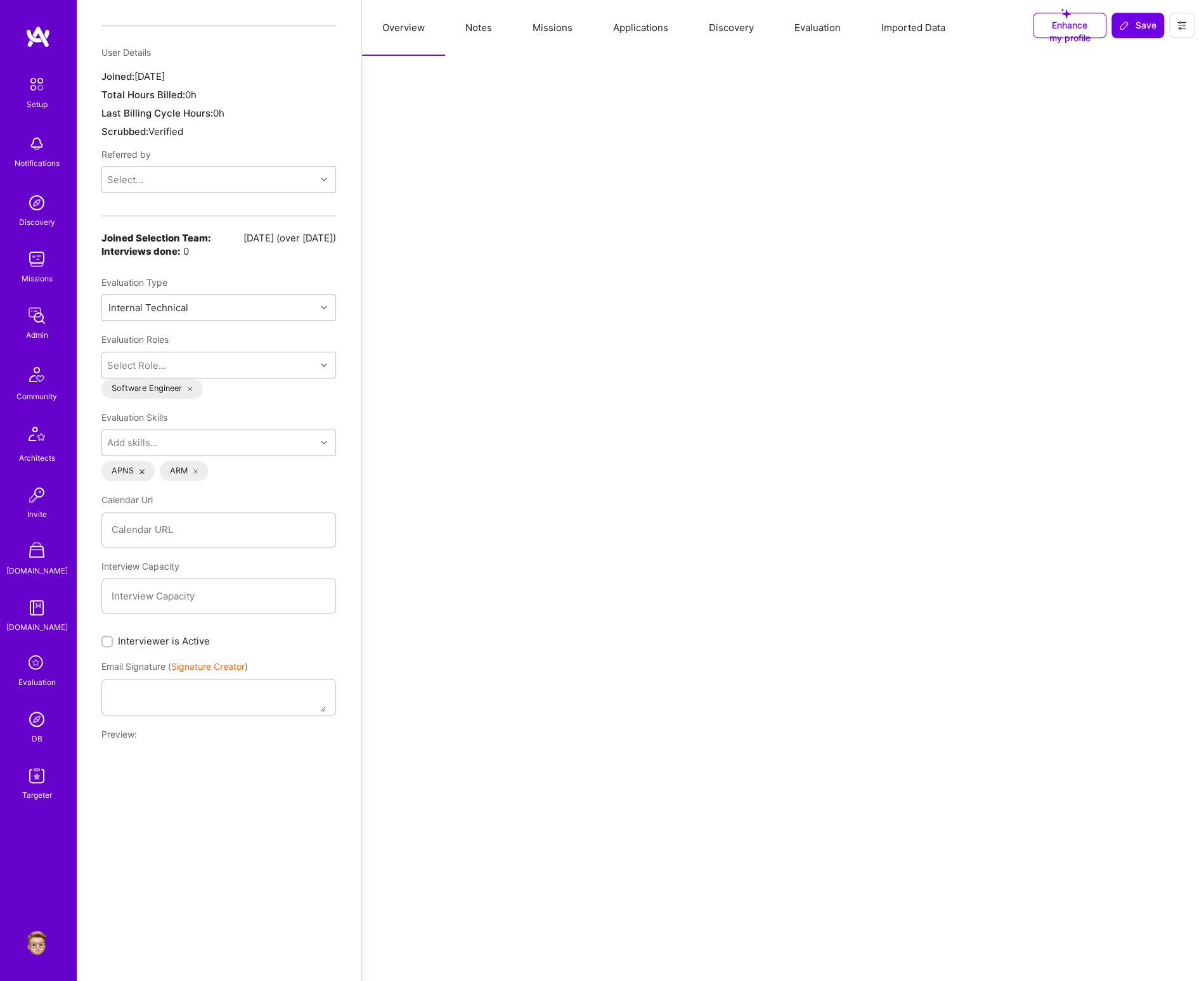
scroll to position [992, 0]
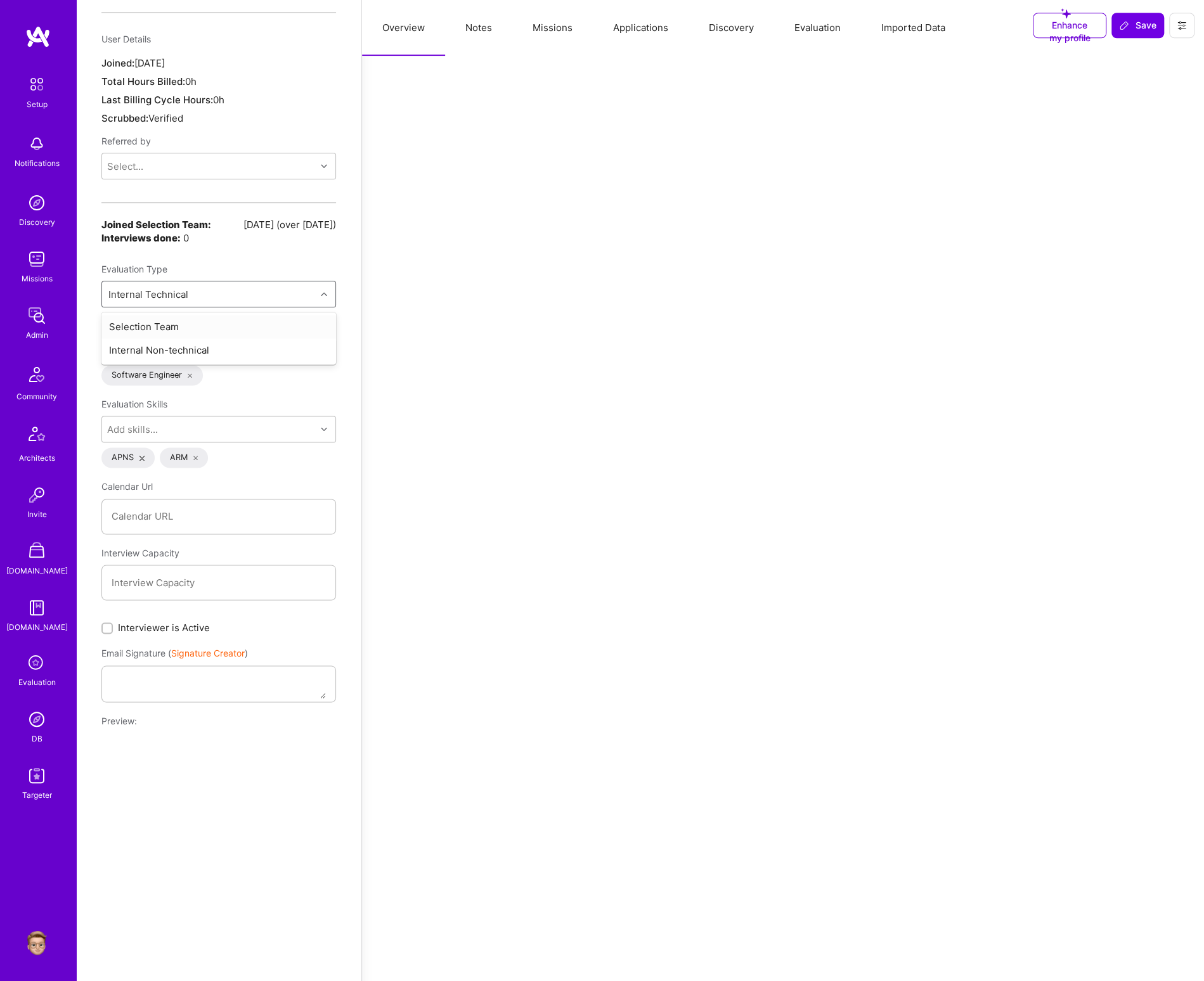
click at [184, 301] on div "Internal Technical" at bounding box center [148, 294] width 80 height 13
click at [225, 258] on div "Joined Selection Team: 05/16/2024 (over 1 year ago) Interviews done: 0 Evaluati…" at bounding box center [219, 263] width 235 height 89
click at [215, 358] on div "Select Role..." at bounding box center [209, 351] width 214 height 25
click at [218, 332] on div "Evaluation Roles" at bounding box center [219, 326] width 235 height 23
click at [193, 364] on div "Select Role..." at bounding box center [209, 351] width 214 height 25
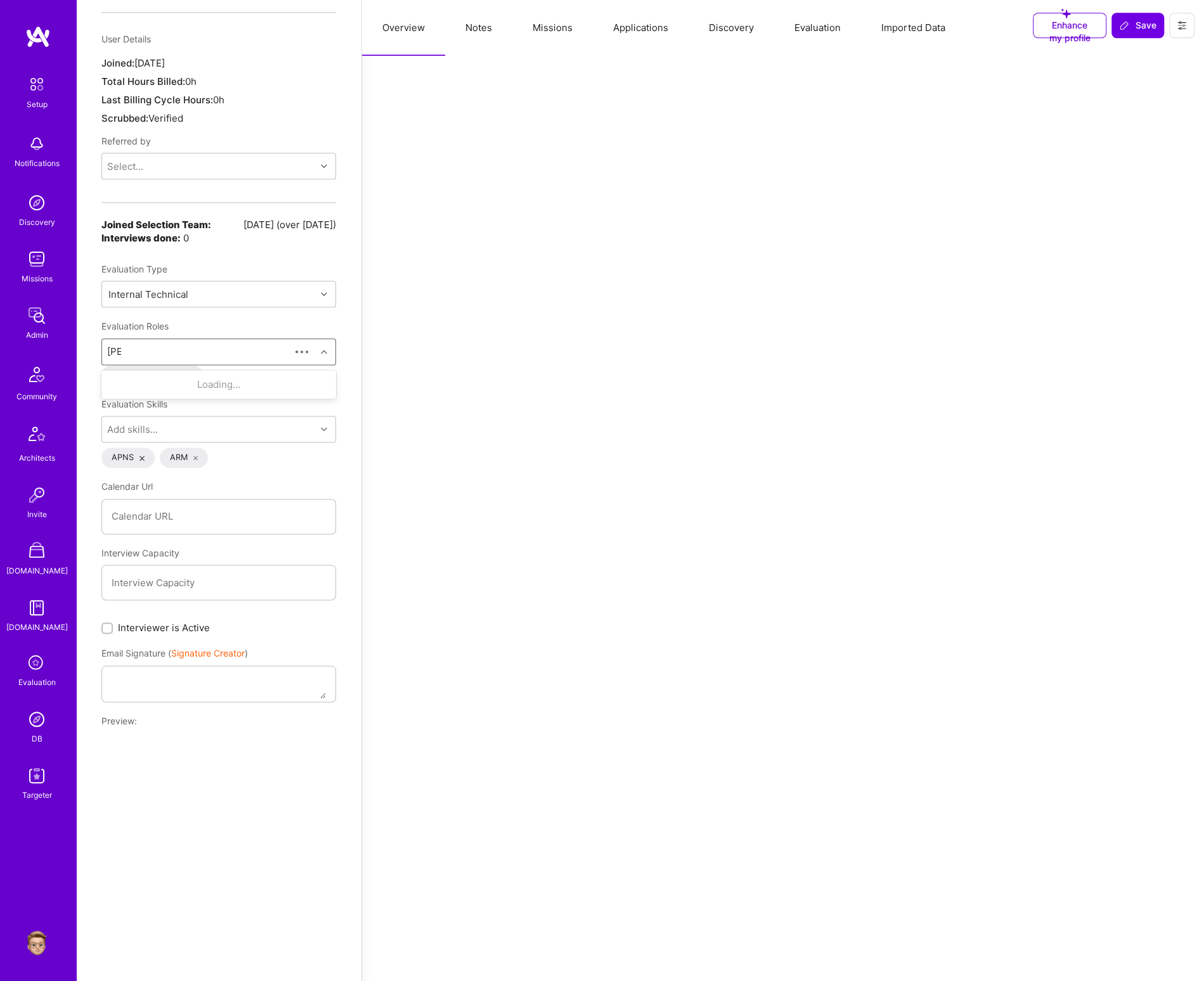
type input "Deep"
